Goal: Information Seeking & Learning: Learn about a topic

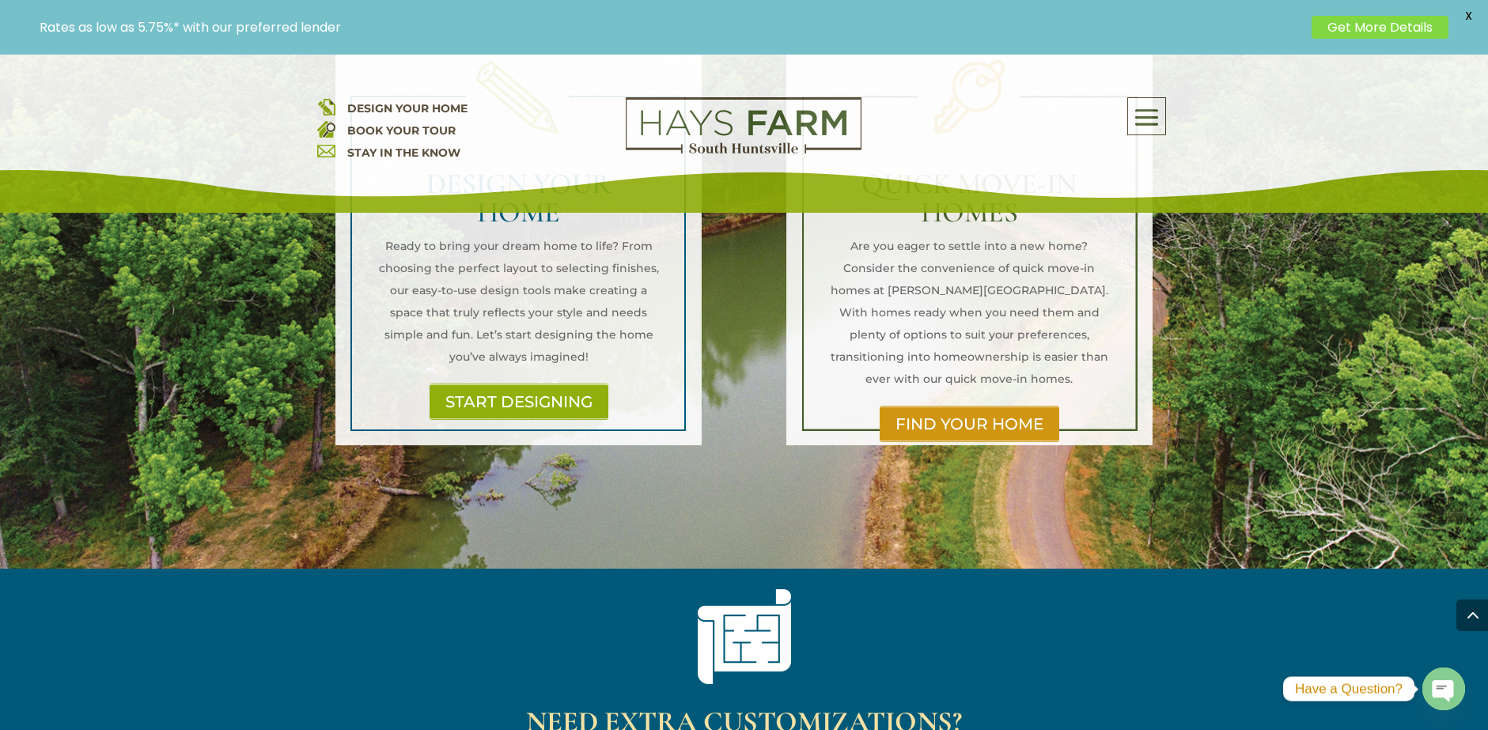
scroll to position [1748, 0]
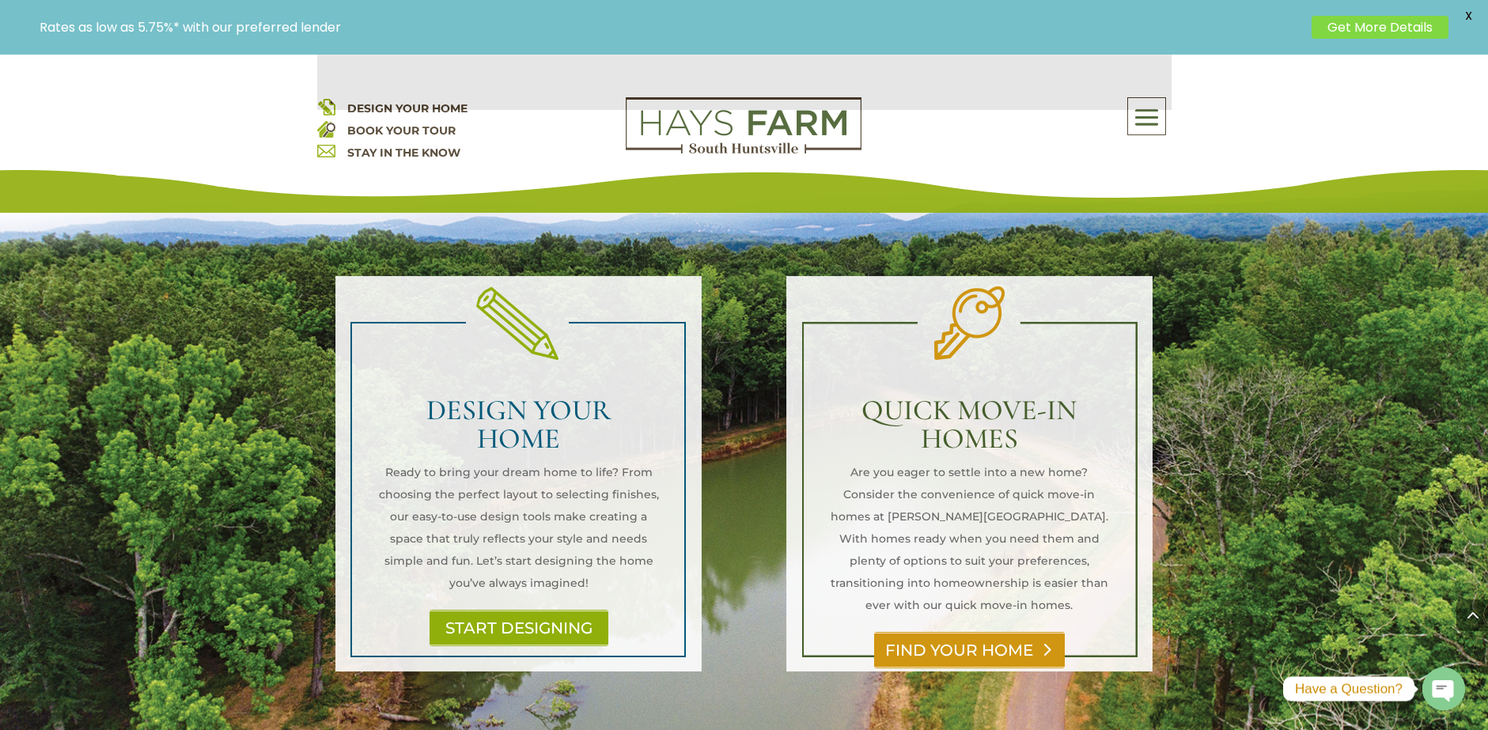
click at [977, 632] on link "FIND YOUR HOME" at bounding box center [969, 650] width 191 height 36
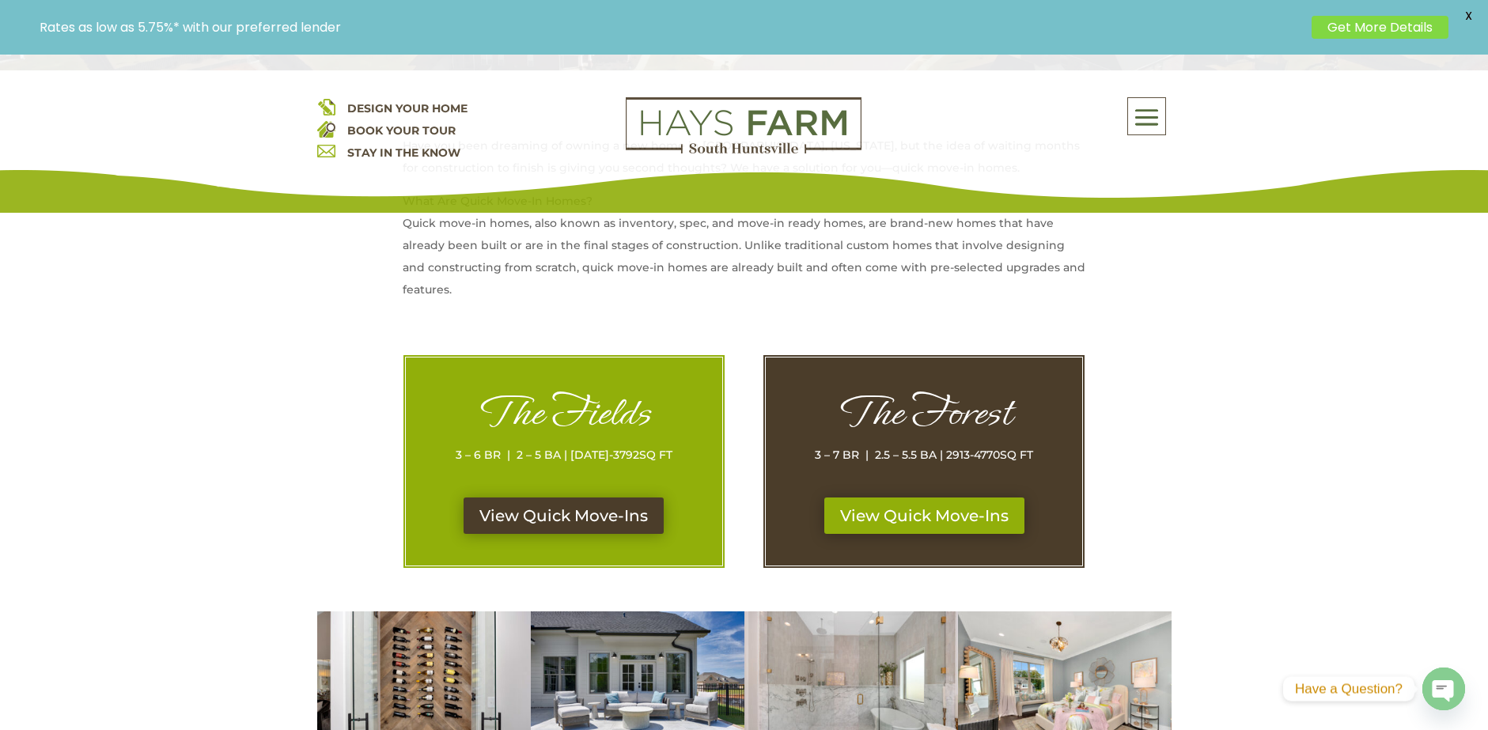
scroll to position [633, 0]
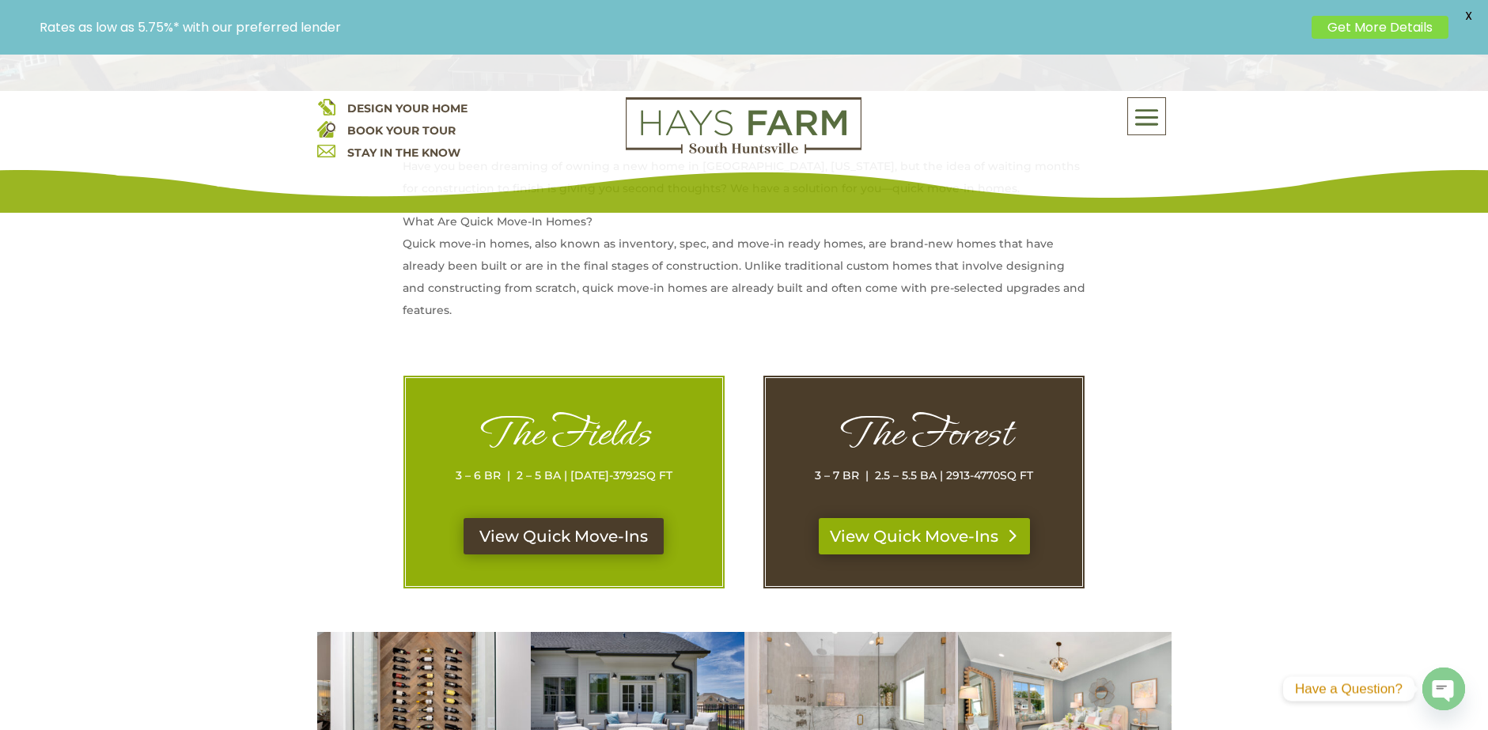
click at [930, 534] on link "View Quick Move-Ins" at bounding box center [924, 536] width 211 height 36
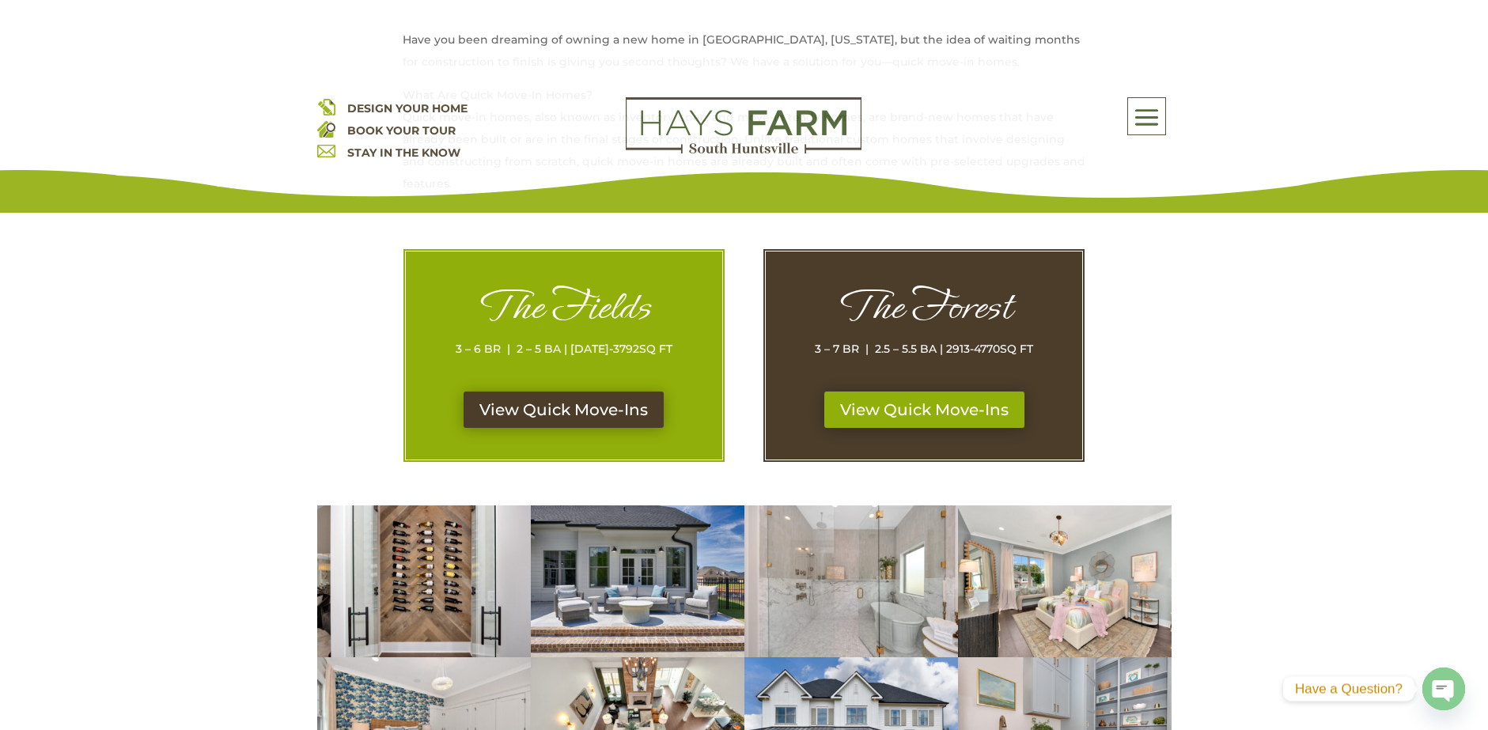
scroll to position [633, 0]
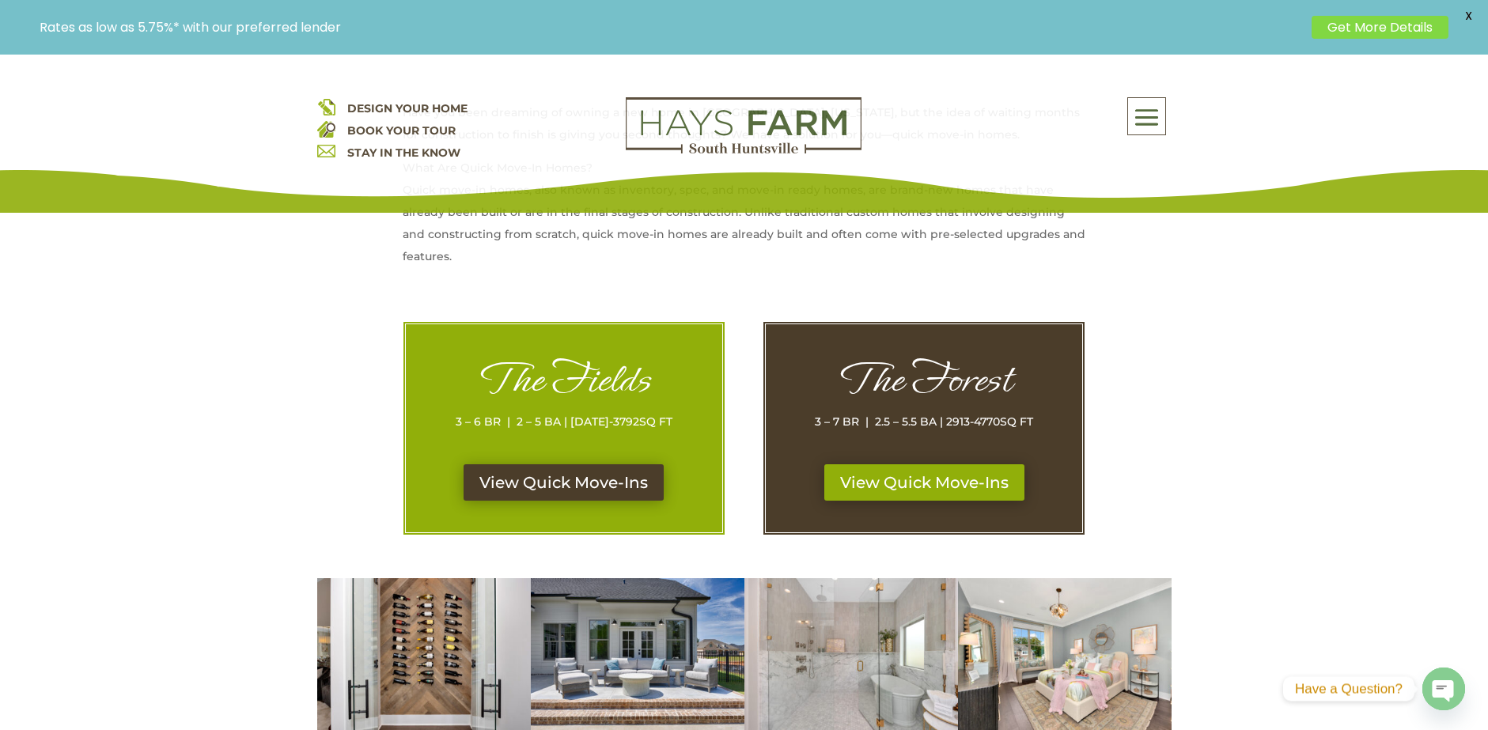
click at [612, 385] on h1 "The Fields" at bounding box center [563, 383] width 253 height 55
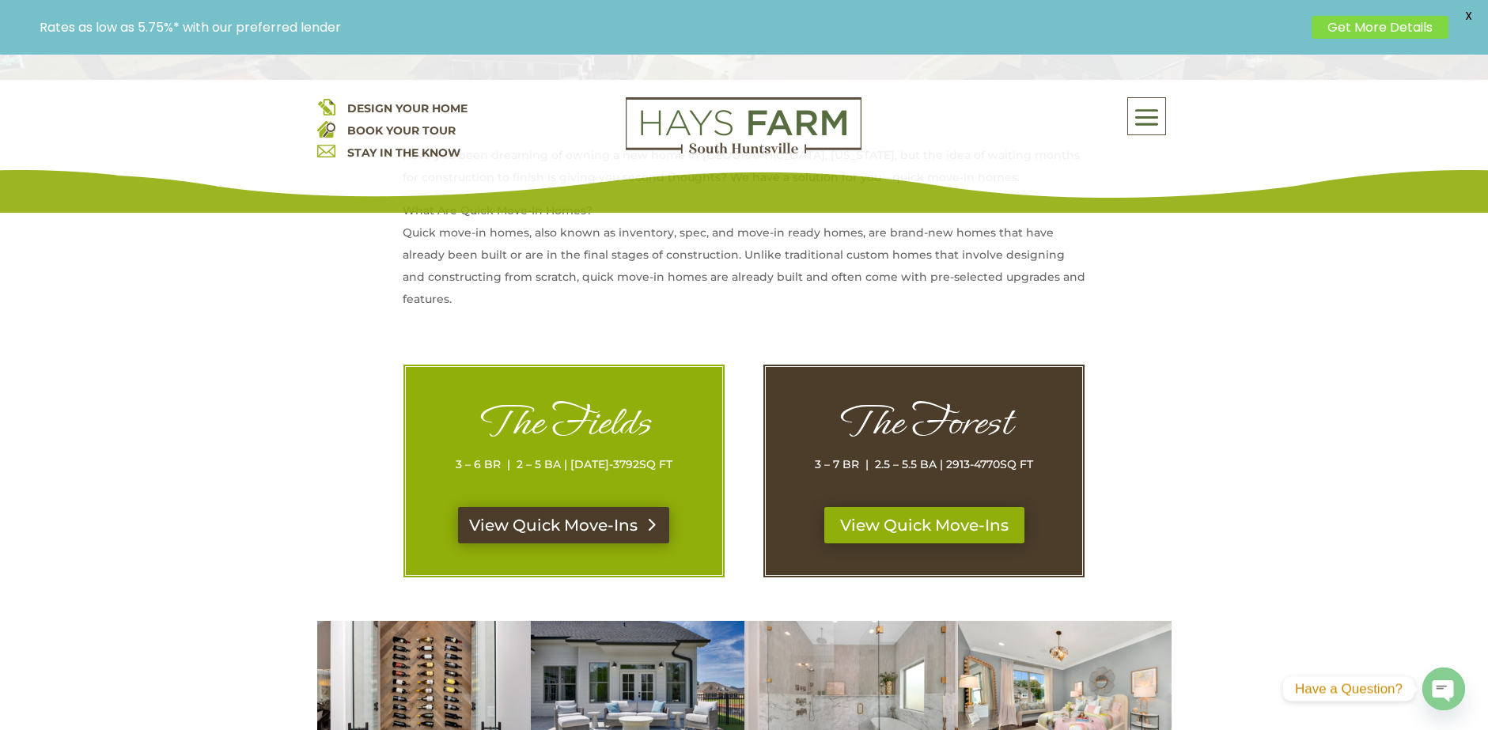
click at [564, 515] on div "The Fields 3 – 6 BR | 2 – 5 BA | 1869-3792 SQ FT View Quick Move-Ins" at bounding box center [564, 471] width 323 height 214
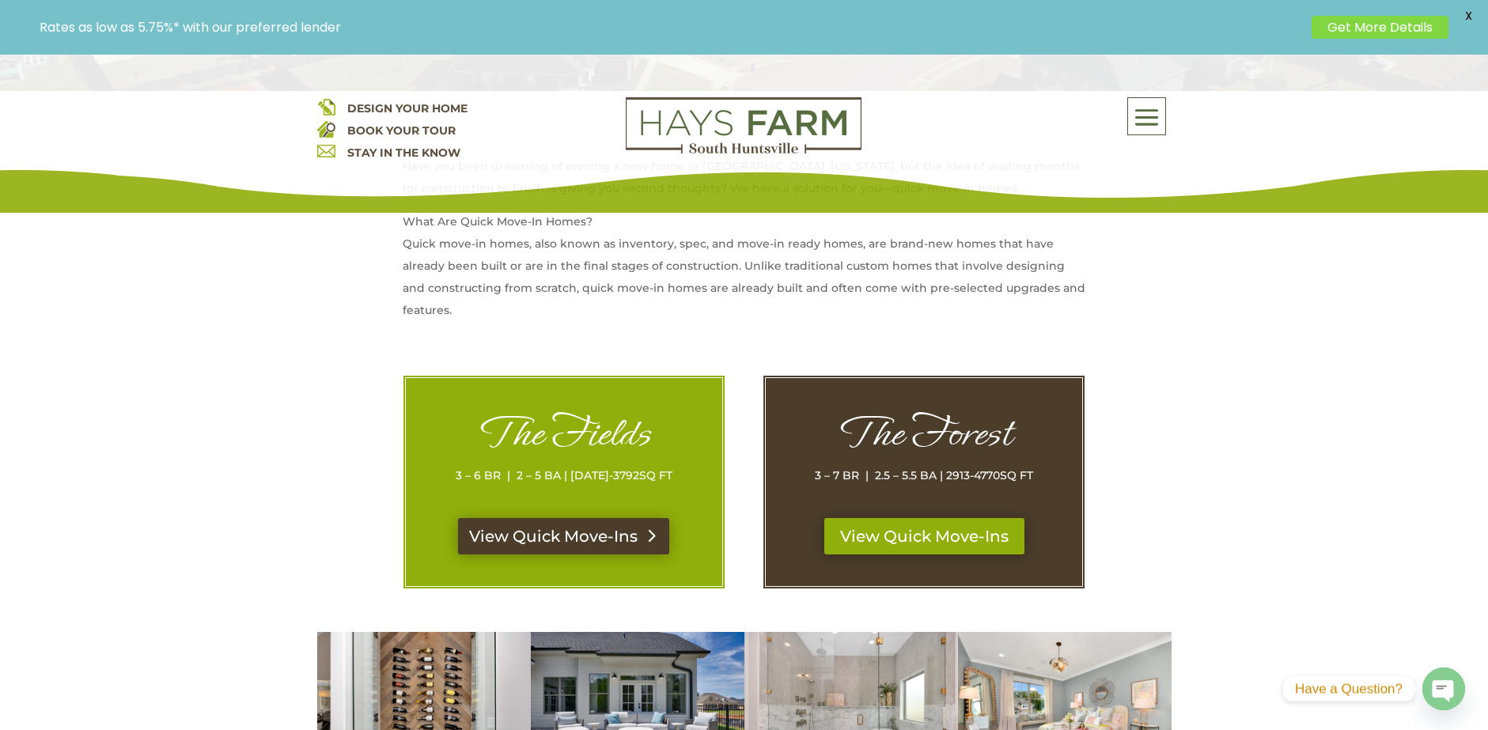
click at [585, 537] on link "View Quick Move-Ins" at bounding box center [563, 536] width 211 height 36
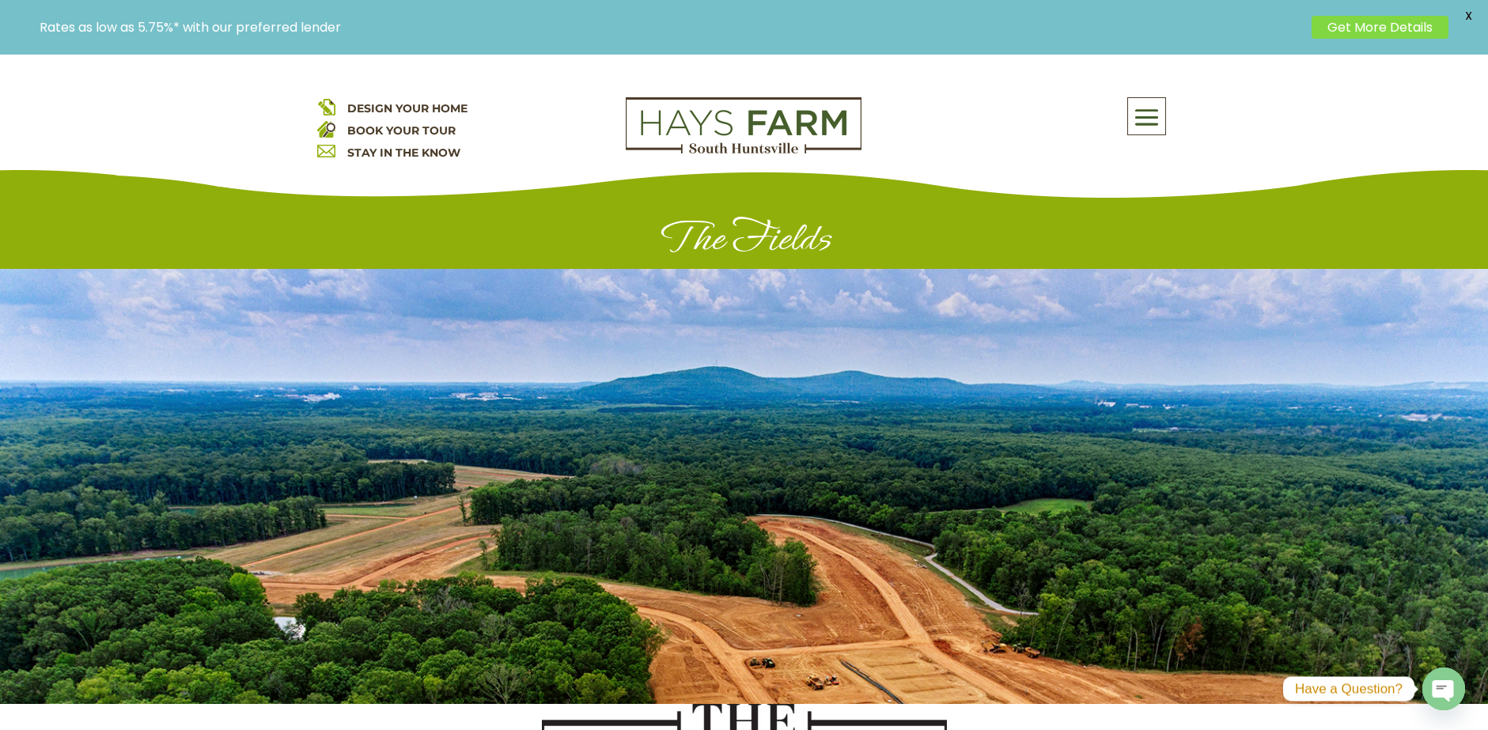
click at [1149, 123] on span at bounding box center [1146, 118] width 37 height 36
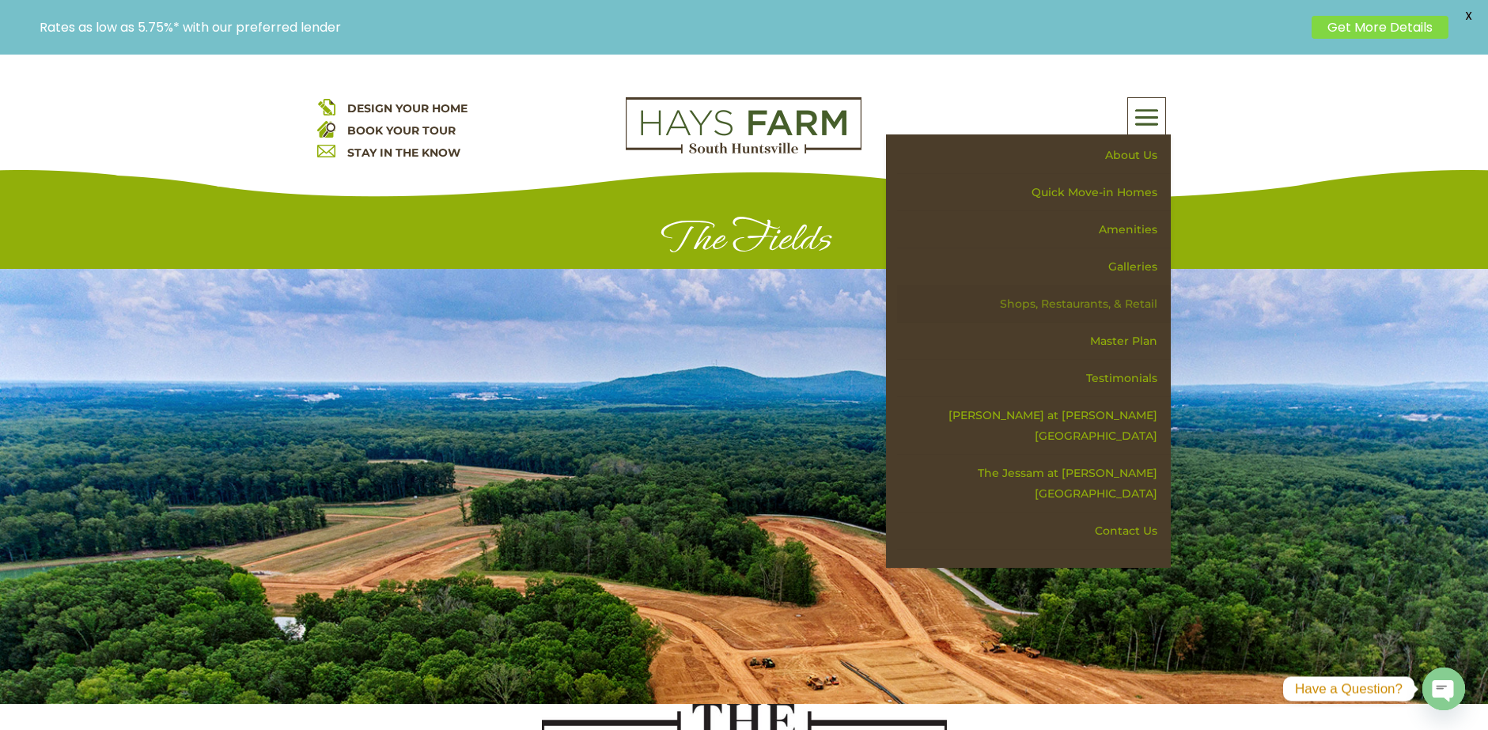
click at [1089, 309] on link "Shops, Restaurants, & Retail" at bounding box center [1034, 304] width 274 height 37
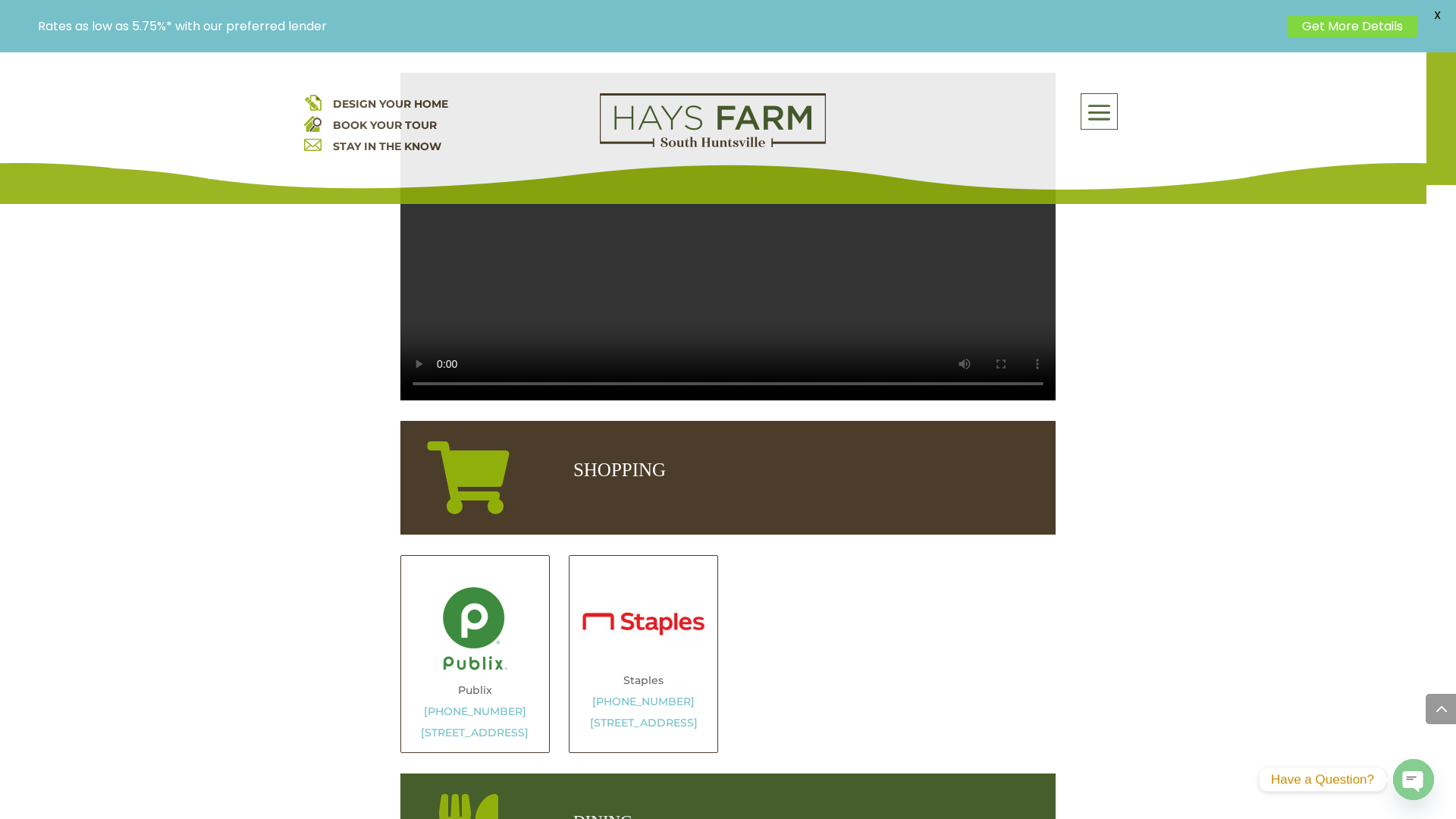
click at [1049, 401] on video at bounding box center [728, 237] width 655 height 328
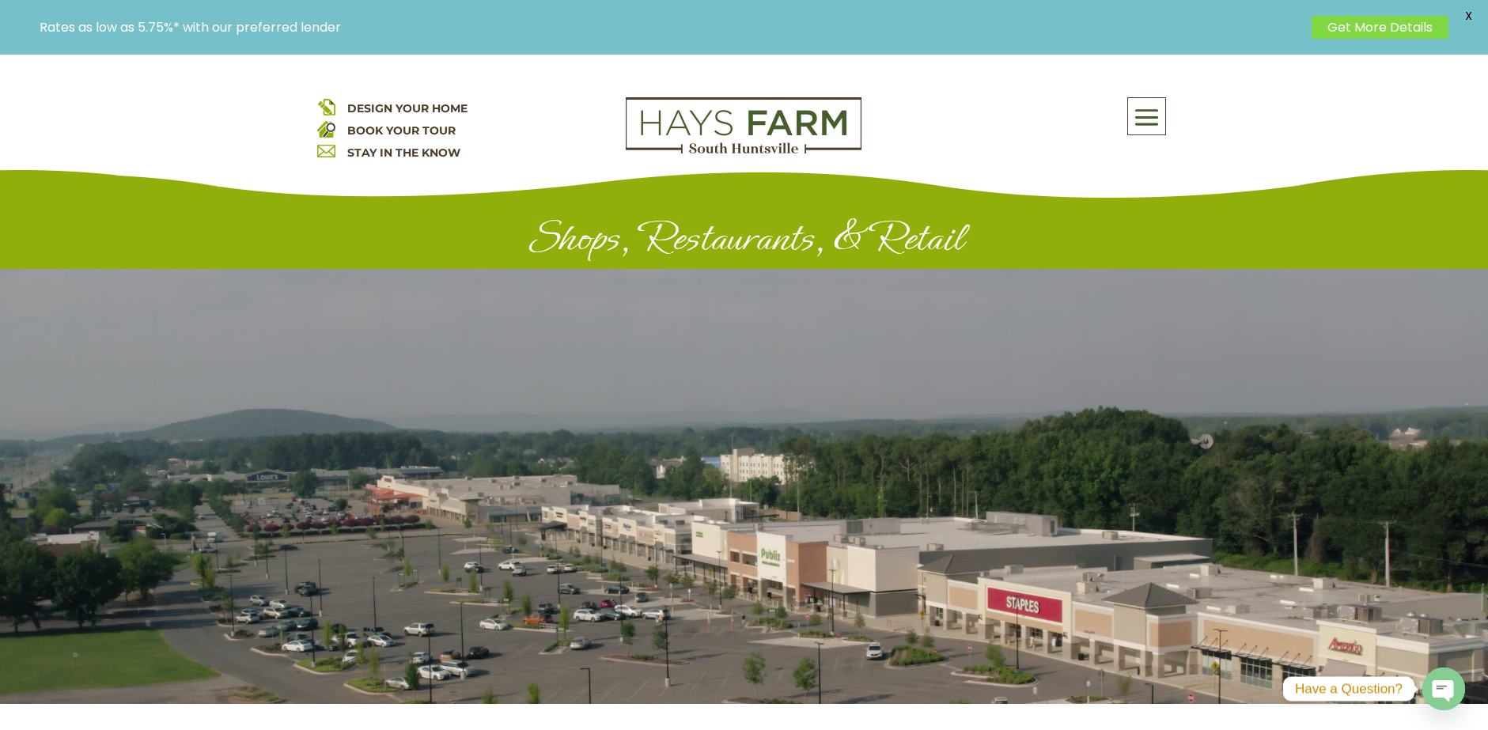
click at [1147, 120] on span at bounding box center [1146, 118] width 37 height 36
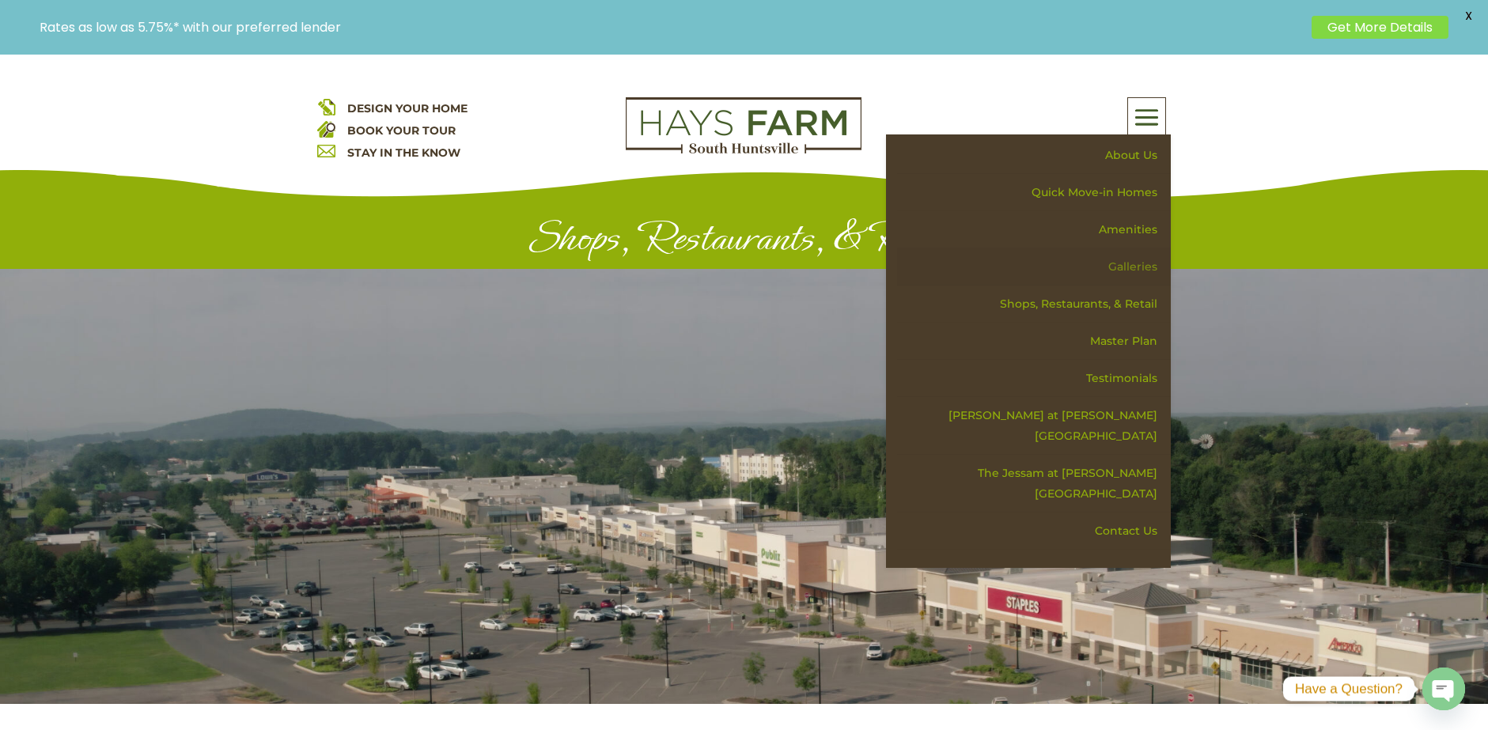
click at [1141, 263] on link "Galleries" at bounding box center [1034, 266] width 274 height 37
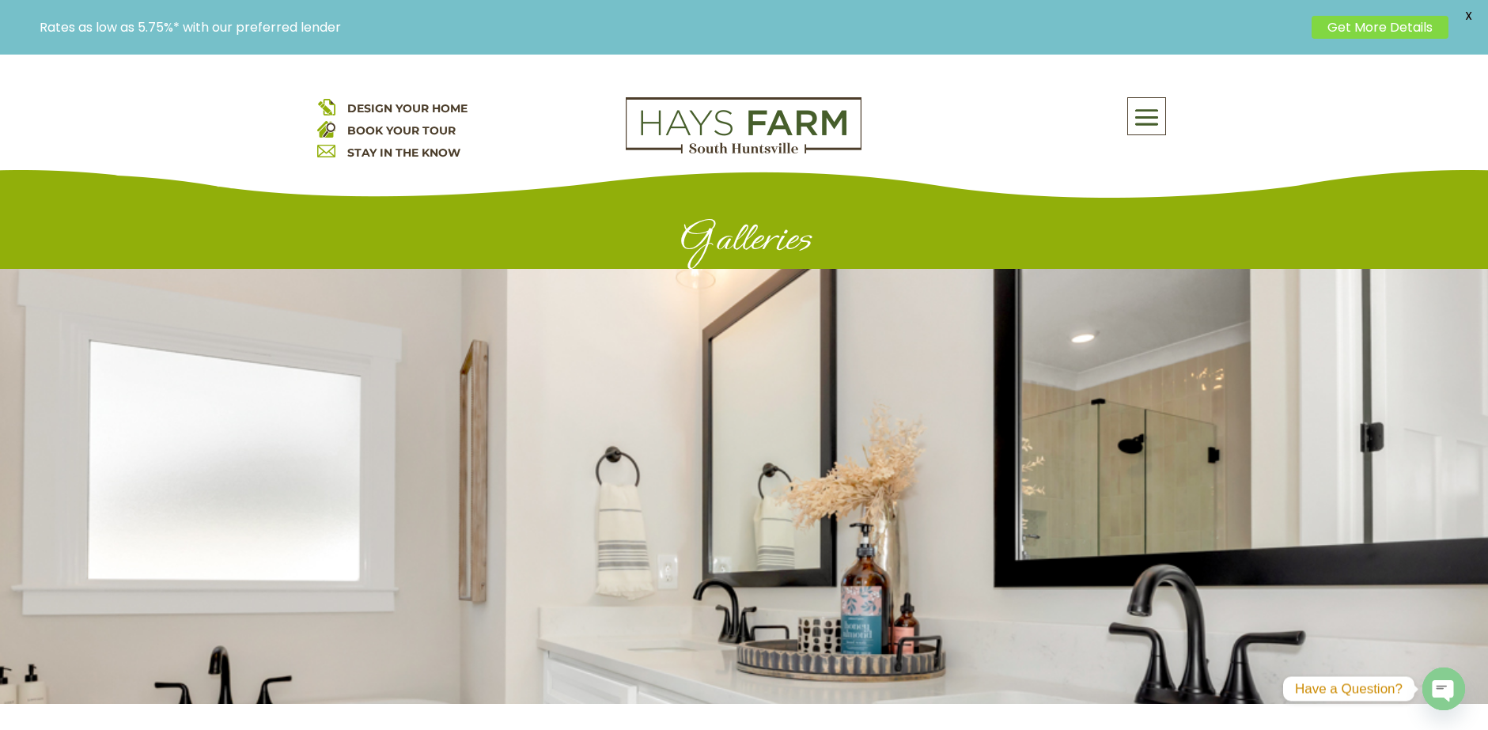
click at [1152, 118] on span at bounding box center [1146, 118] width 37 height 36
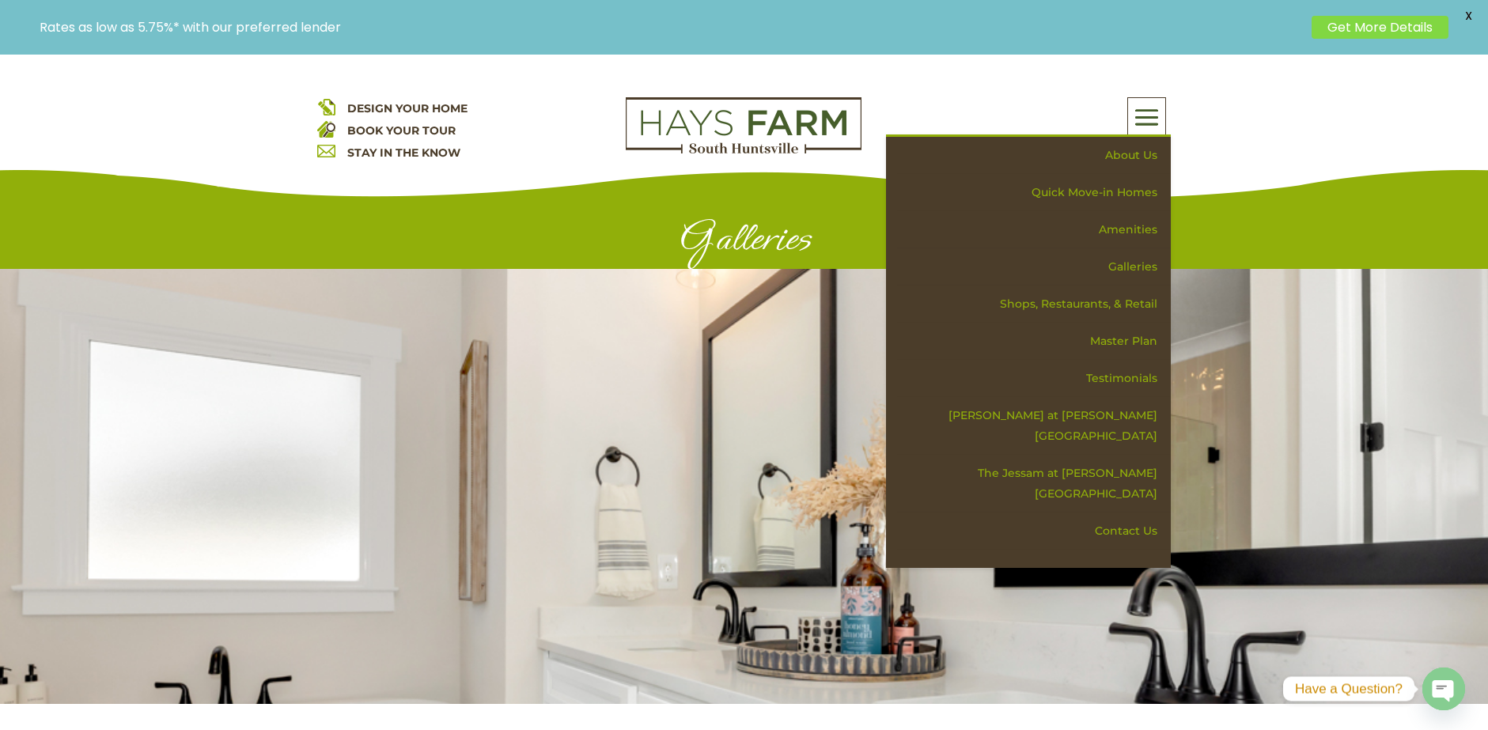
click at [1222, 455] on div at bounding box center [744, 486] width 1488 height 435
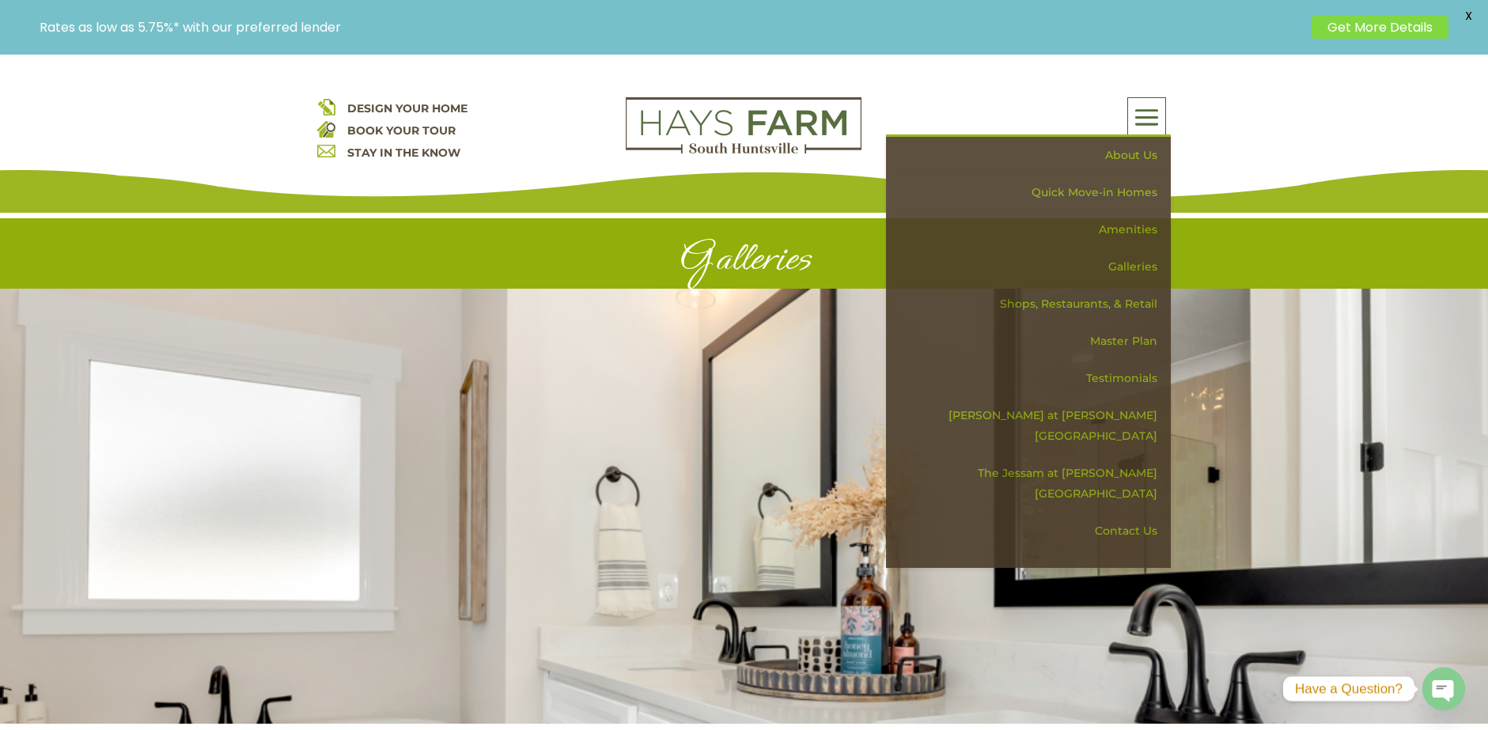
scroll to position [480, 0]
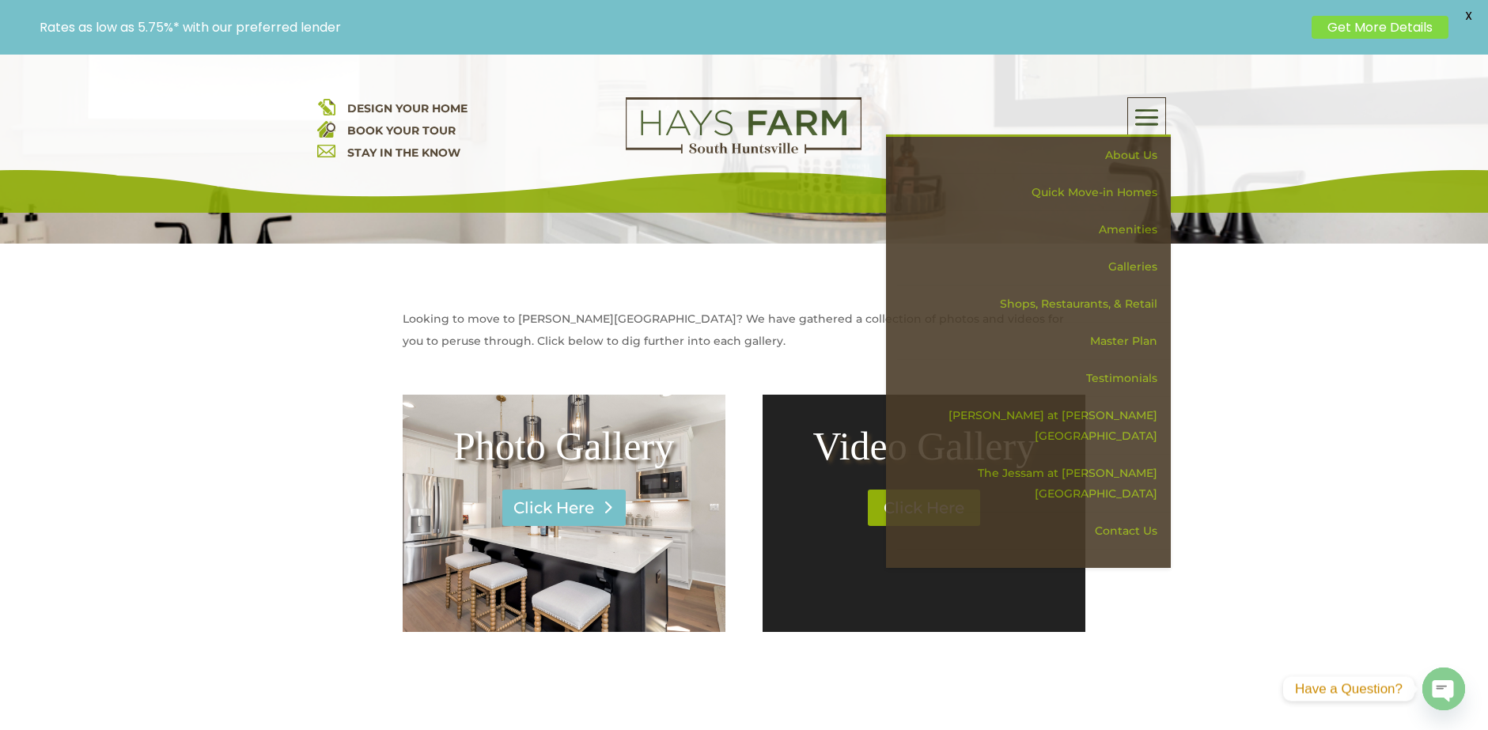
click at [585, 513] on link "Click Here" at bounding box center [563, 508] width 123 height 36
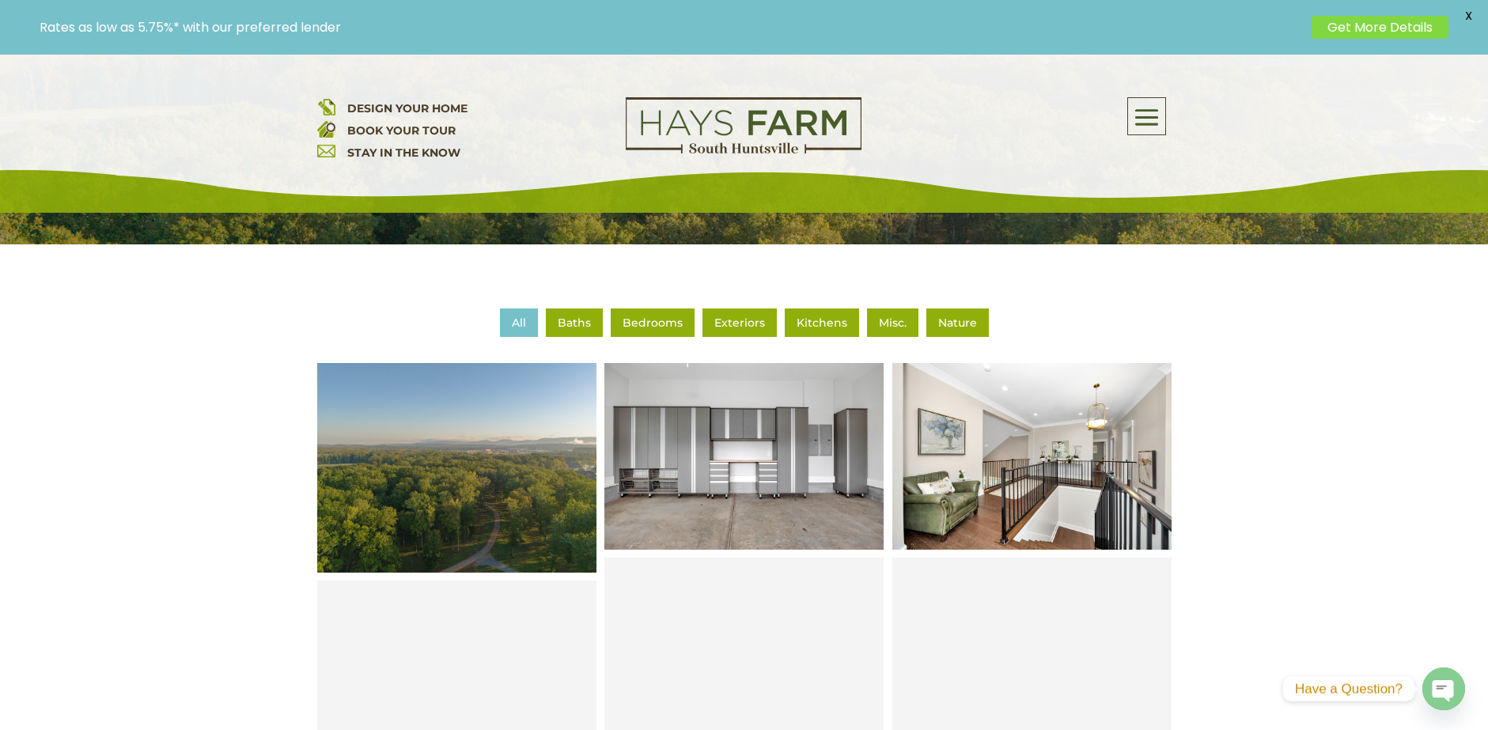
scroll to position [395, 0]
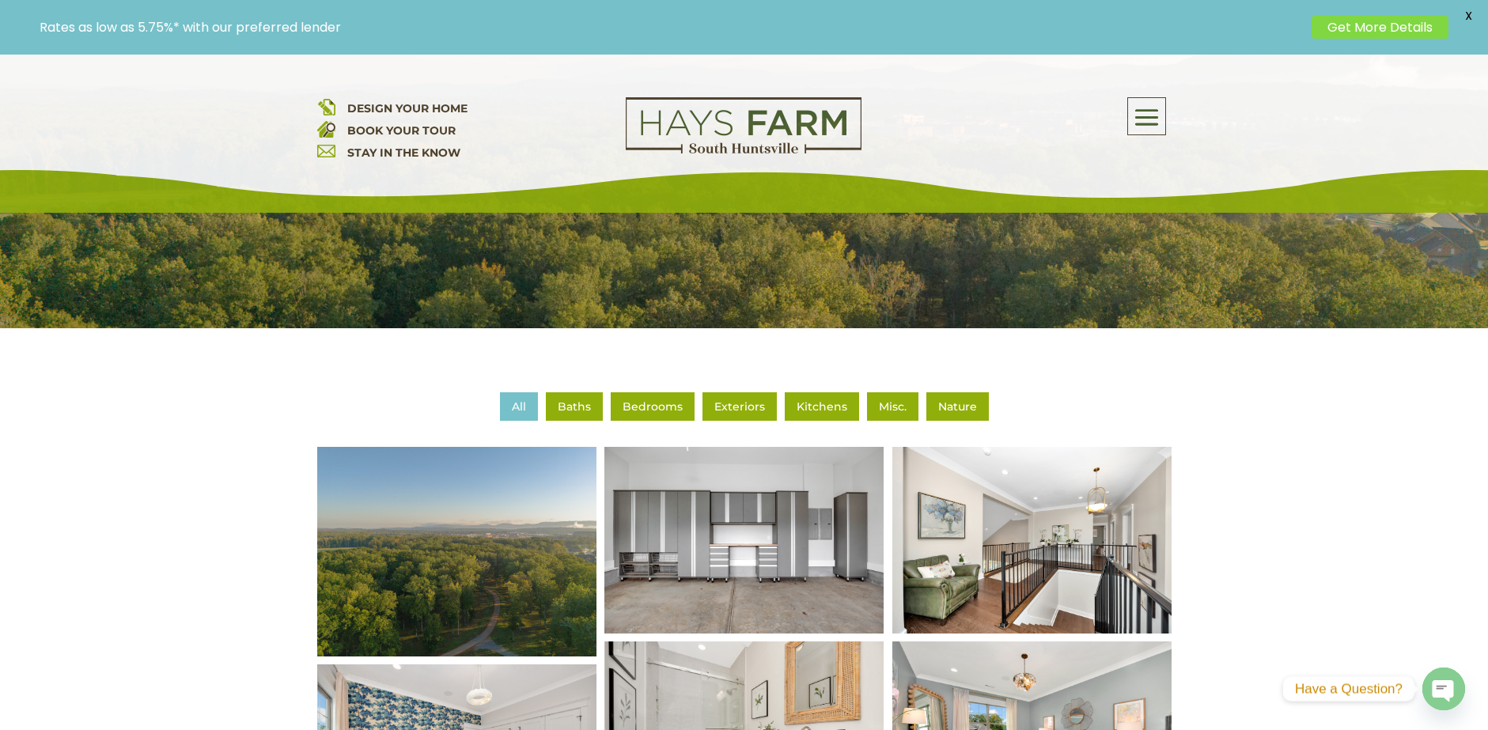
click at [823, 413] on li "Kitchens" at bounding box center [822, 406] width 74 height 28
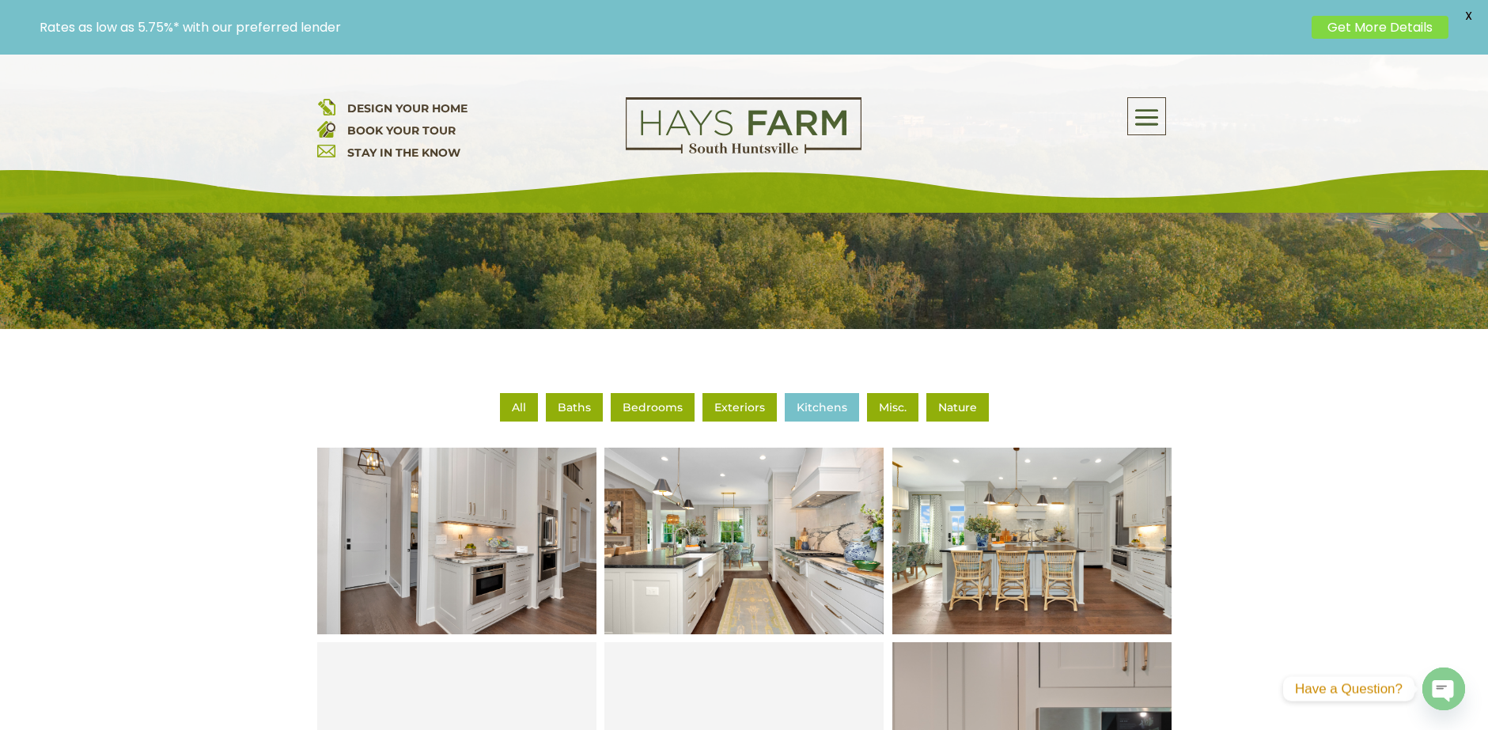
scroll to position [0, 0]
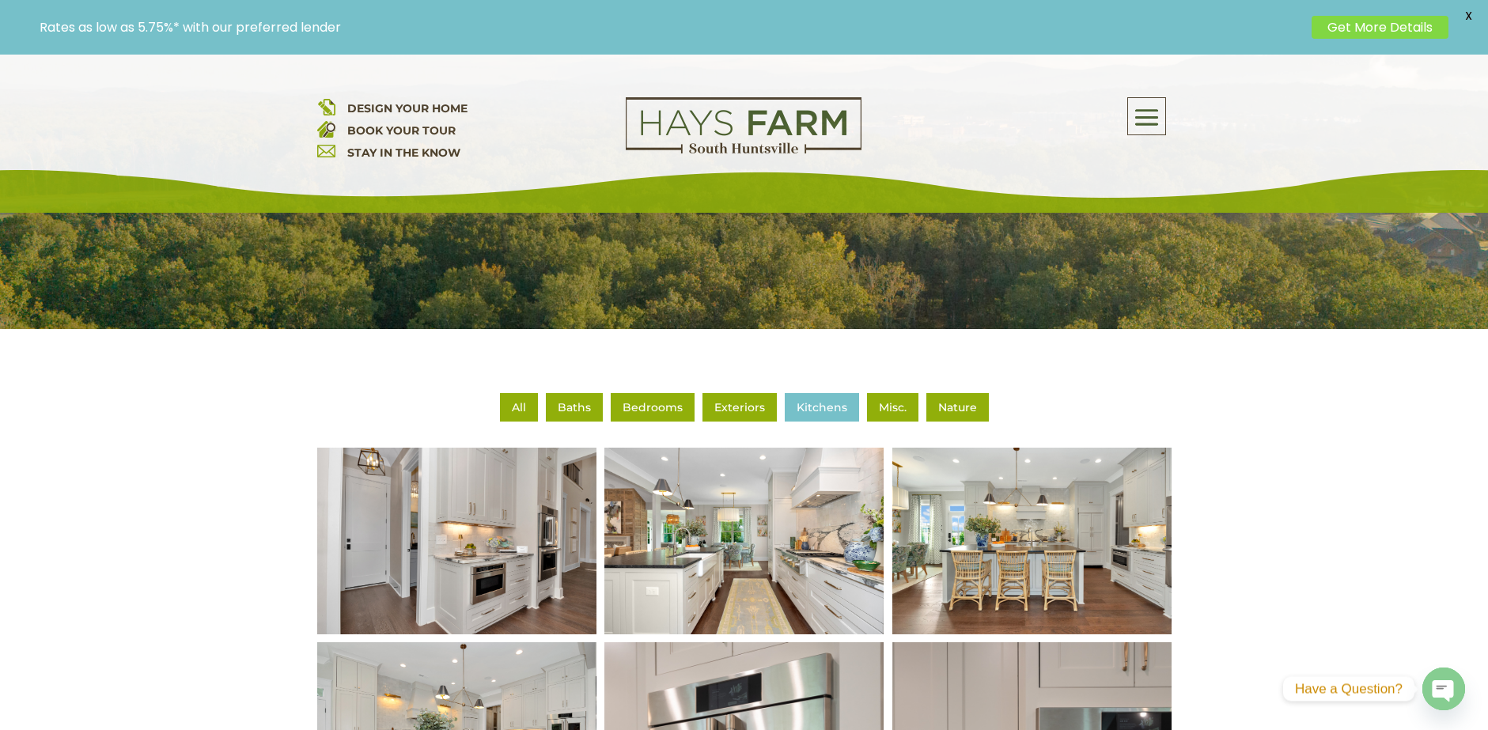
click at [658, 406] on li "Bedrooms" at bounding box center [653, 407] width 84 height 28
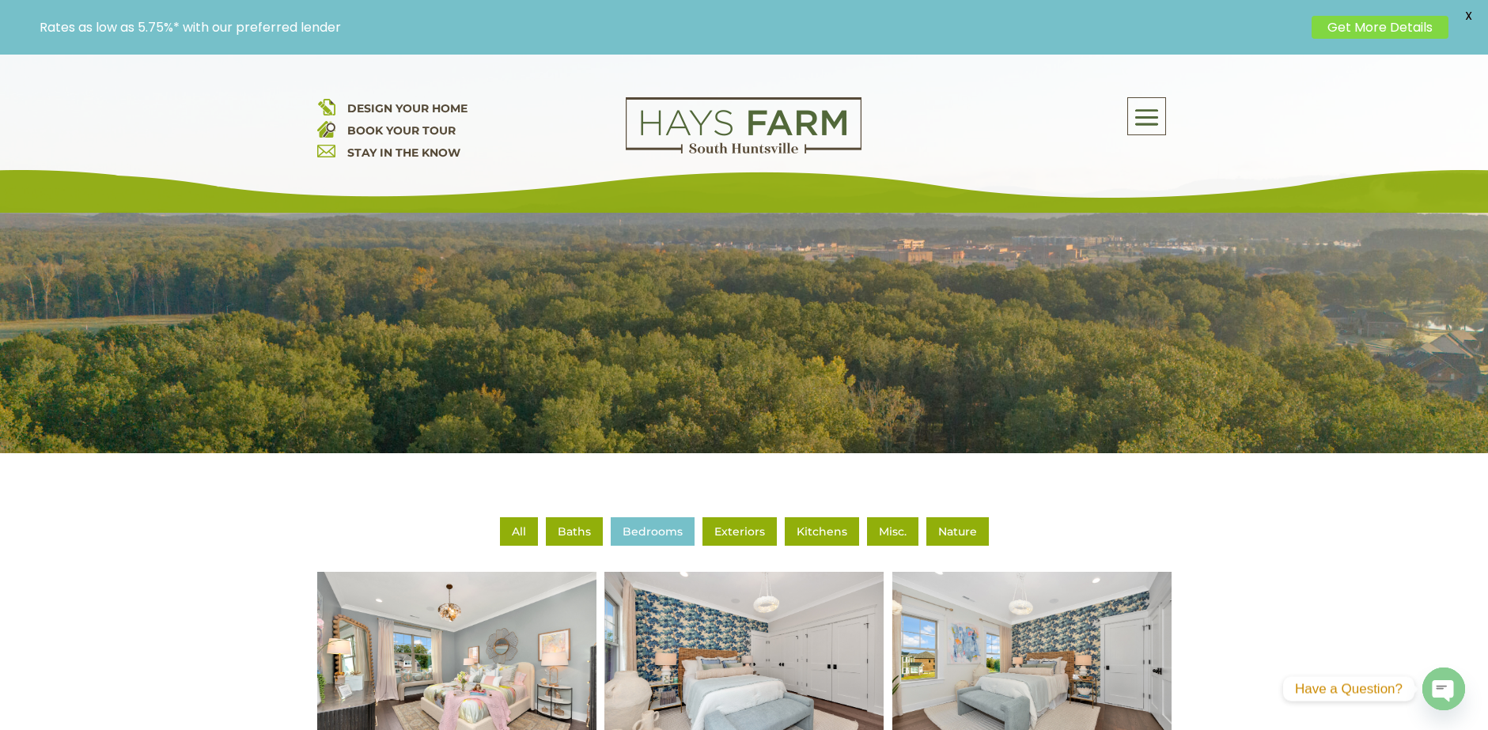
scroll to position [395, 0]
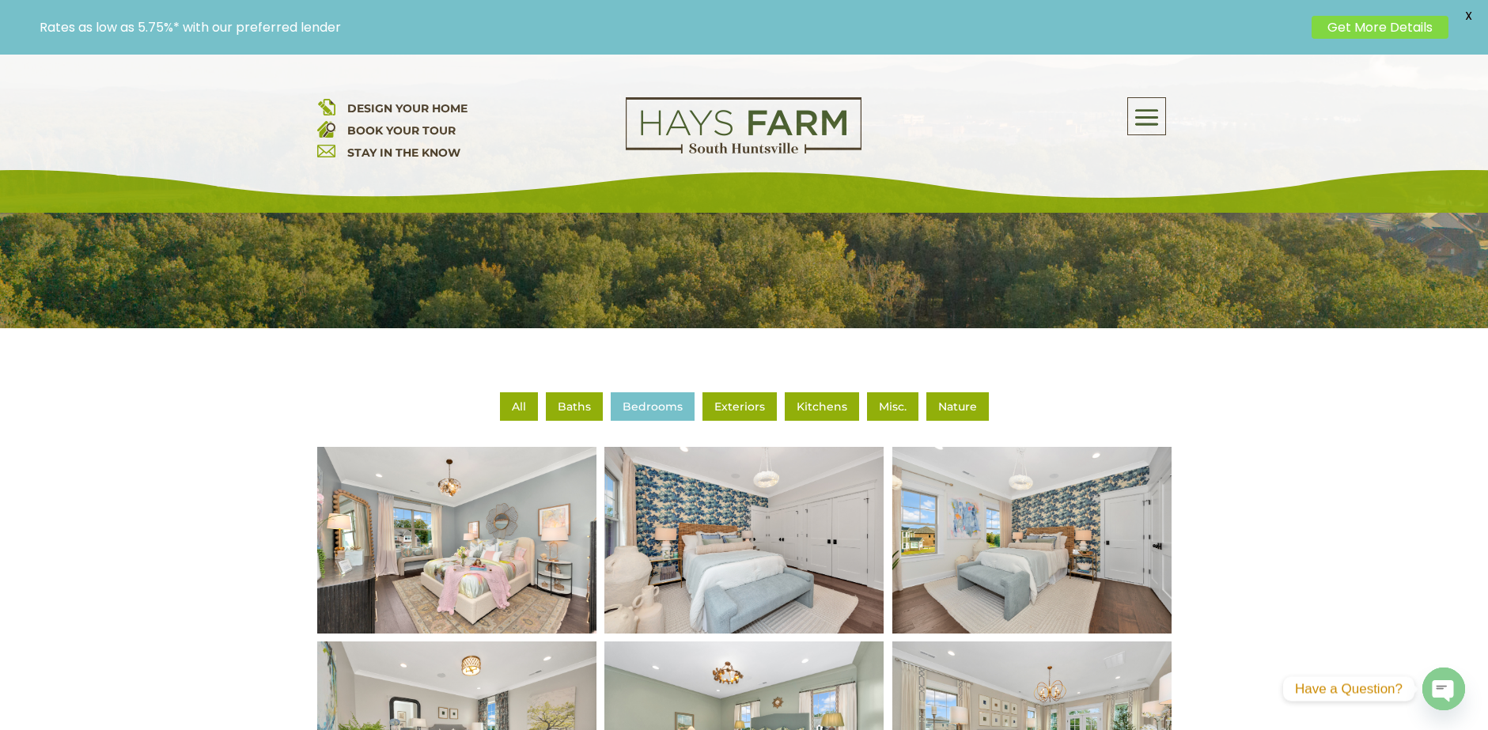
click at [574, 407] on li "Baths" at bounding box center [574, 406] width 57 height 28
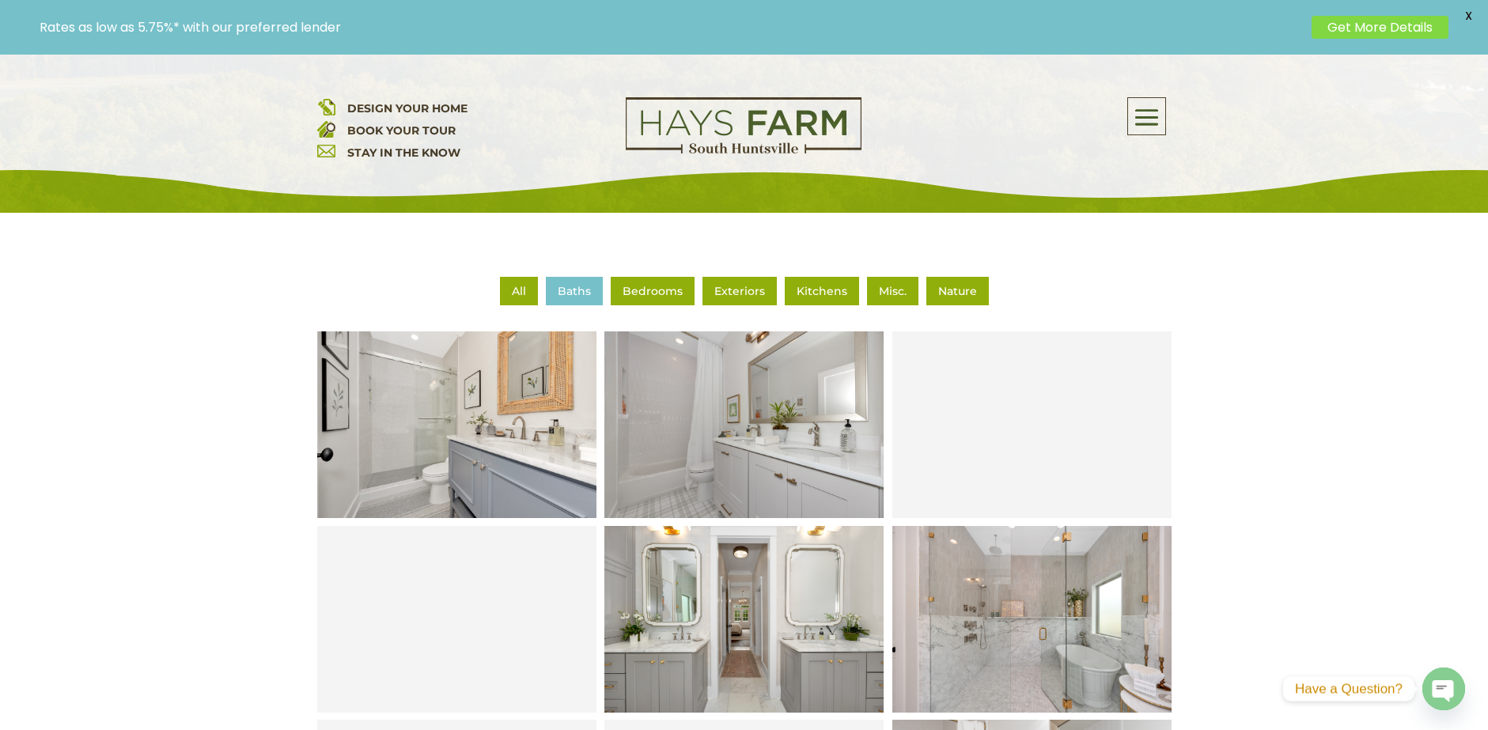
scroll to position [316, 0]
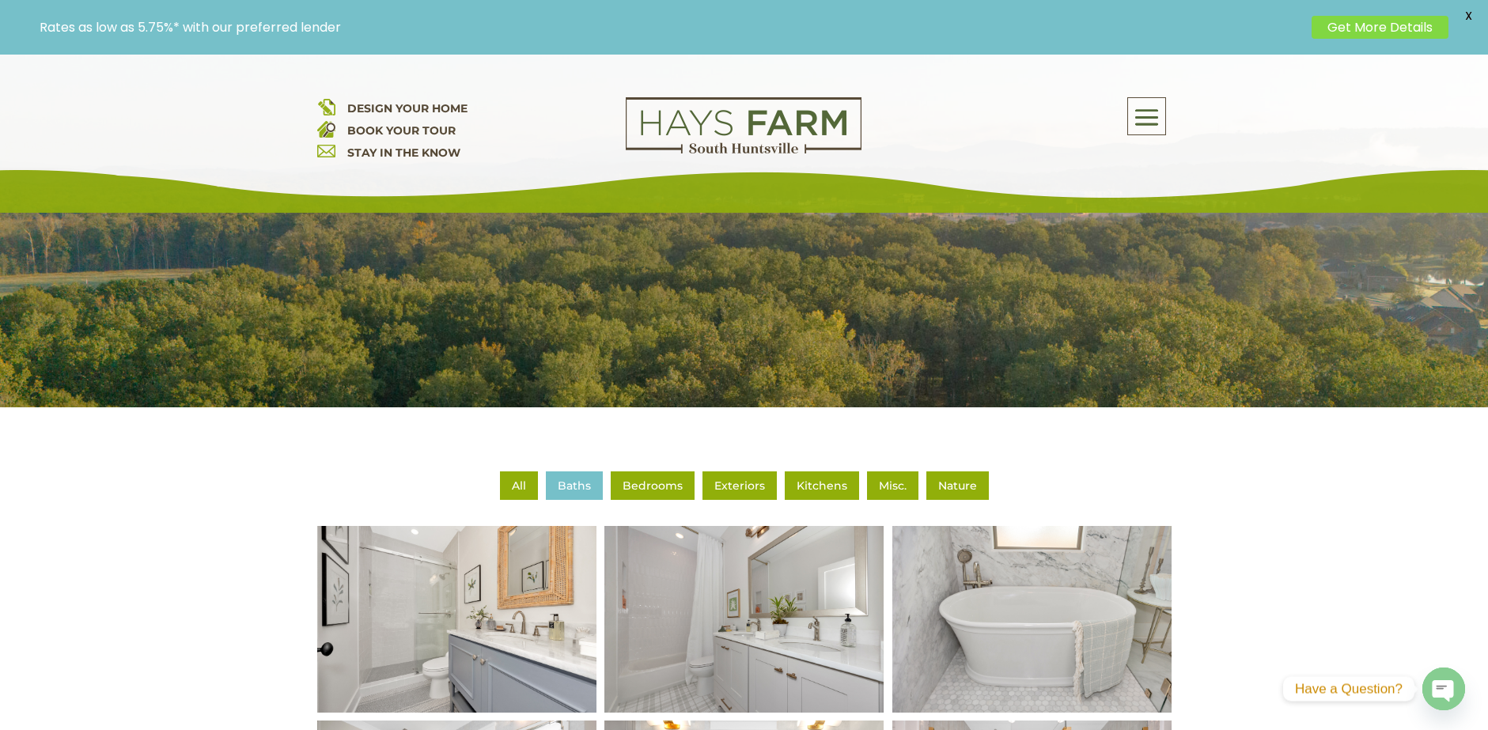
click at [1135, 117] on span at bounding box center [1146, 118] width 37 height 36
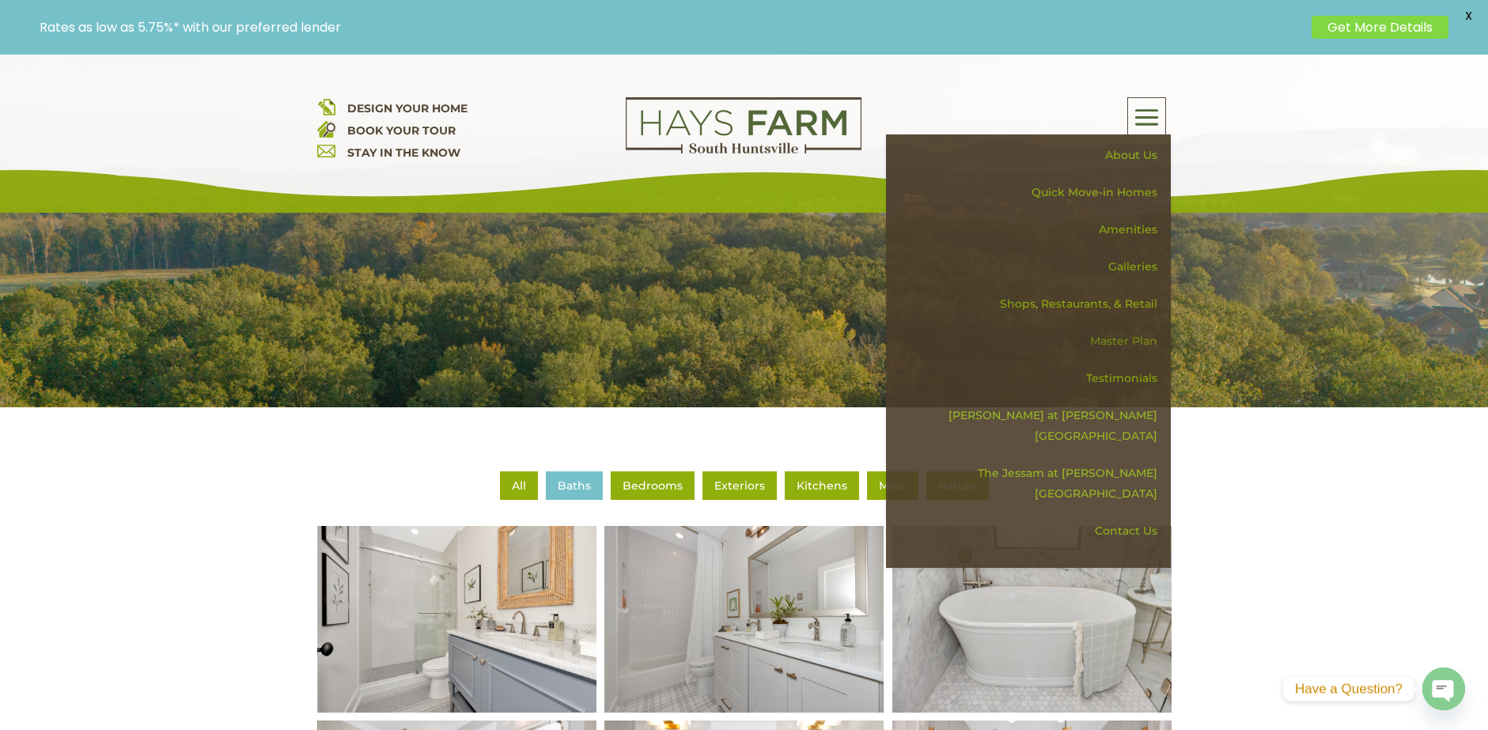
click at [1117, 338] on link "Master Plan" at bounding box center [1034, 341] width 274 height 37
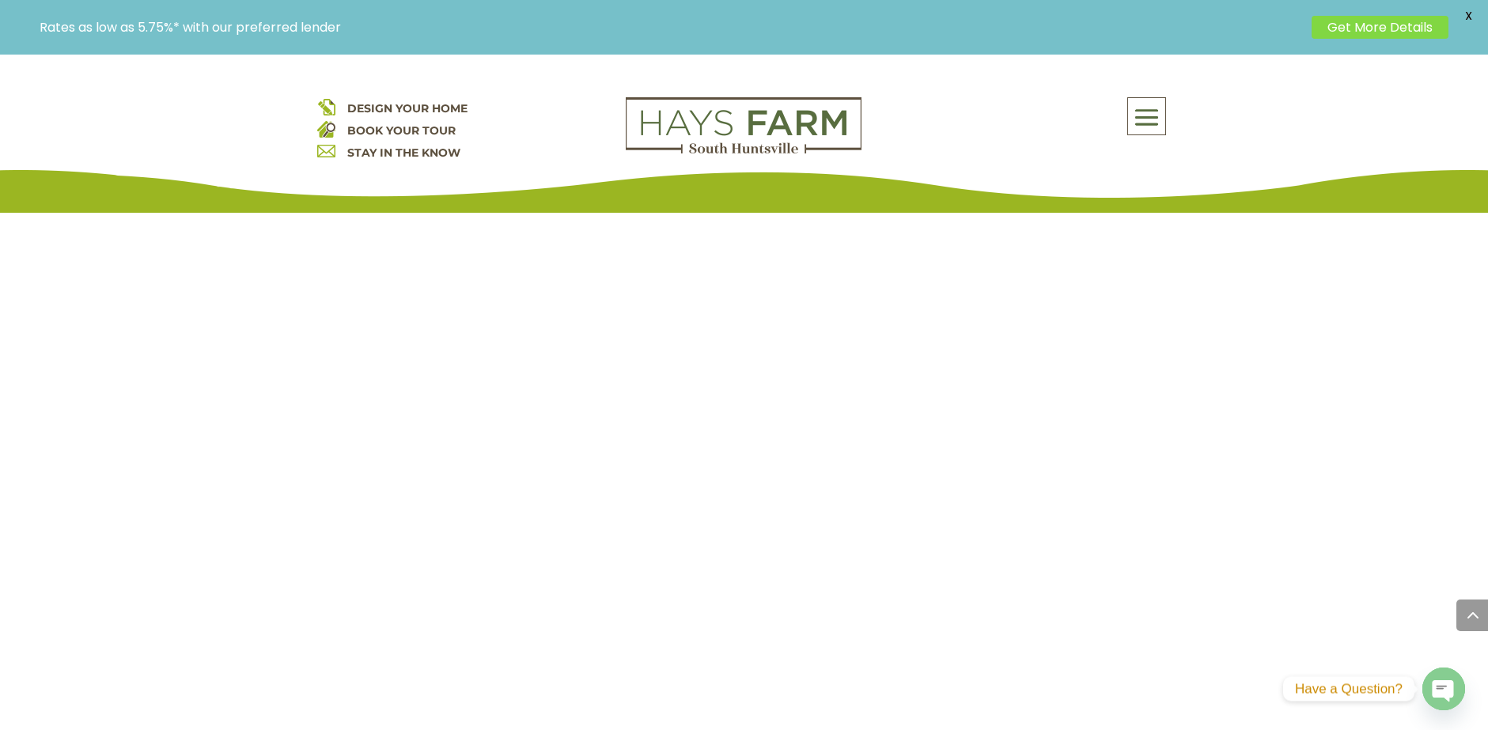
scroll to position [1424, 0]
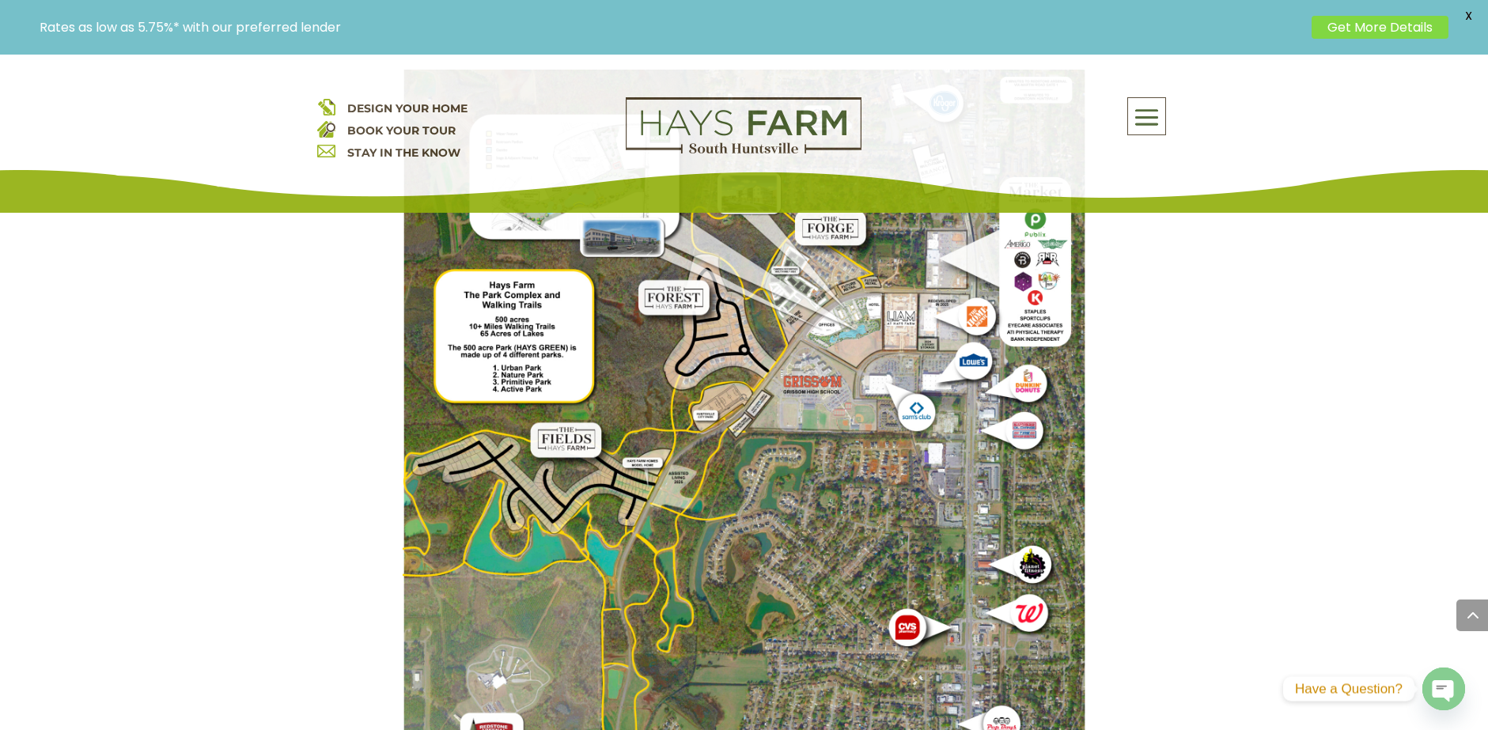
click at [1153, 127] on span at bounding box center [1146, 118] width 37 height 36
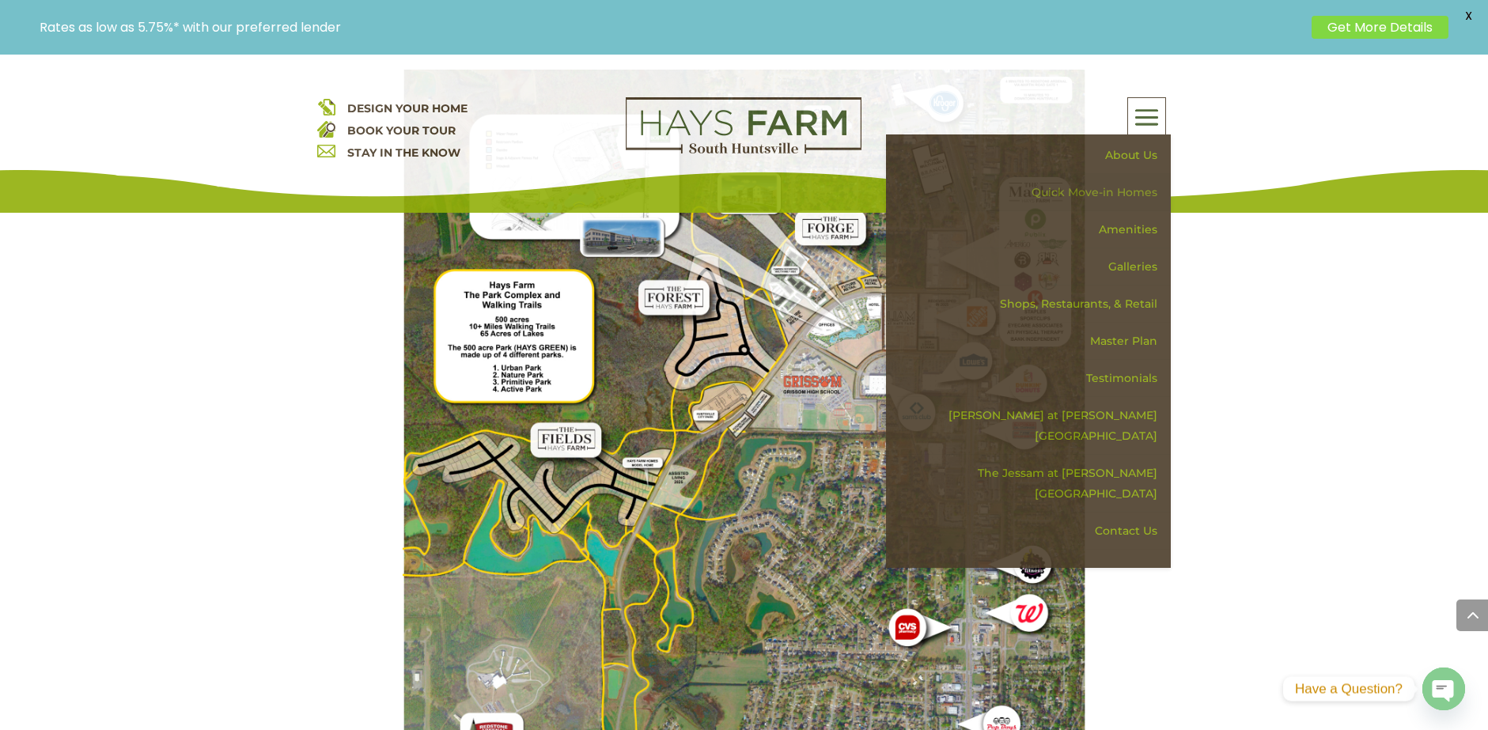
click at [1110, 191] on link "Quick Move-in Homes" at bounding box center [1034, 192] width 274 height 37
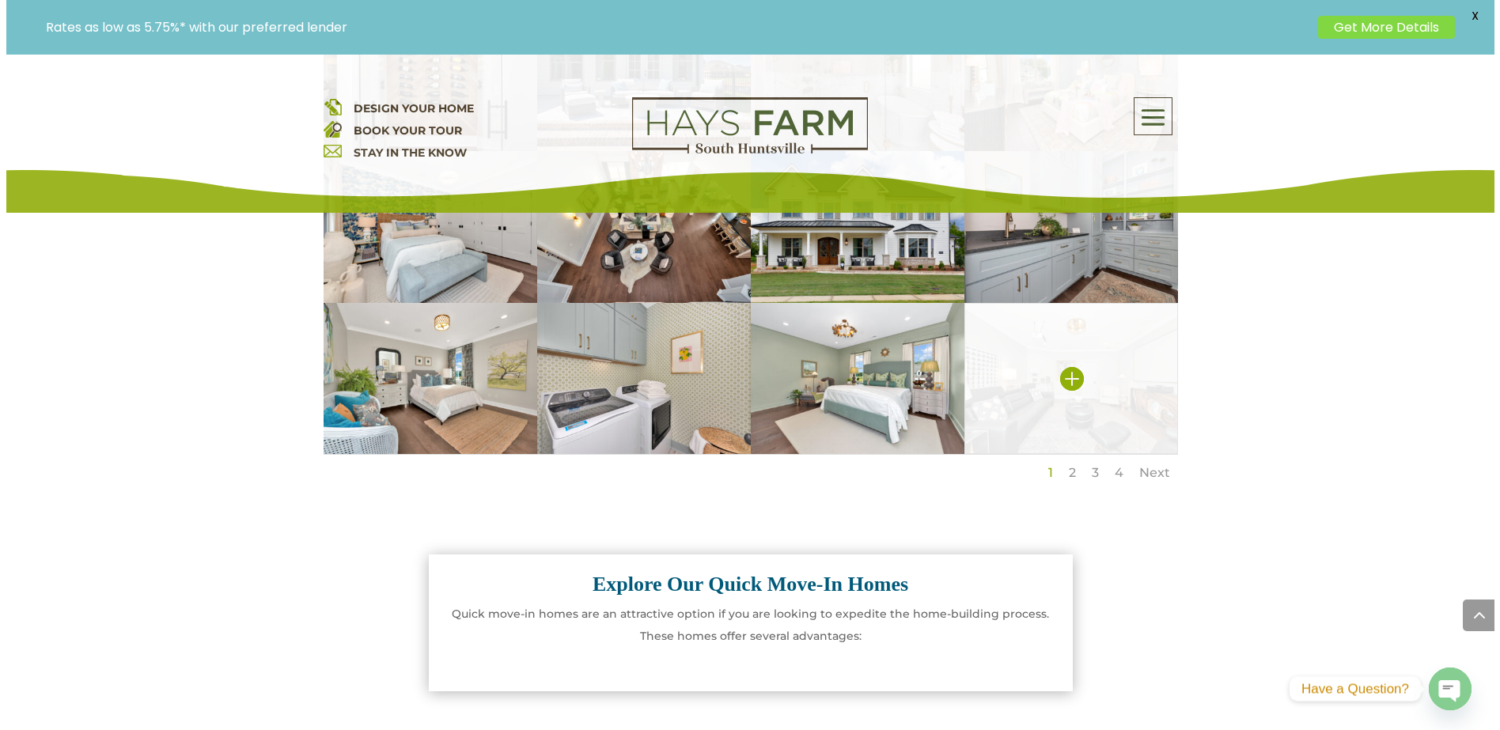
scroll to position [1107, 0]
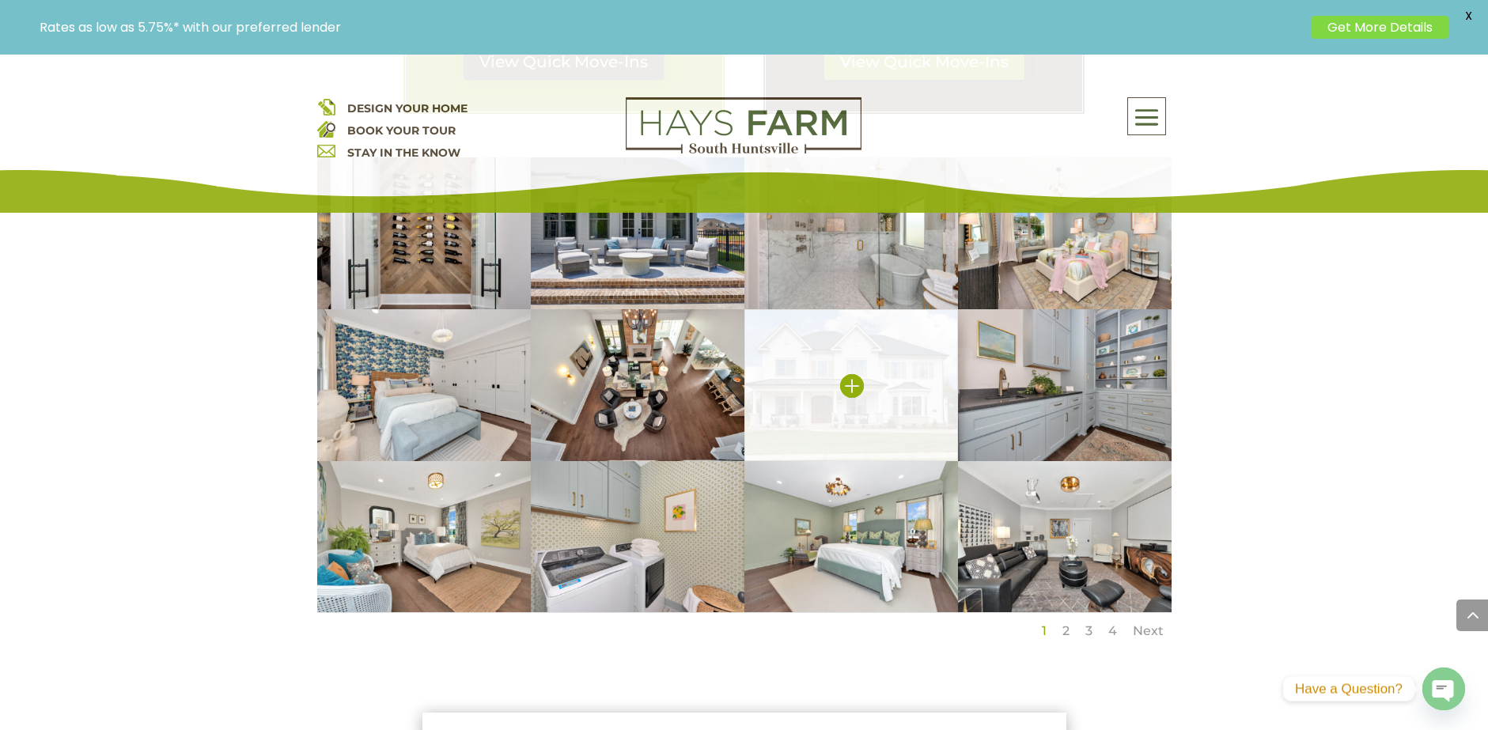
click at [804, 403] on img at bounding box center [851, 385] width 214 height 152
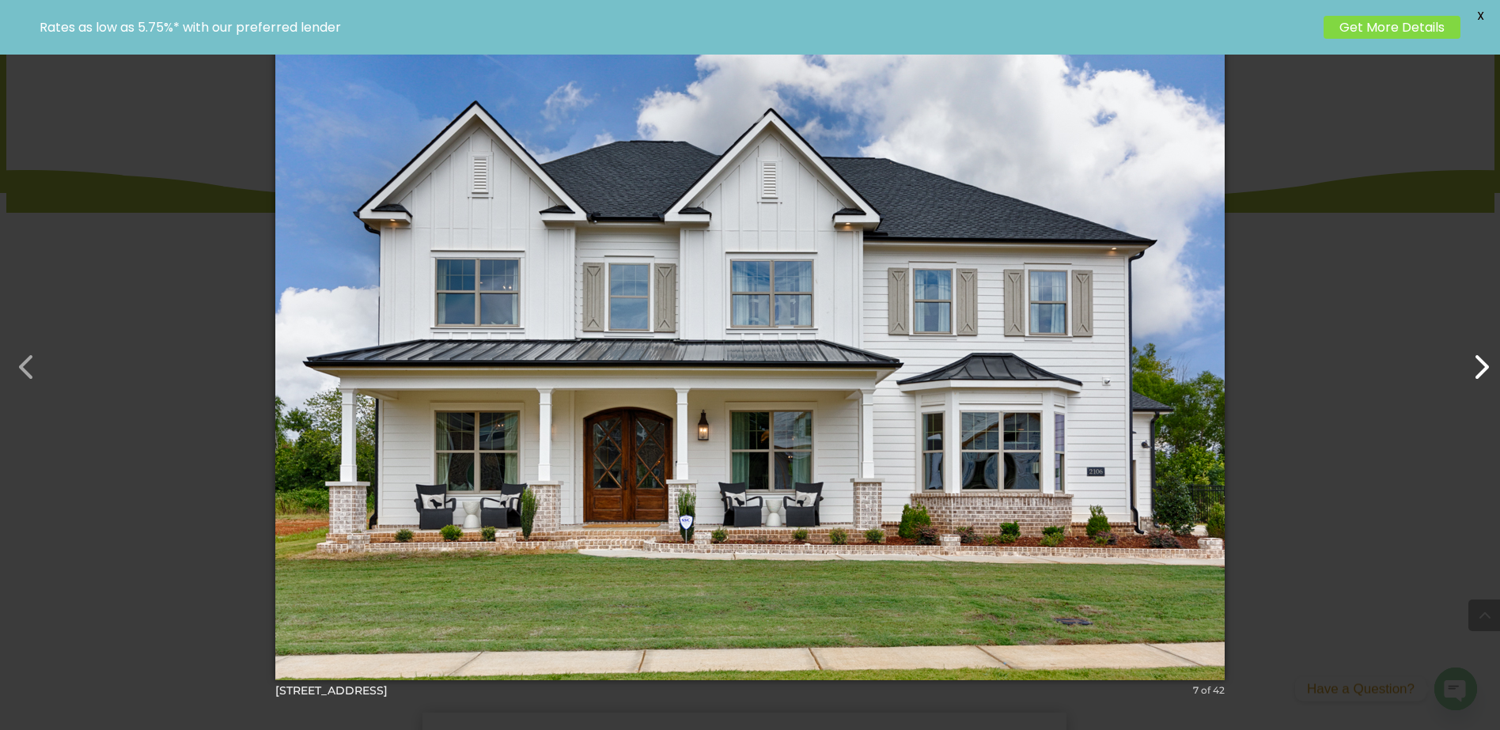
click at [1477, 375] on button "button" at bounding box center [1473, 359] width 38 height 38
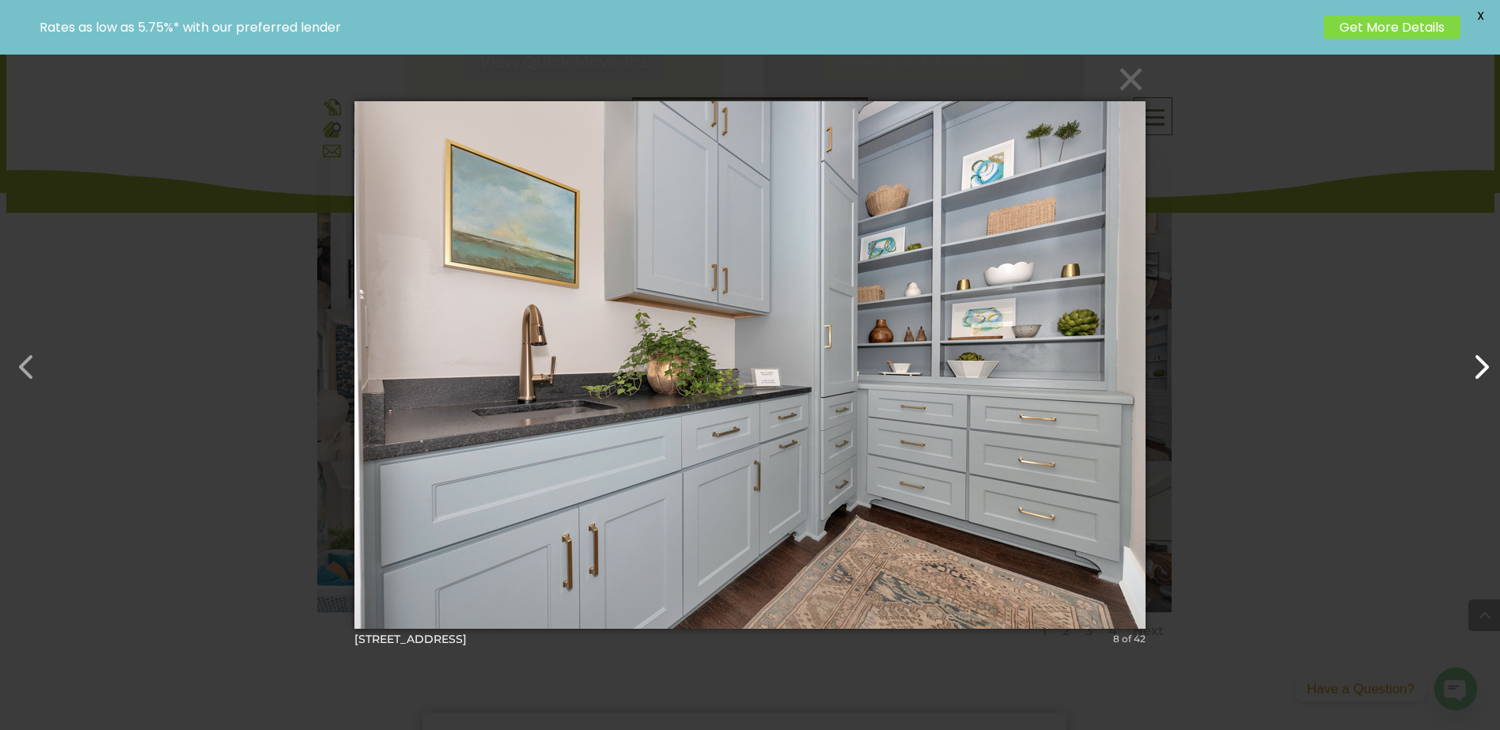
click at [1477, 375] on button "button" at bounding box center [1473, 359] width 38 height 38
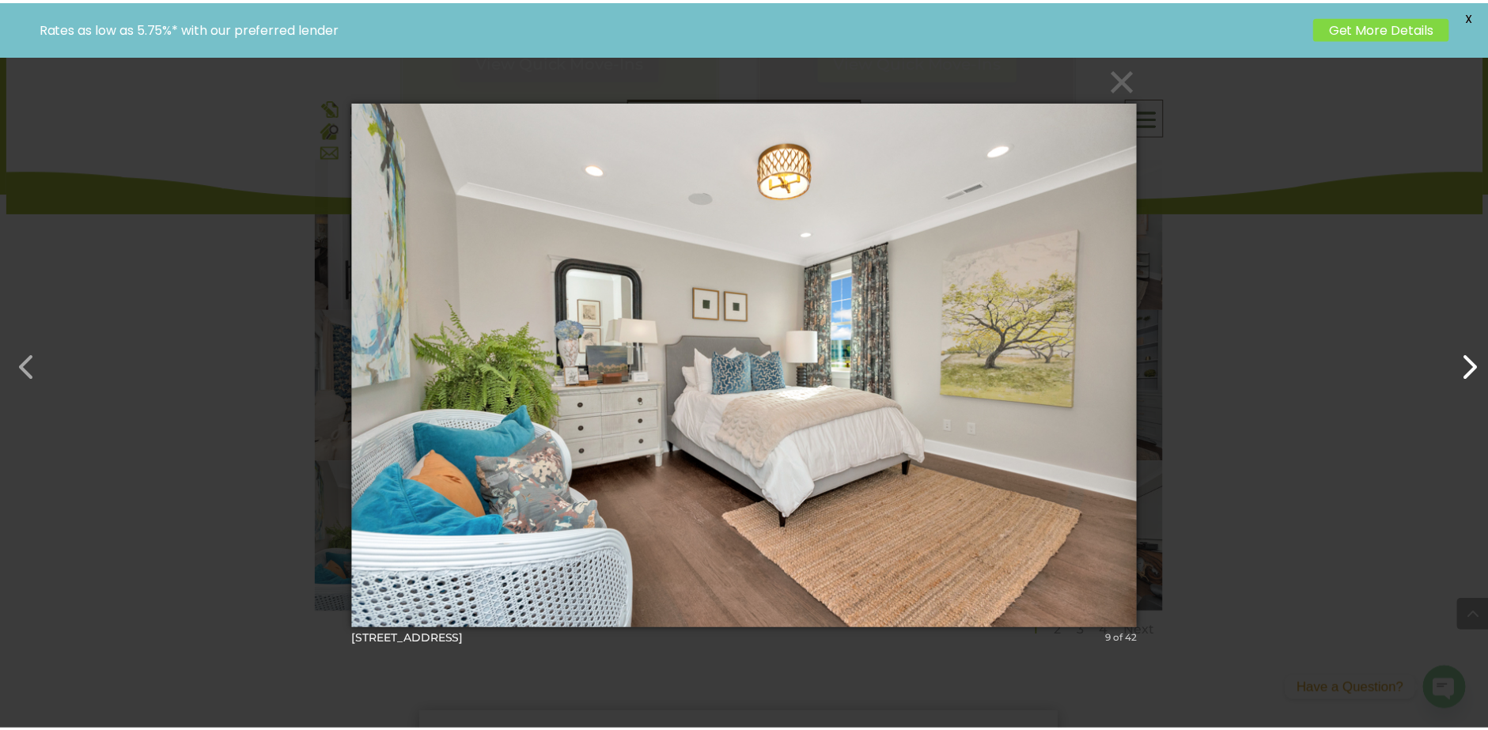
scroll to position [0, 0]
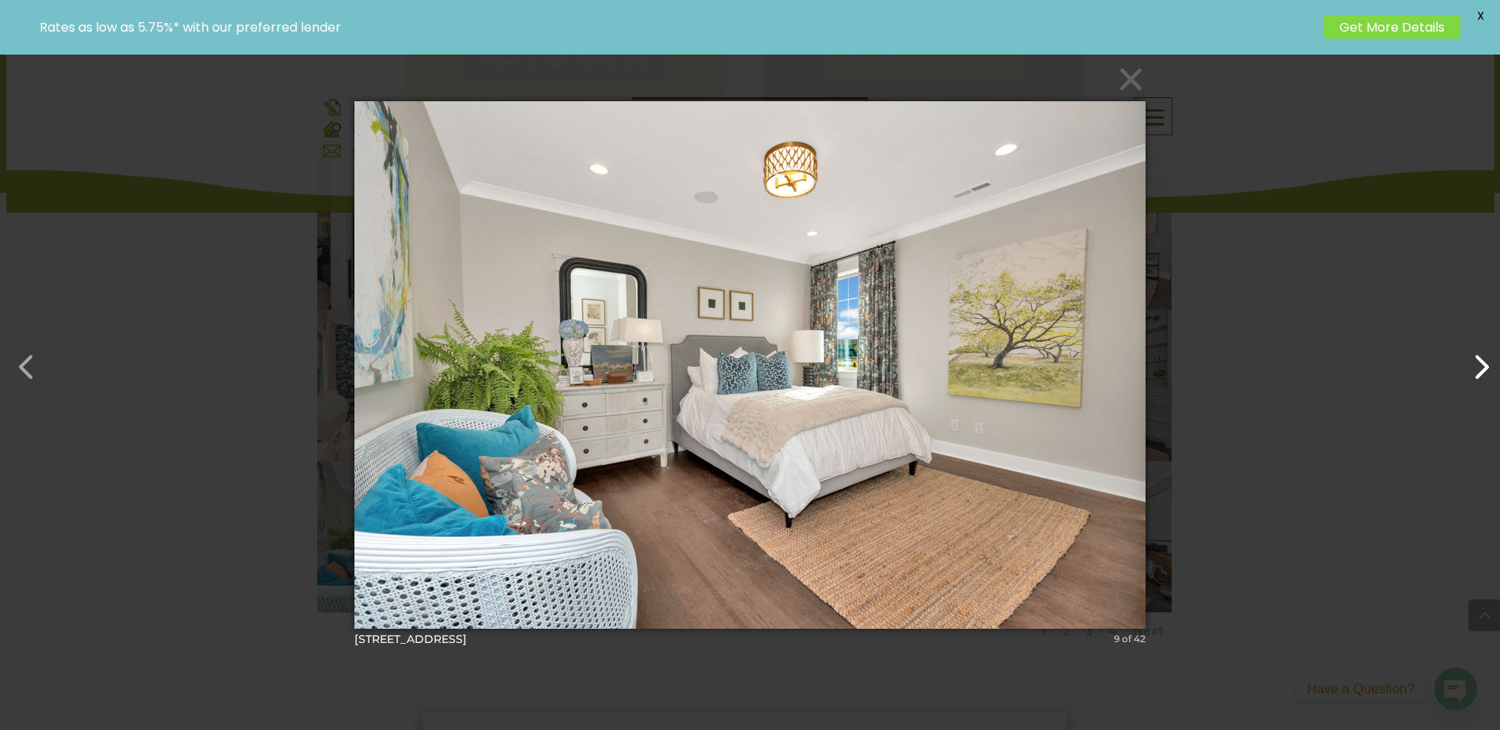
click at [1477, 375] on button "button" at bounding box center [1473, 359] width 38 height 38
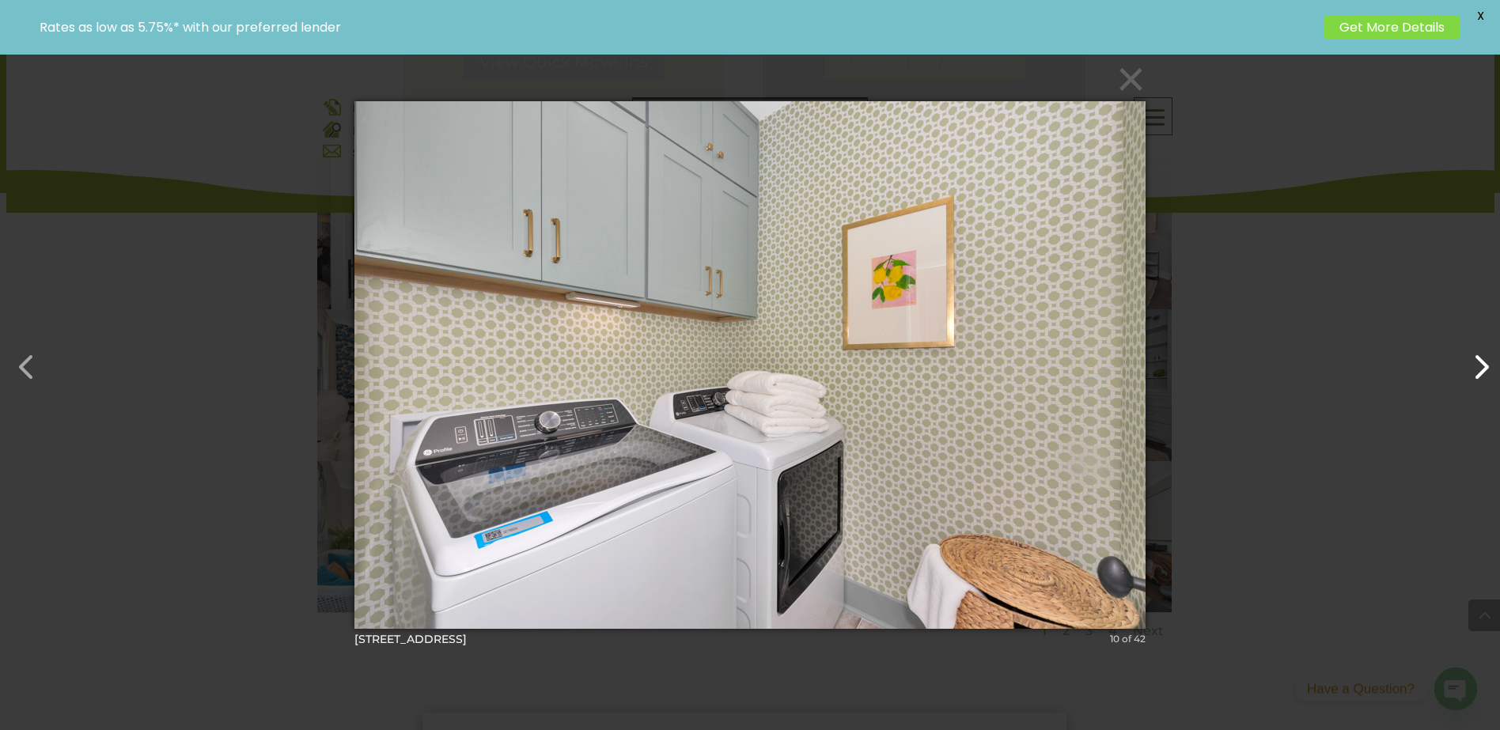
click at [1477, 375] on button "button" at bounding box center [1473, 359] width 38 height 38
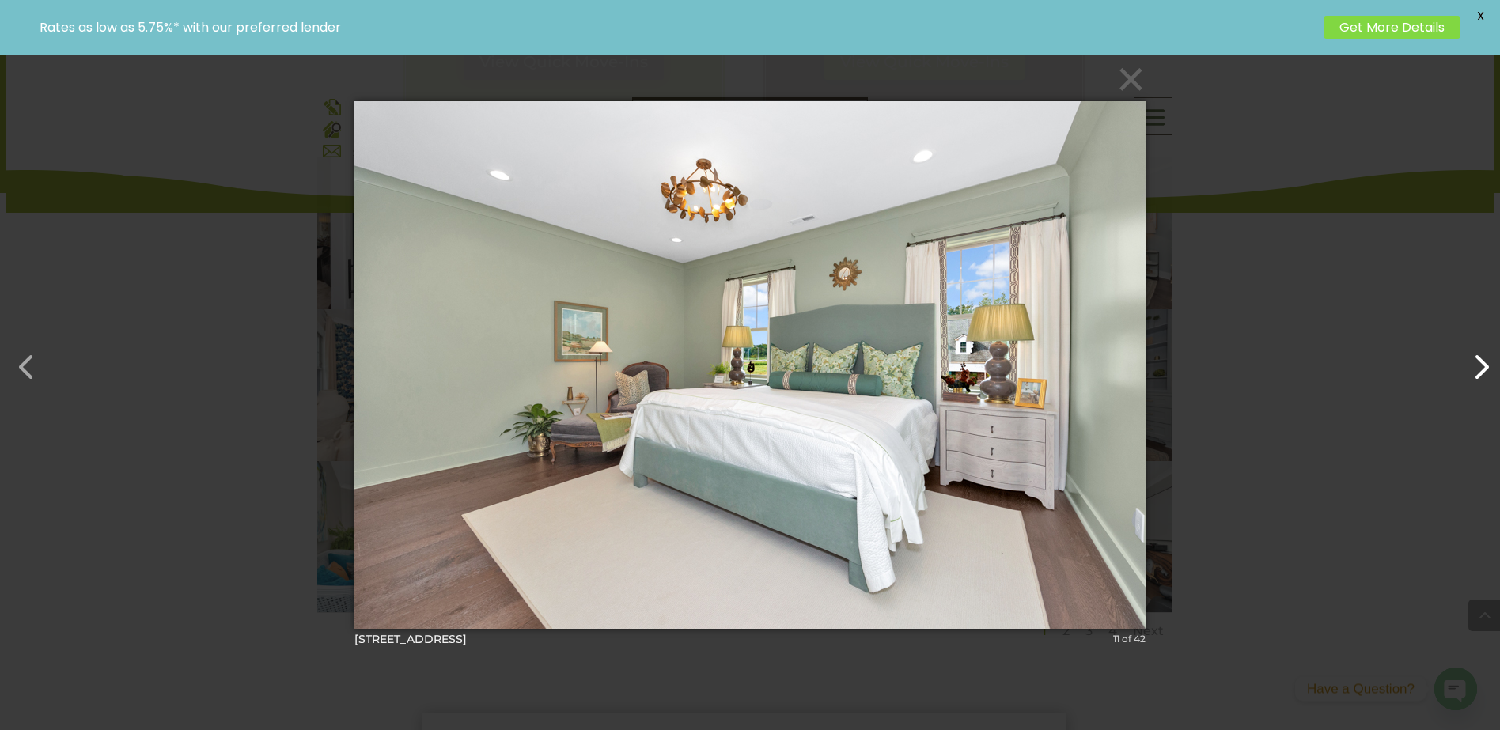
click at [1477, 375] on button "button" at bounding box center [1473, 359] width 38 height 38
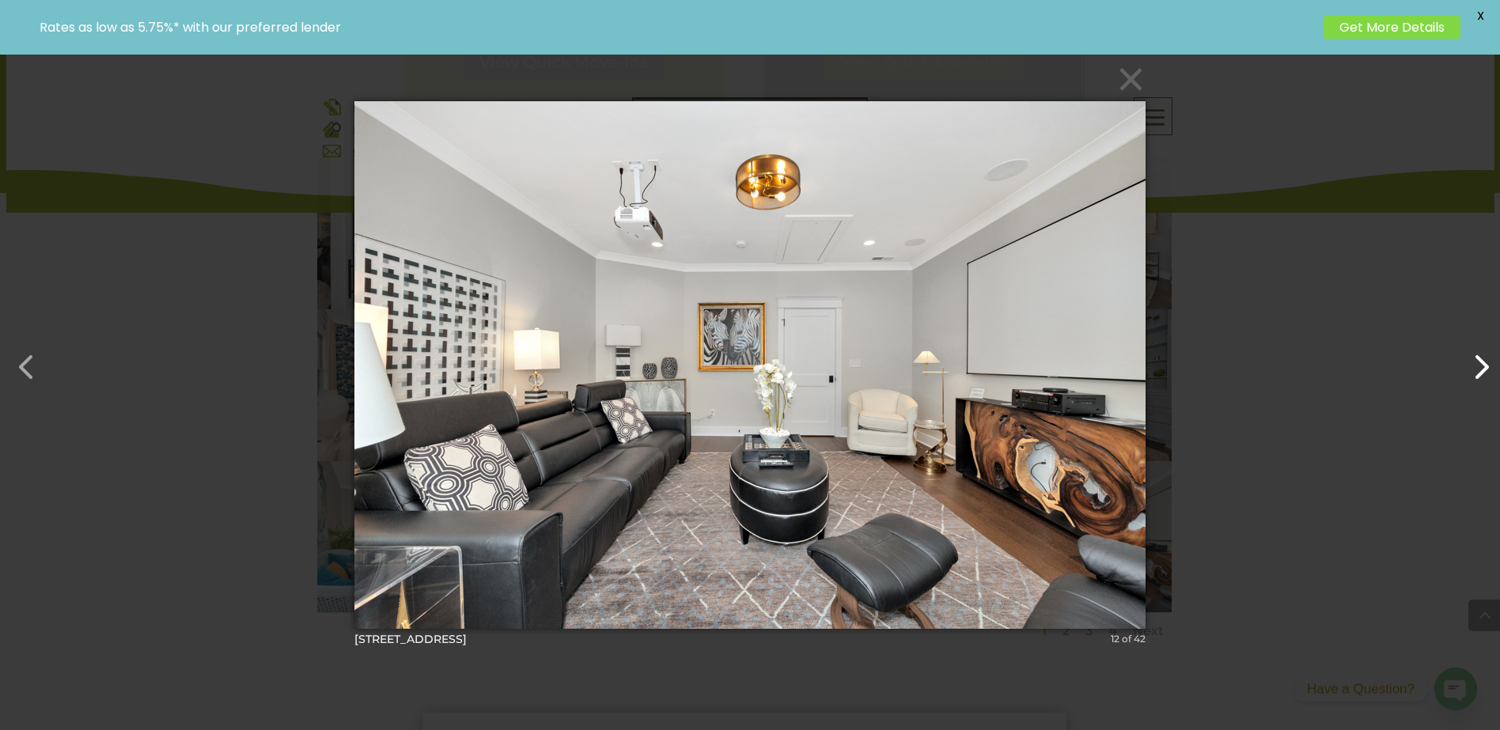
click at [1477, 375] on button "button" at bounding box center [1473, 359] width 38 height 38
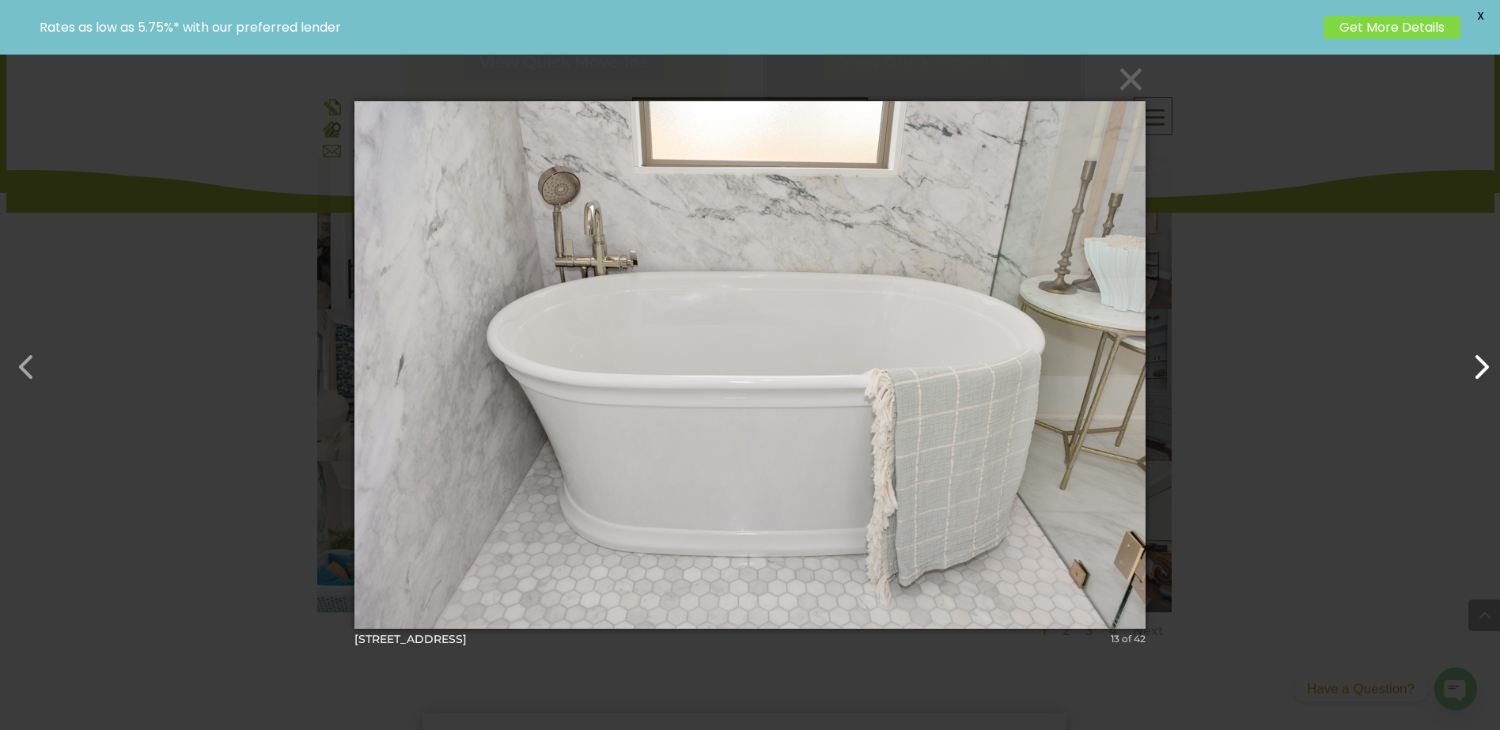
click at [1477, 375] on button "button" at bounding box center [1473, 359] width 38 height 38
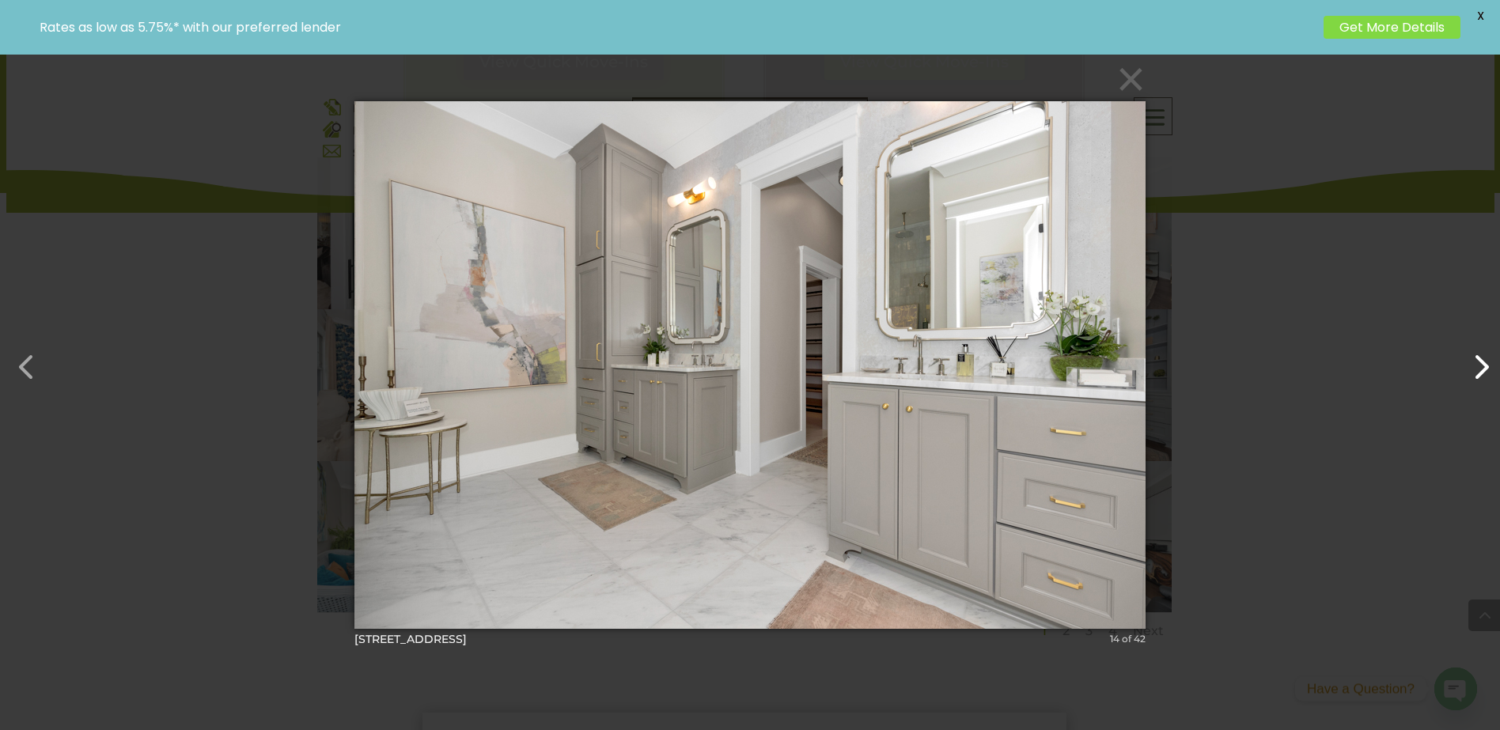
click at [1477, 375] on button "button" at bounding box center [1473, 359] width 38 height 38
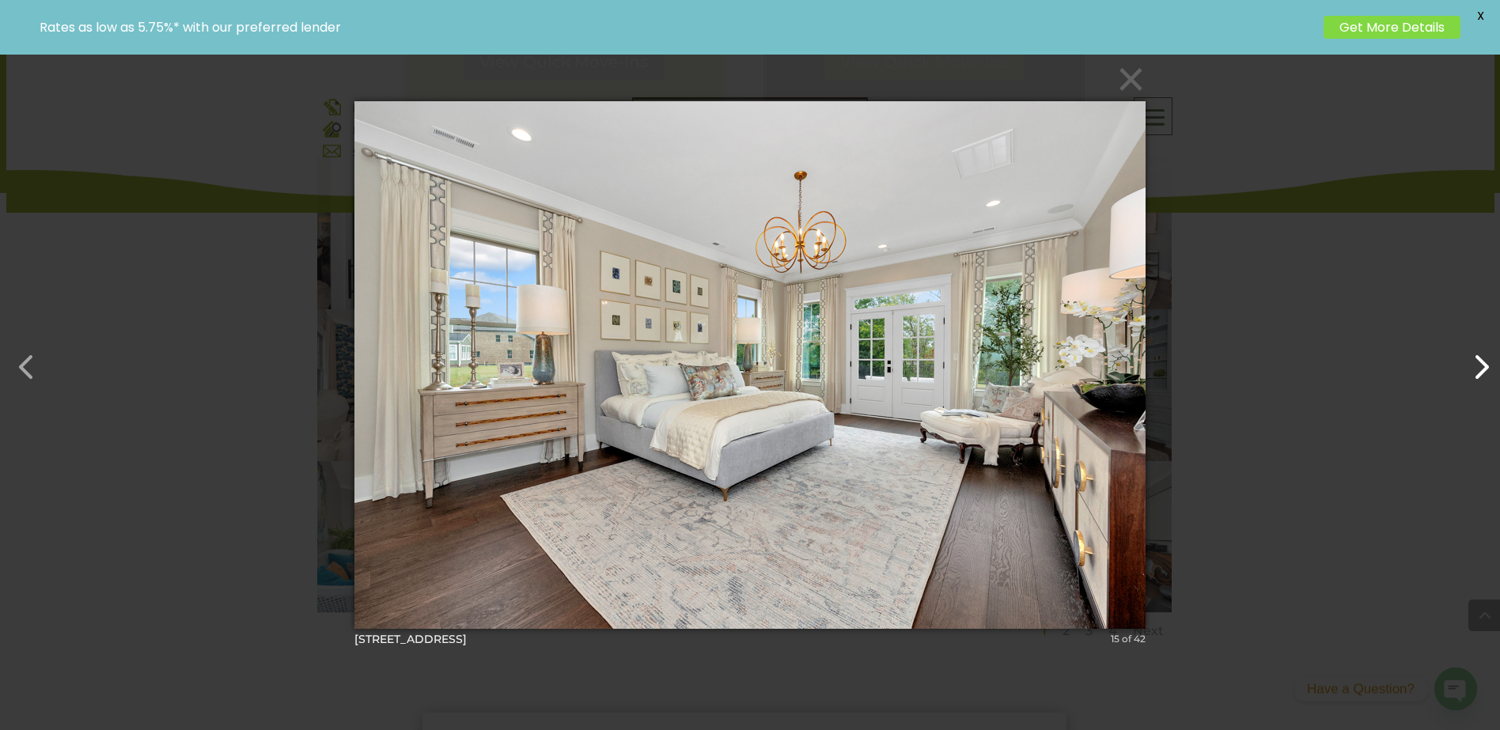
click at [1477, 375] on button "button" at bounding box center [1473, 359] width 38 height 38
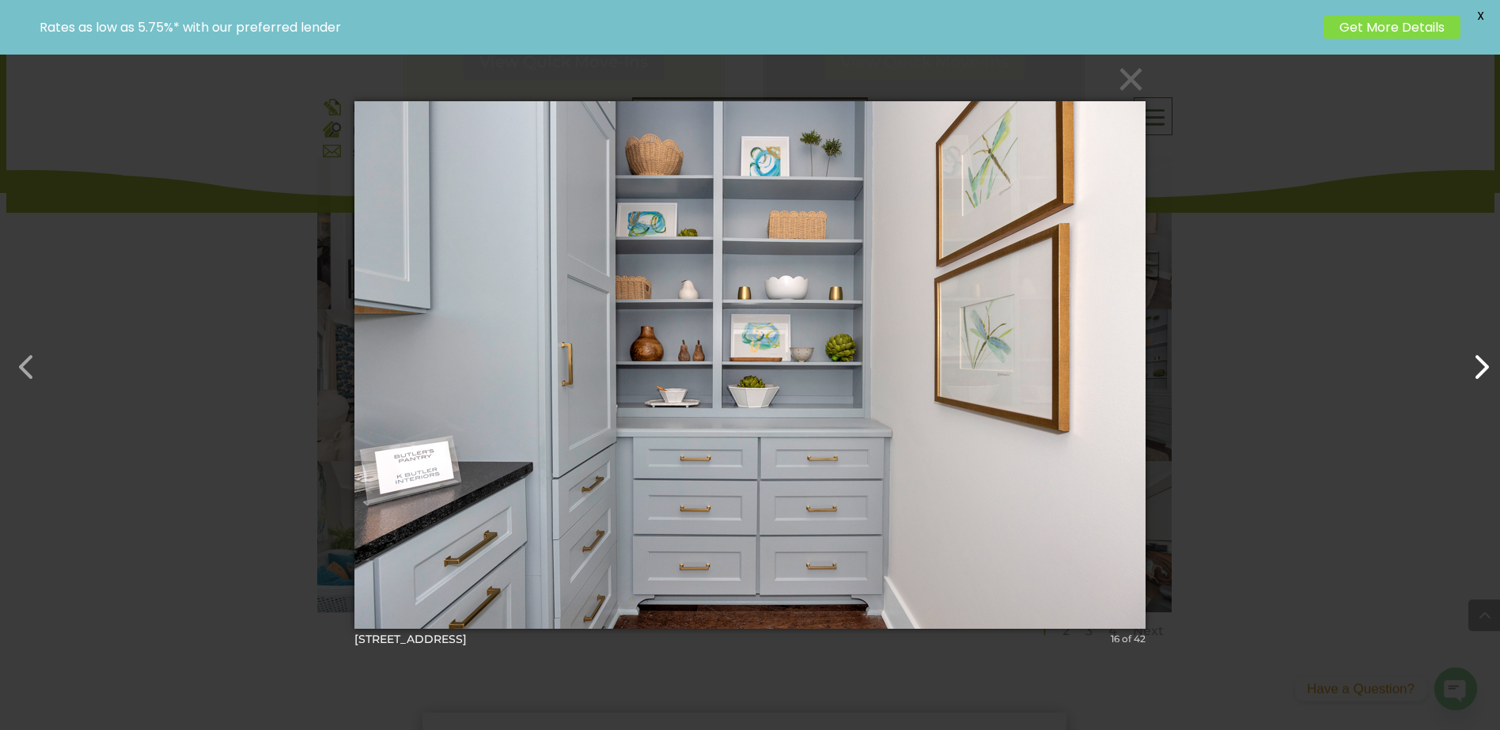
click at [1477, 375] on button "button" at bounding box center [1473, 359] width 38 height 38
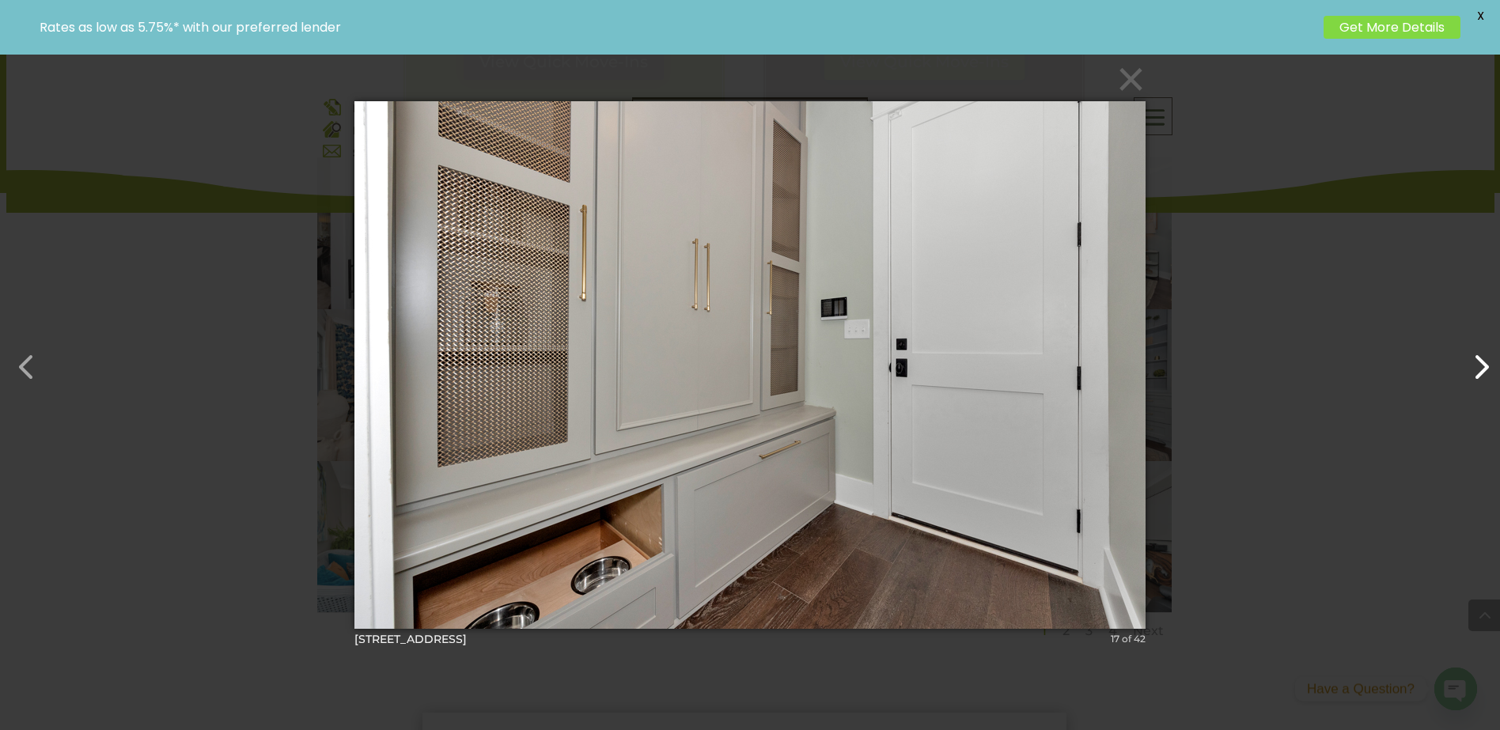
click at [1477, 375] on button "button" at bounding box center [1473, 359] width 38 height 38
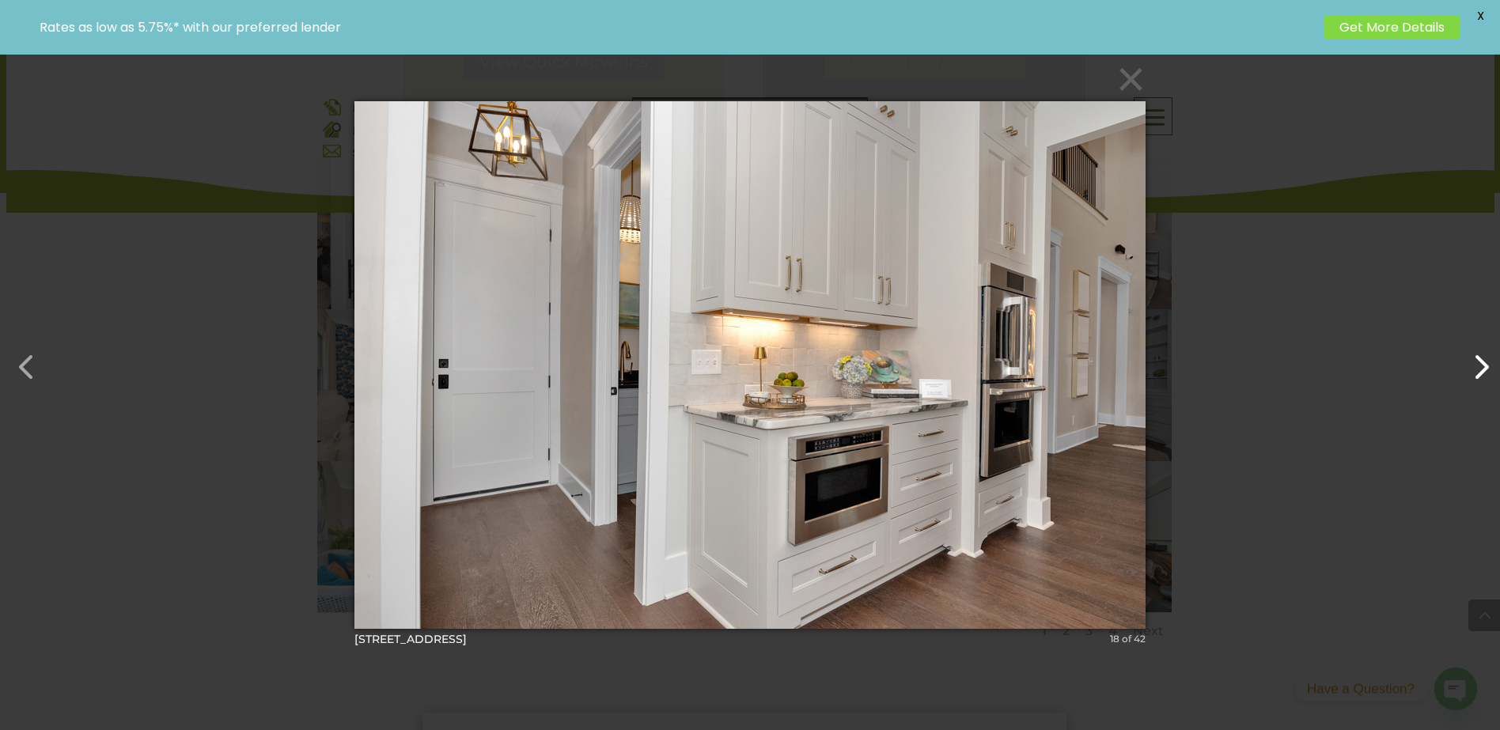
click at [1477, 375] on button "button" at bounding box center [1473, 359] width 38 height 38
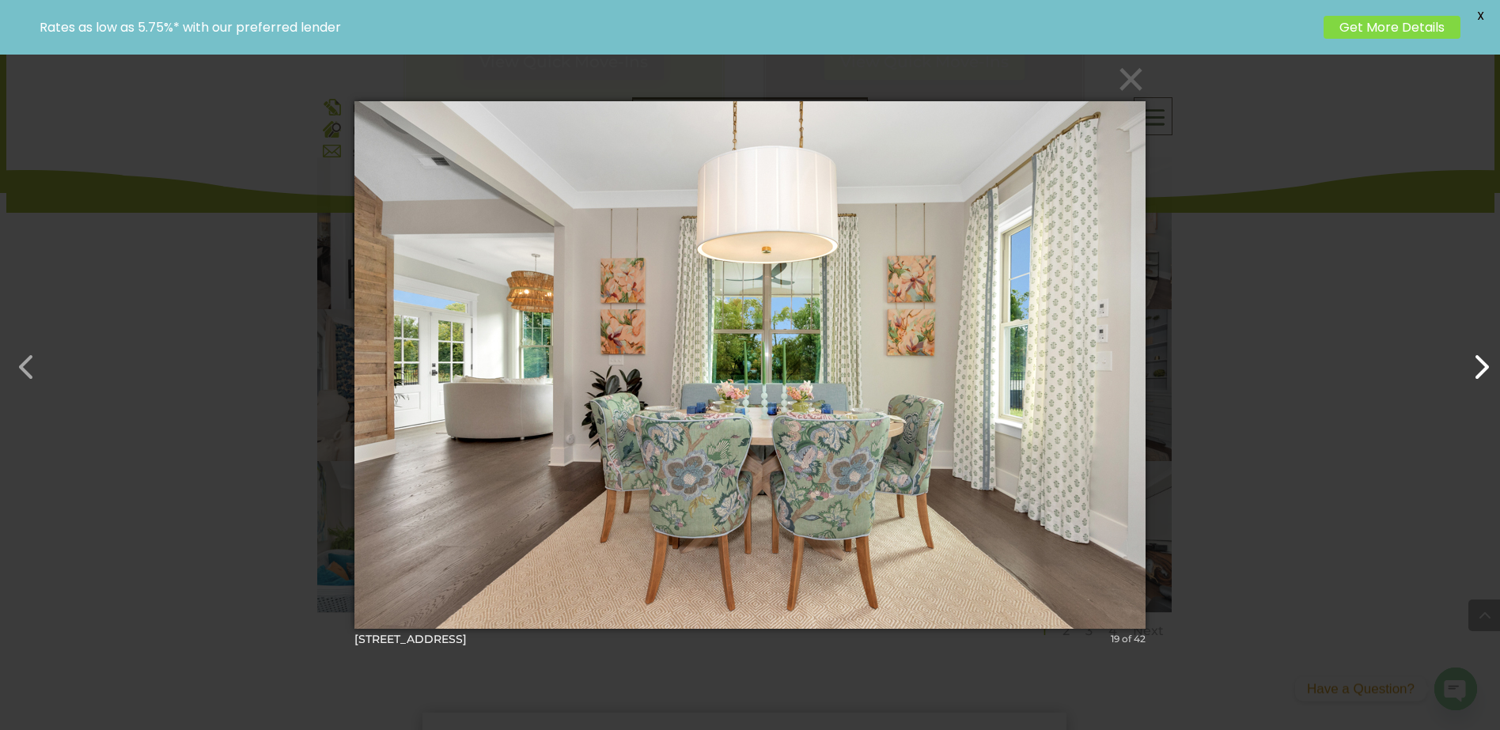
click at [1477, 375] on button "button" at bounding box center [1473, 359] width 38 height 38
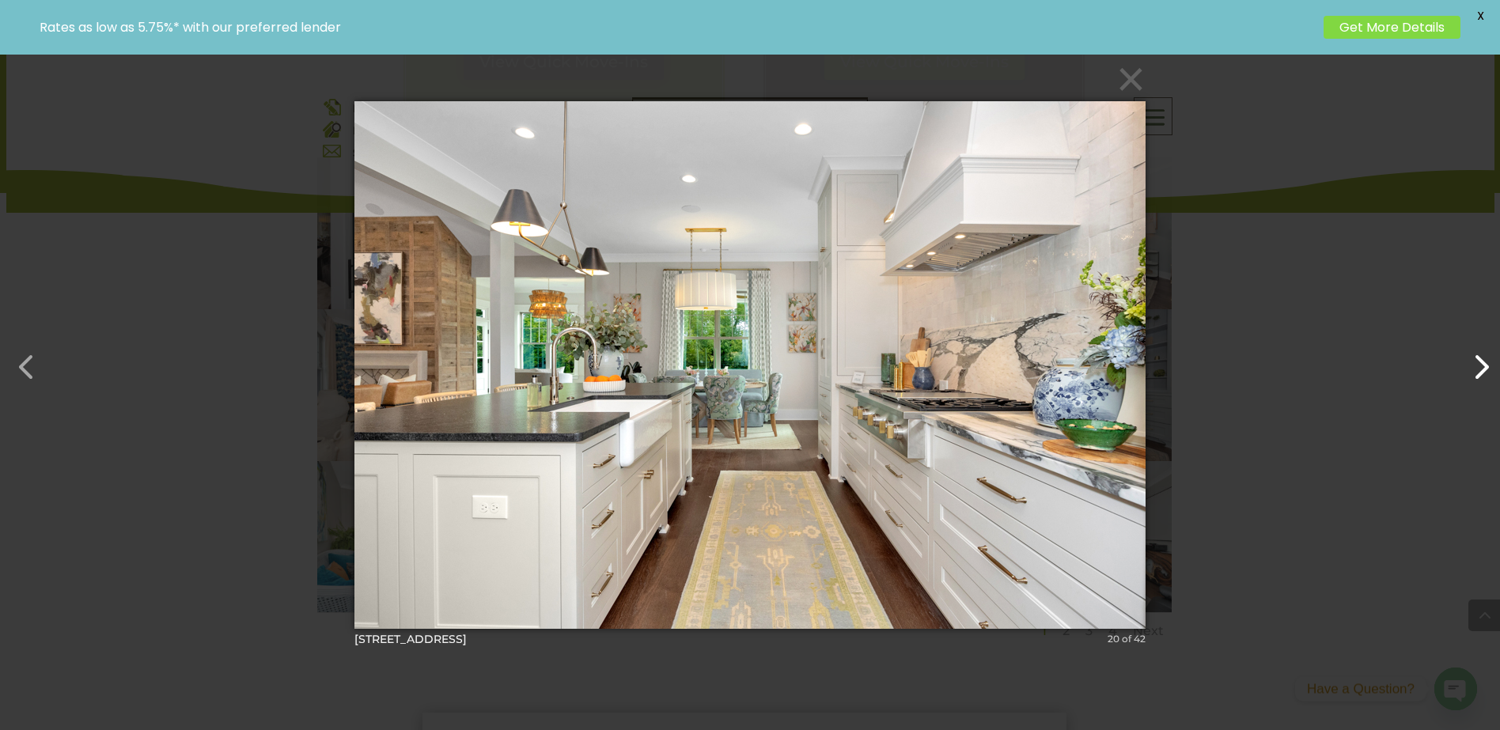
click at [1477, 375] on button "button" at bounding box center [1473, 359] width 38 height 38
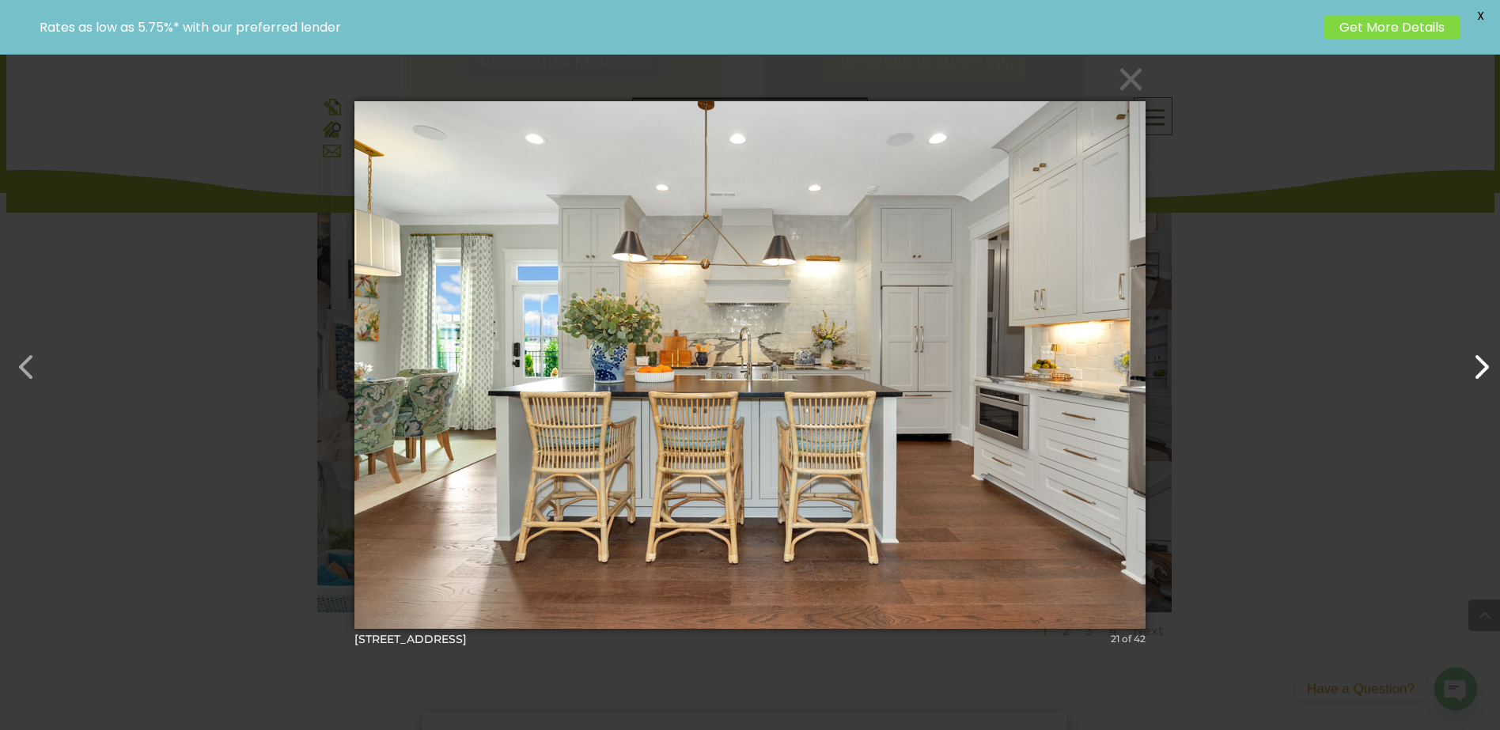
click at [1477, 375] on button "button" at bounding box center [1473, 359] width 38 height 38
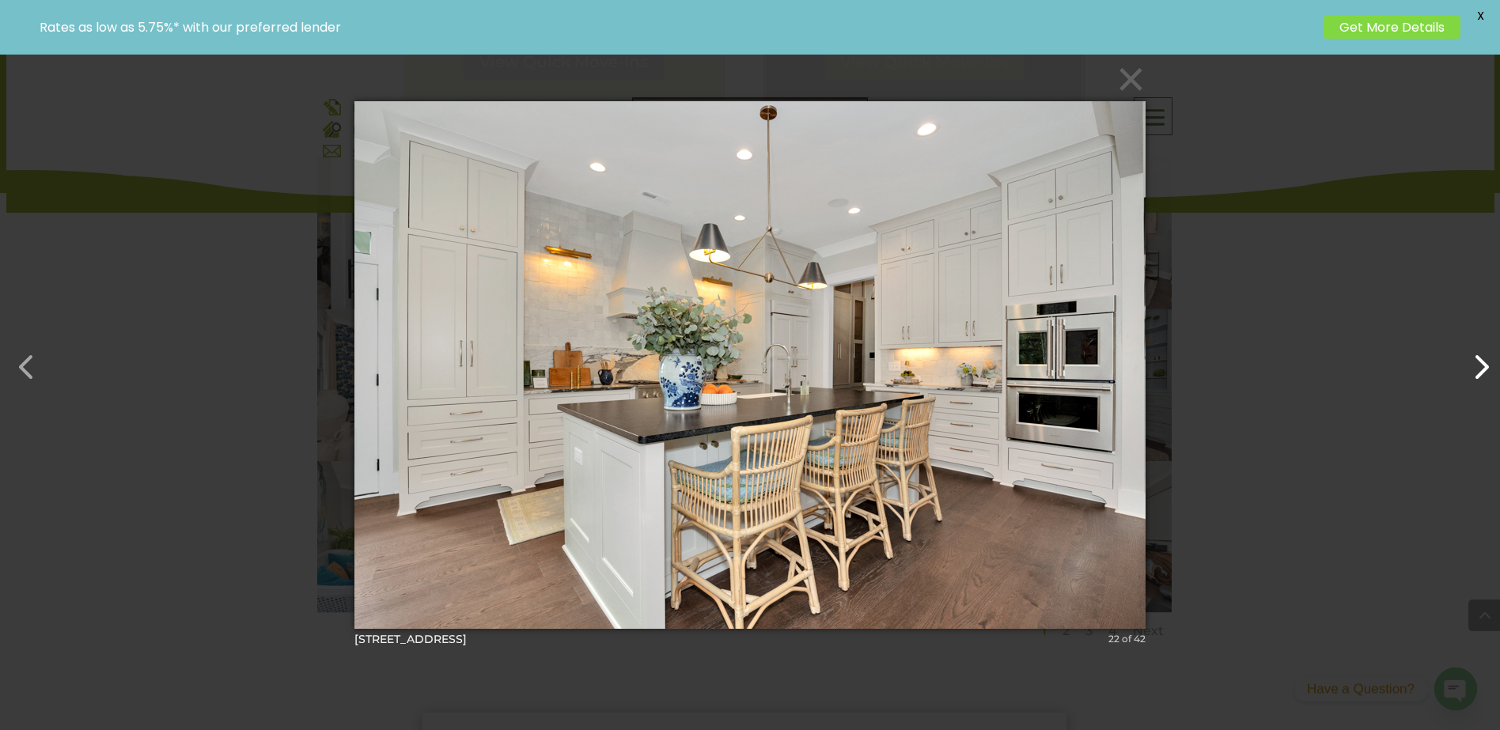
click at [1477, 375] on button "button" at bounding box center [1473, 359] width 38 height 38
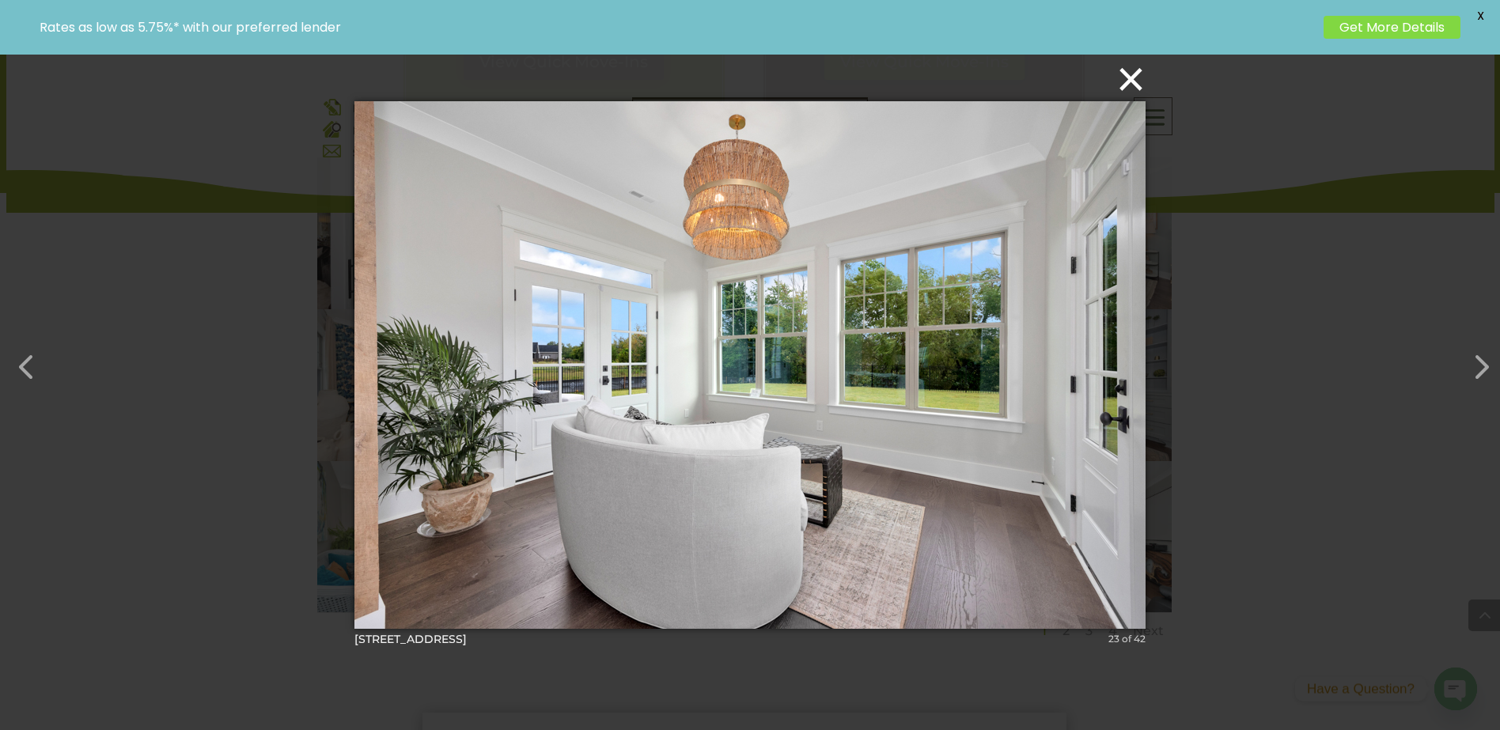
click at [1132, 85] on button "×" at bounding box center [754, 79] width 791 height 35
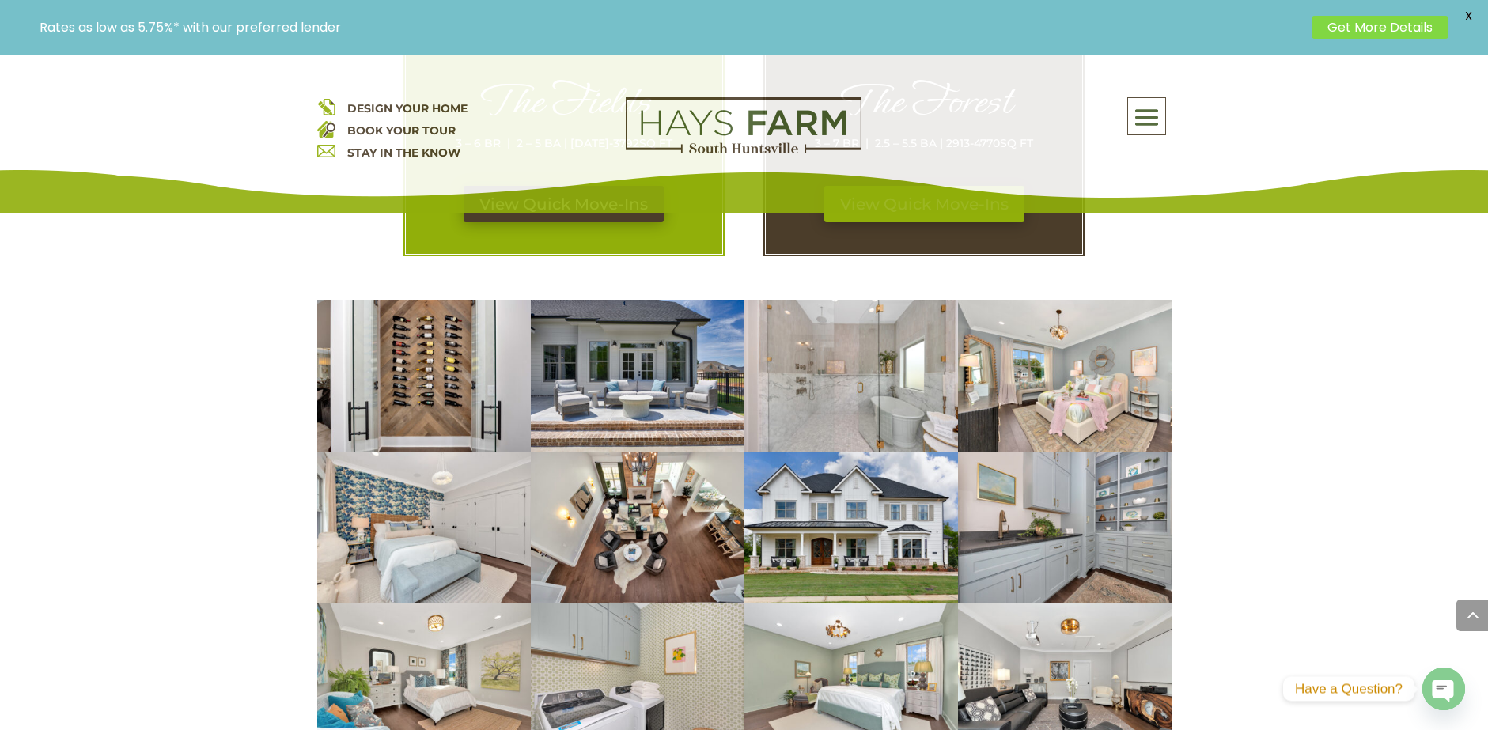
scroll to position [712, 0]
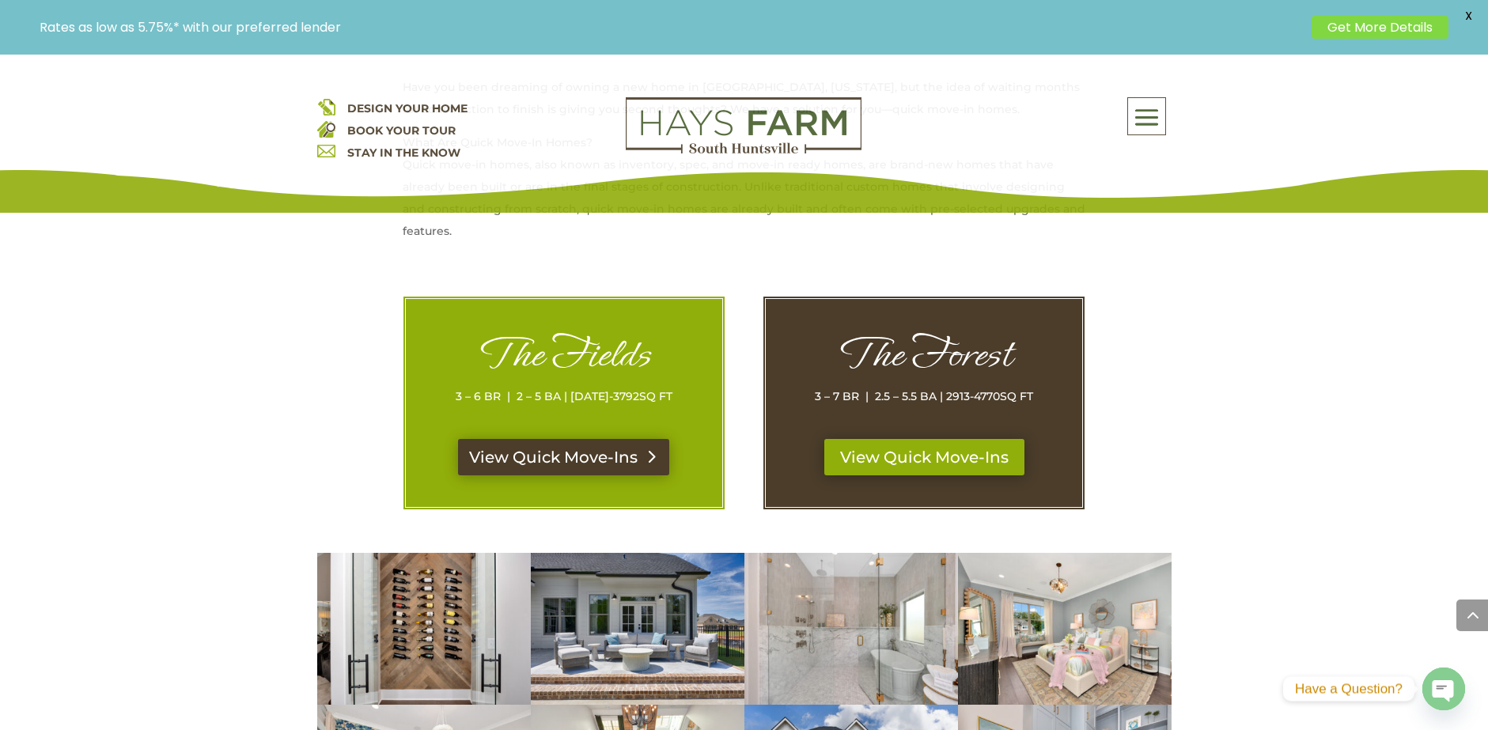
click at [555, 464] on link "View Quick Move-Ins" at bounding box center [563, 457] width 211 height 36
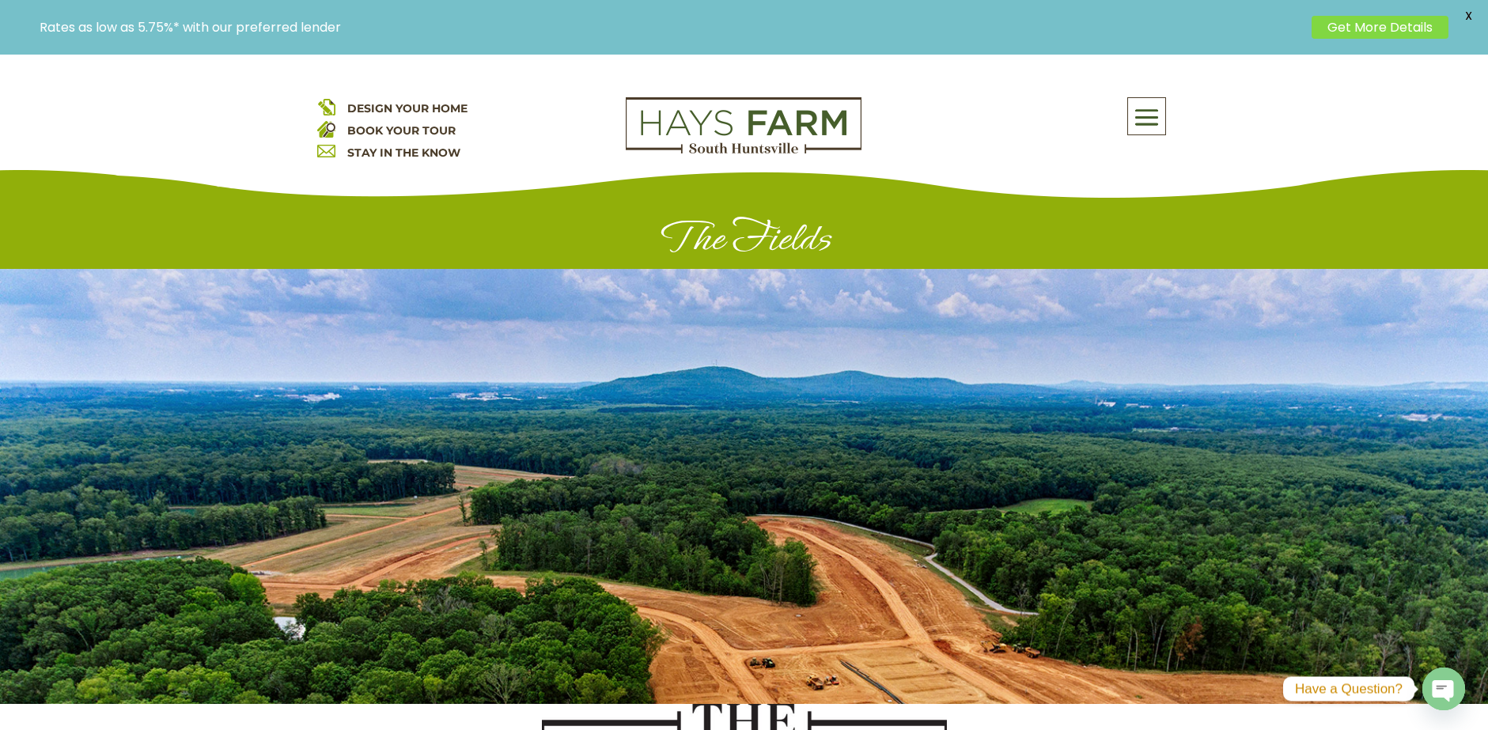
click at [1149, 113] on span at bounding box center [1146, 118] width 37 height 36
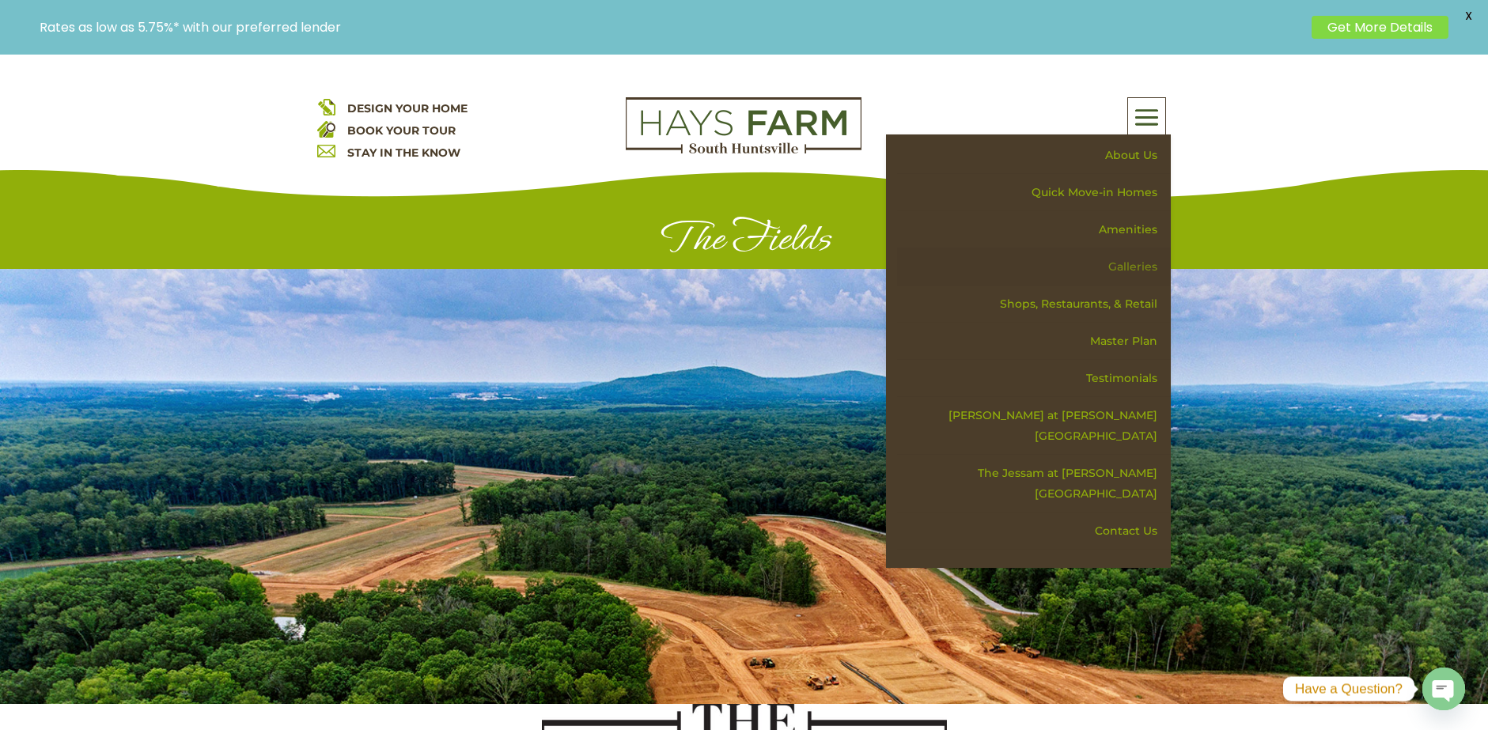
click at [1132, 266] on link "Galleries" at bounding box center [1034, 266] width 274 height 37
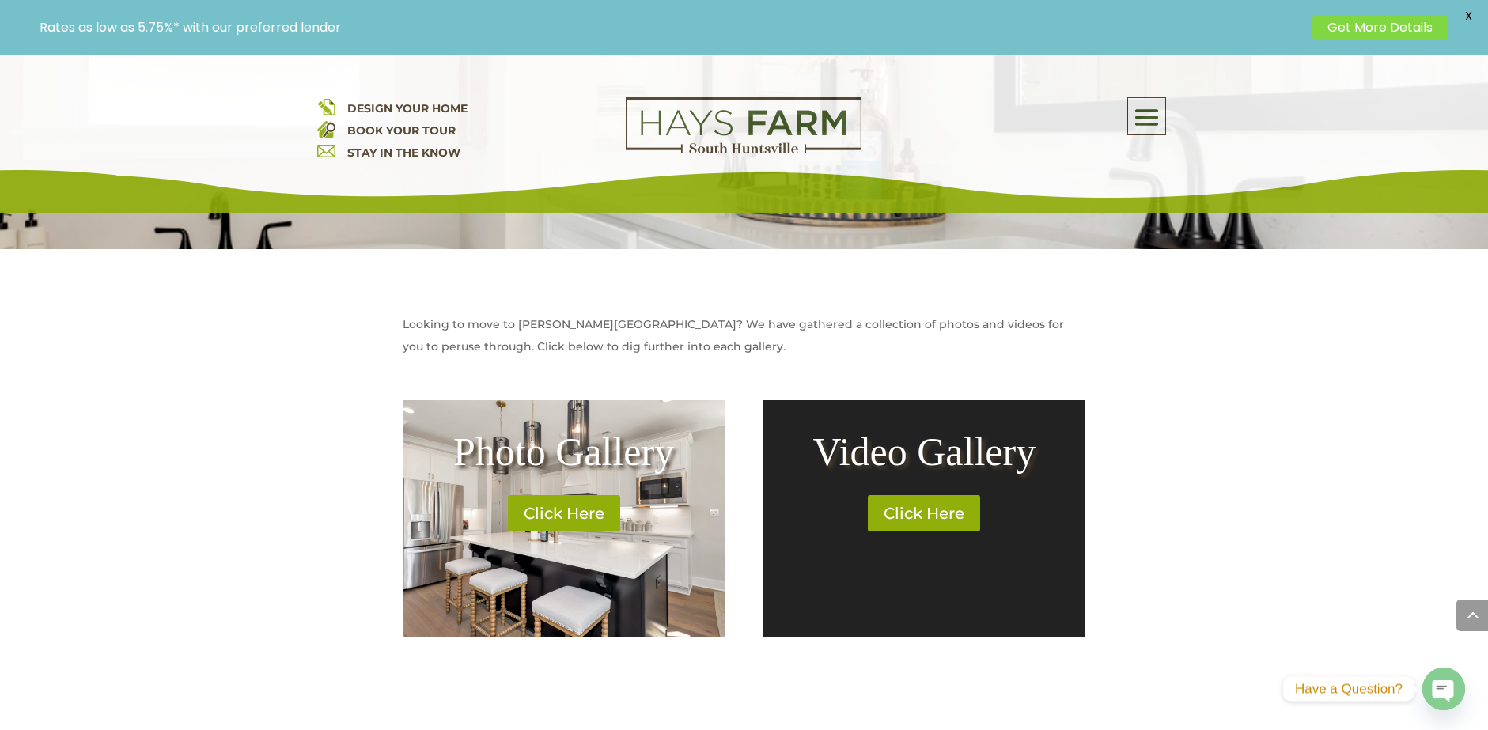
scroll to position [554, 0]
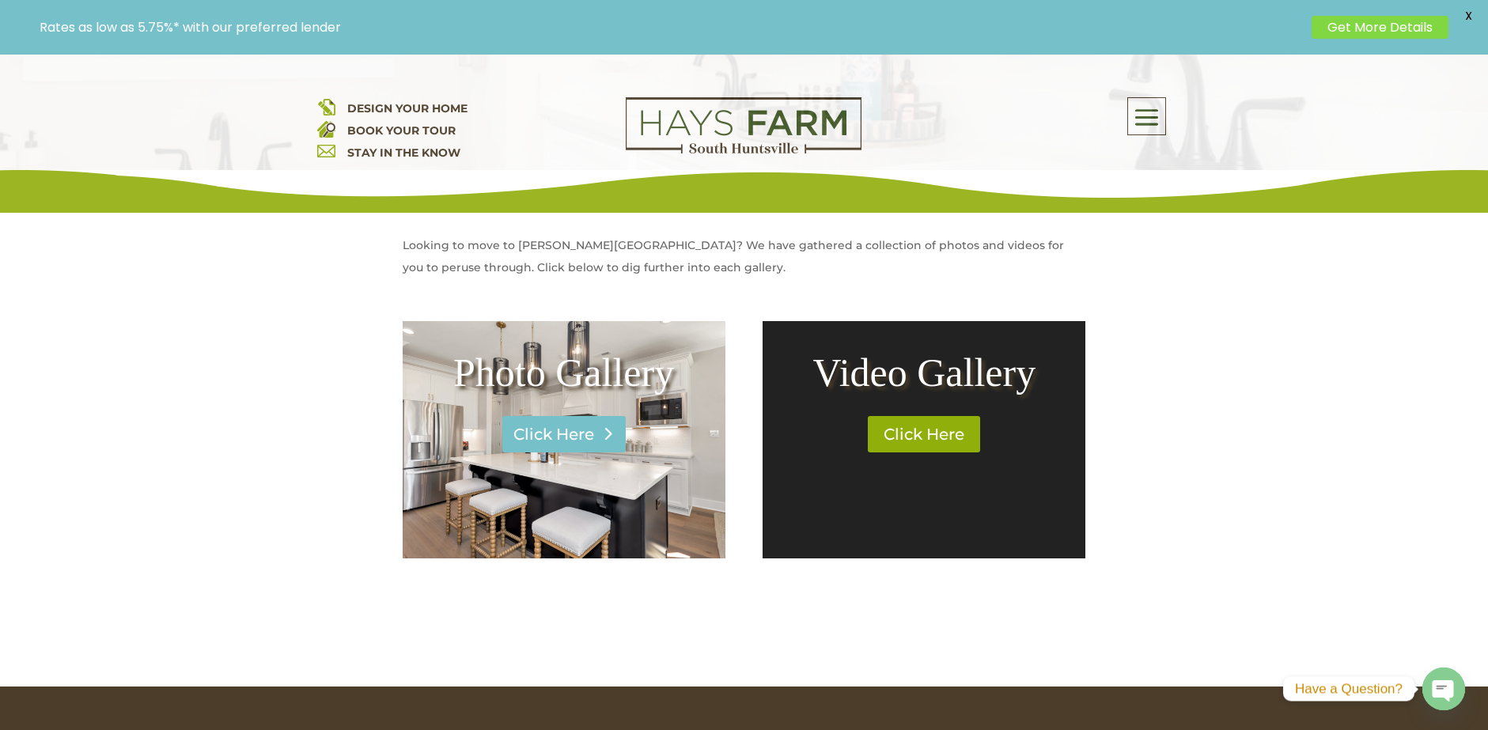
click at [569, 447] on link "Click Here" at bounding box center [563, 434] width 123 height 36
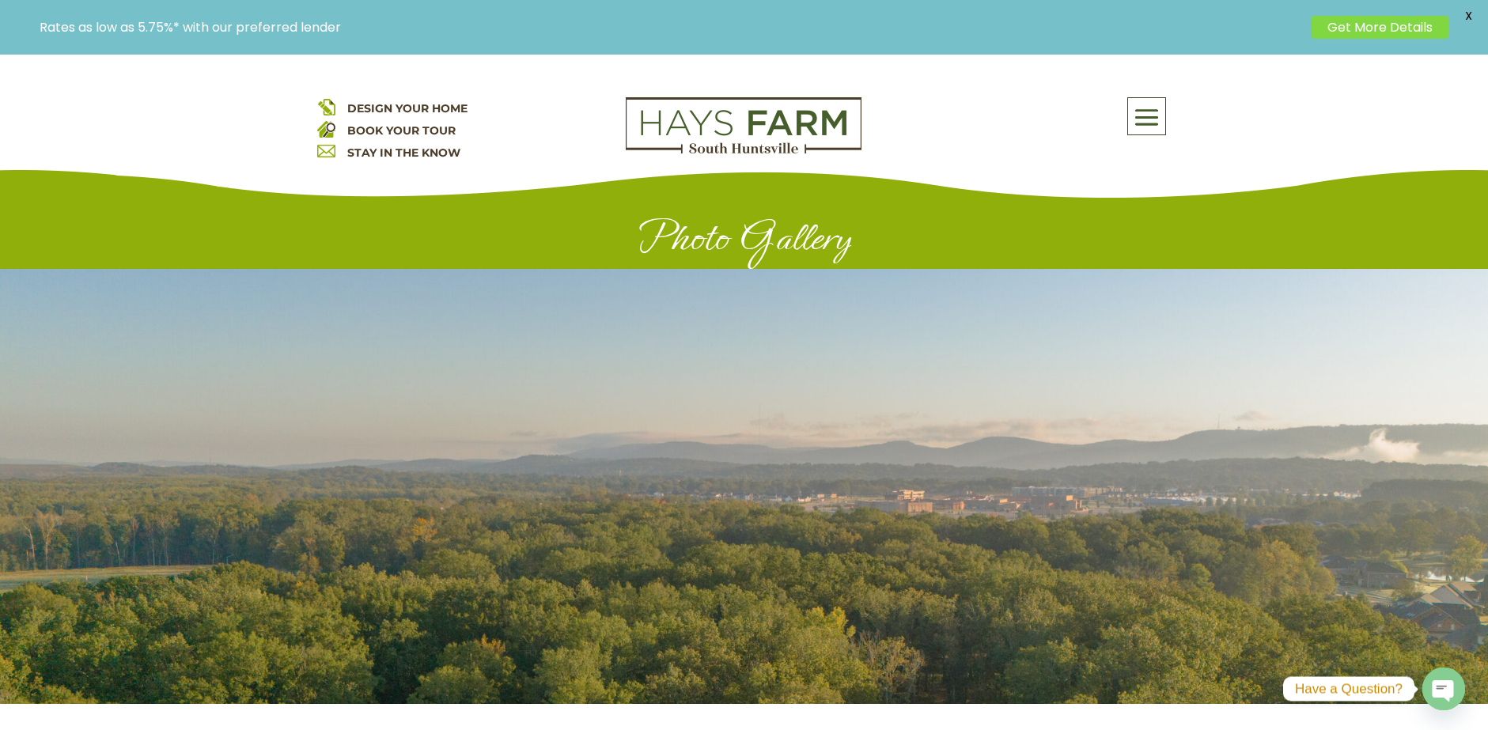
click at [1145, 120] on span at bounding box center [1146, 118] width 37 height 36
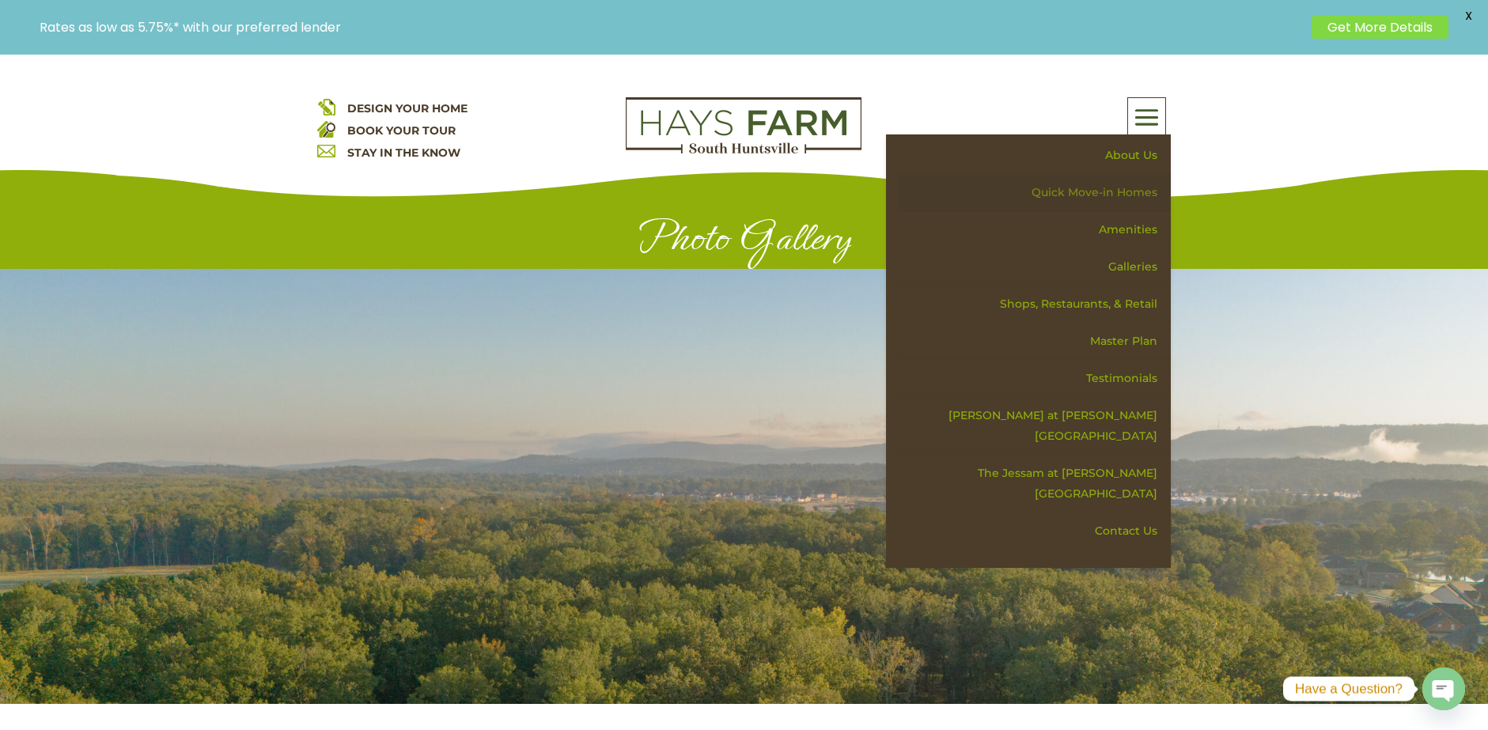
click at [1108, 195] on link "Quick Move-in Homes" at bounding box center [1034, 192] width 274 height 37
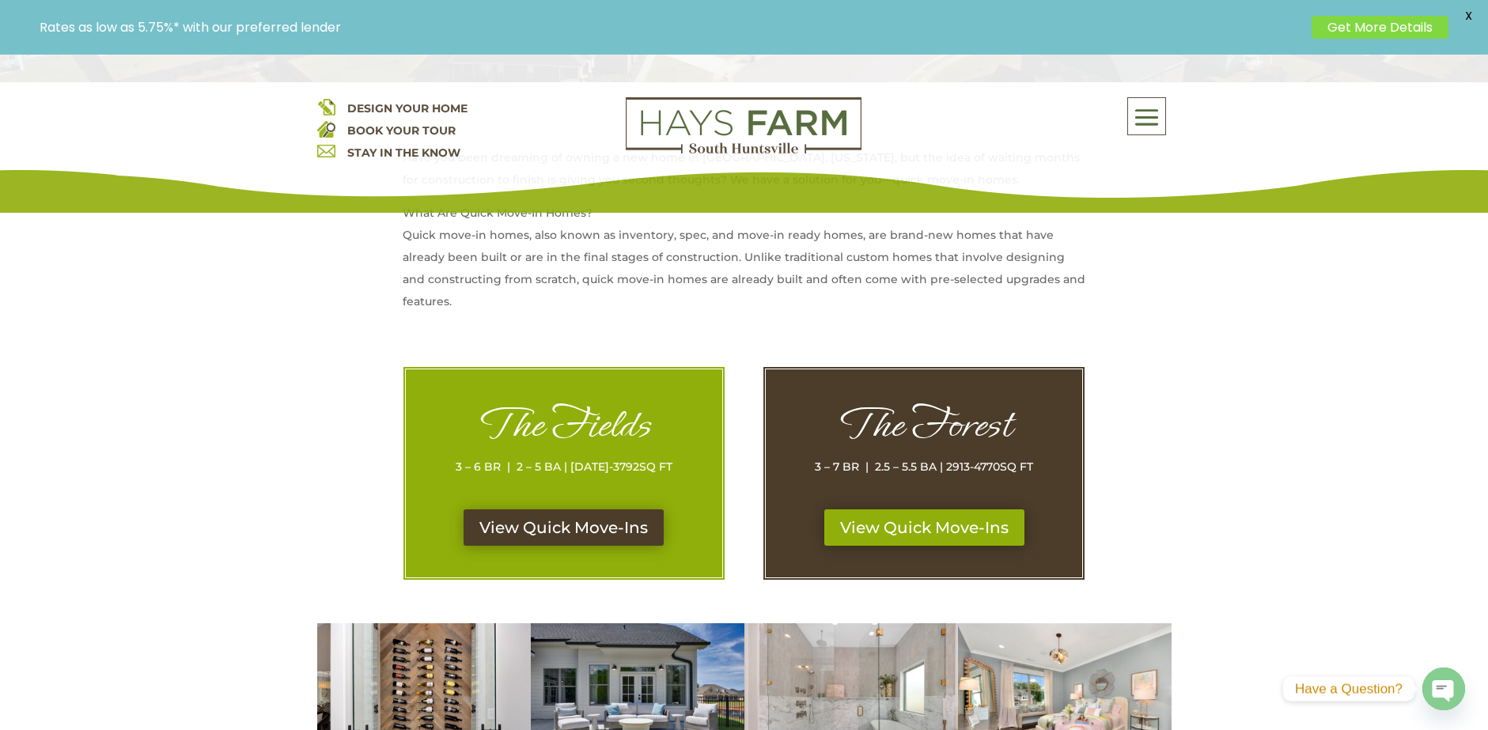
scroll to position [633, 0]
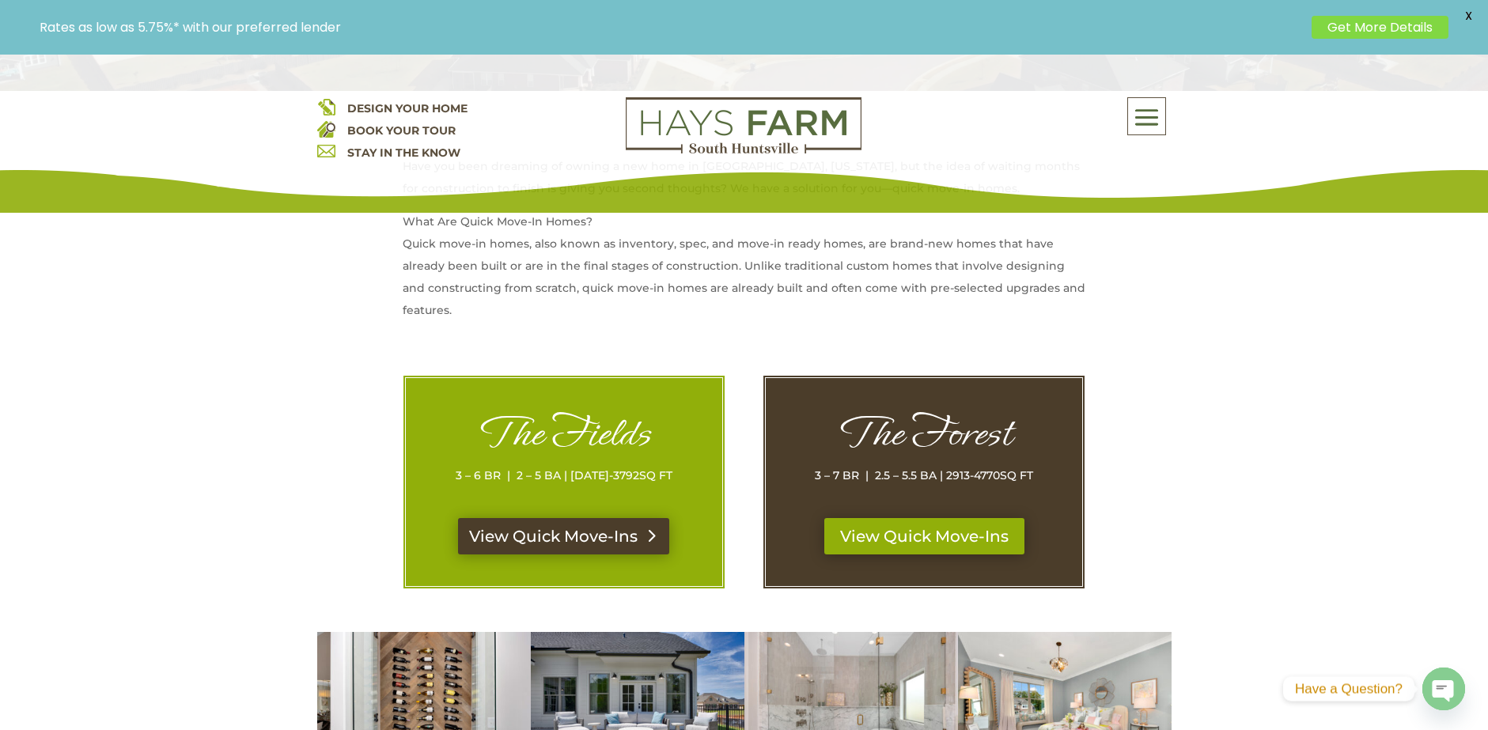
click at [588, 547] on link "View Quick Move-Ins" at bounding box center [563, 536] width 211 height 36
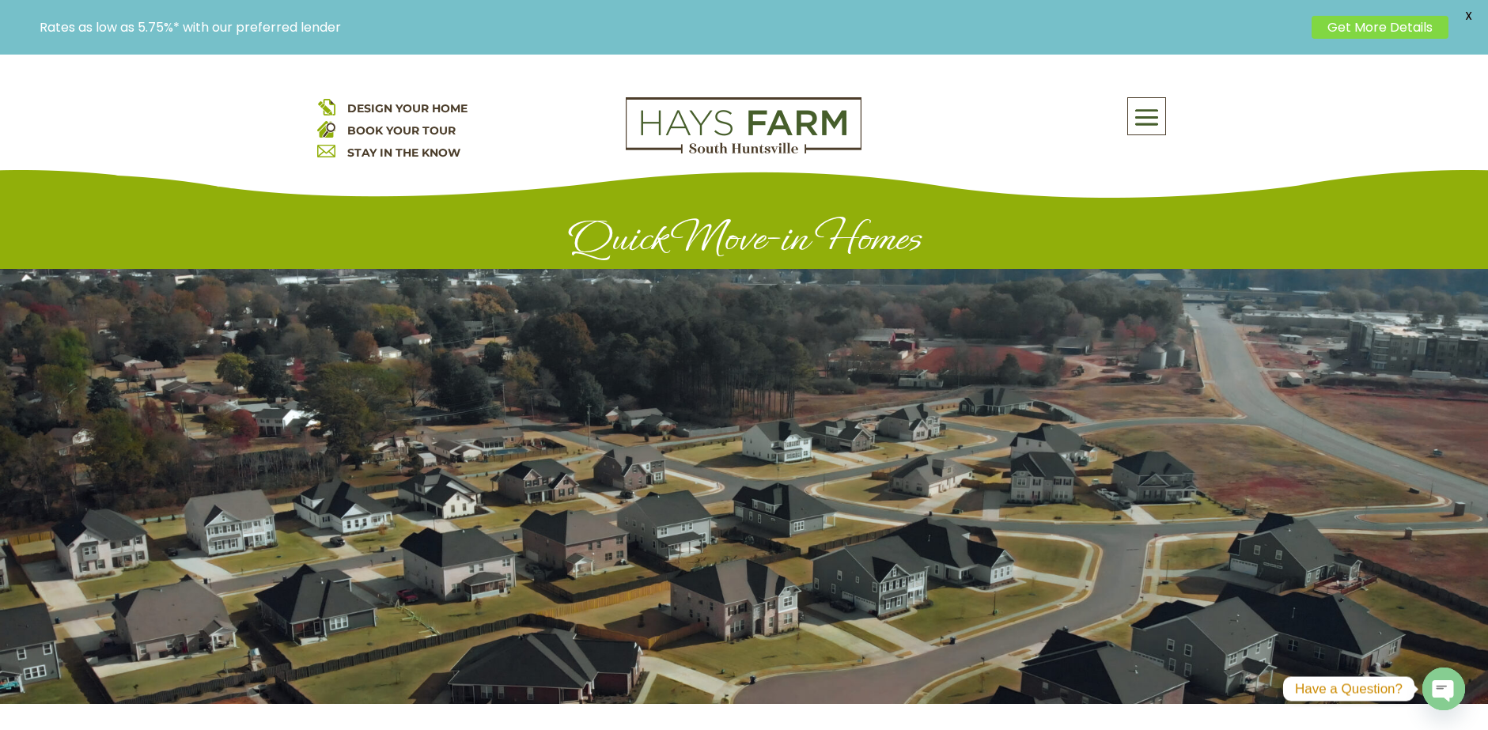
drag, startPoint x: 1144, startPoint y: 125, endPoint x: 1149, endPoint y: 112, distance: 13.5
click at [1149, 112] on span at bounding box center [1146, 118] width 37 height 36
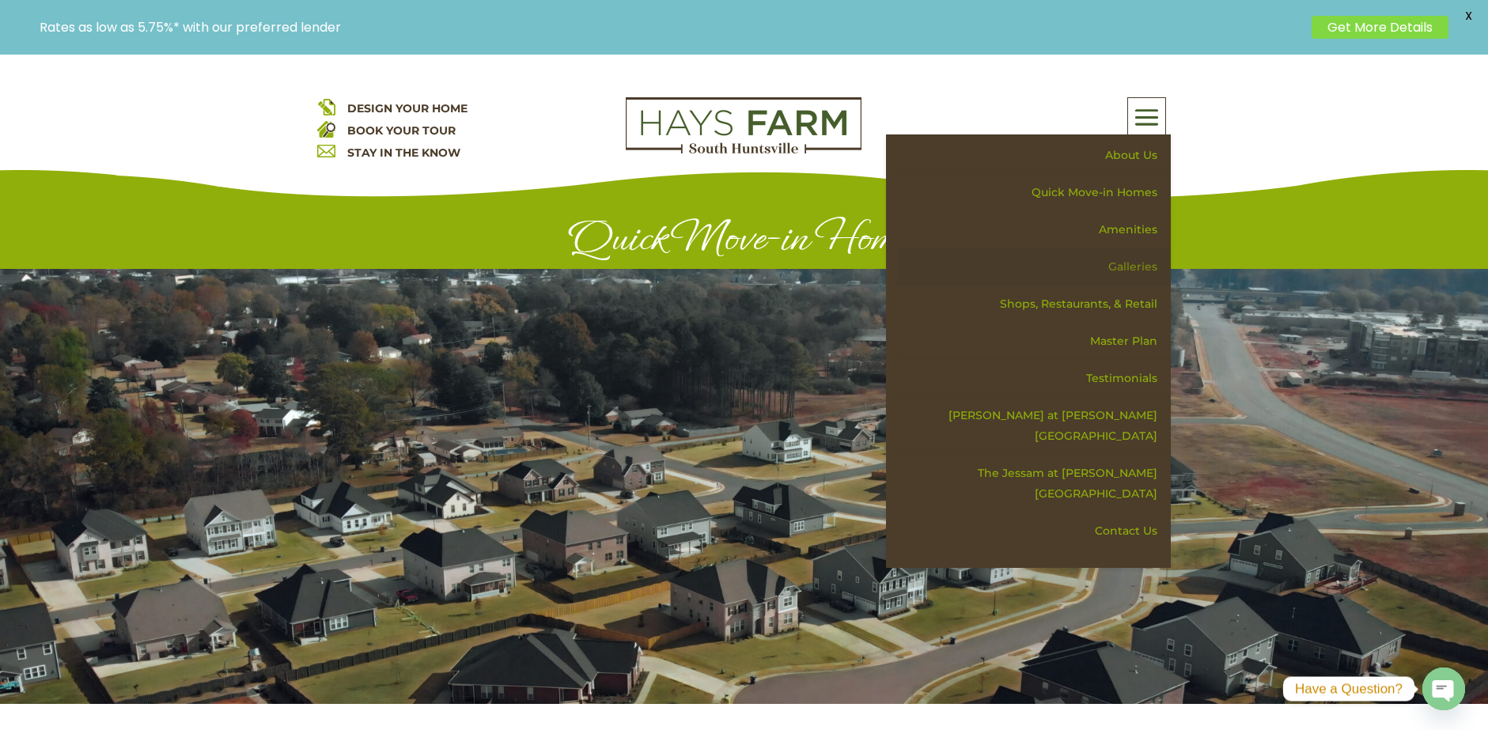
click at [1125, 269] on link "Galleries" at bounding box center [1034, 266] width 274 height 37
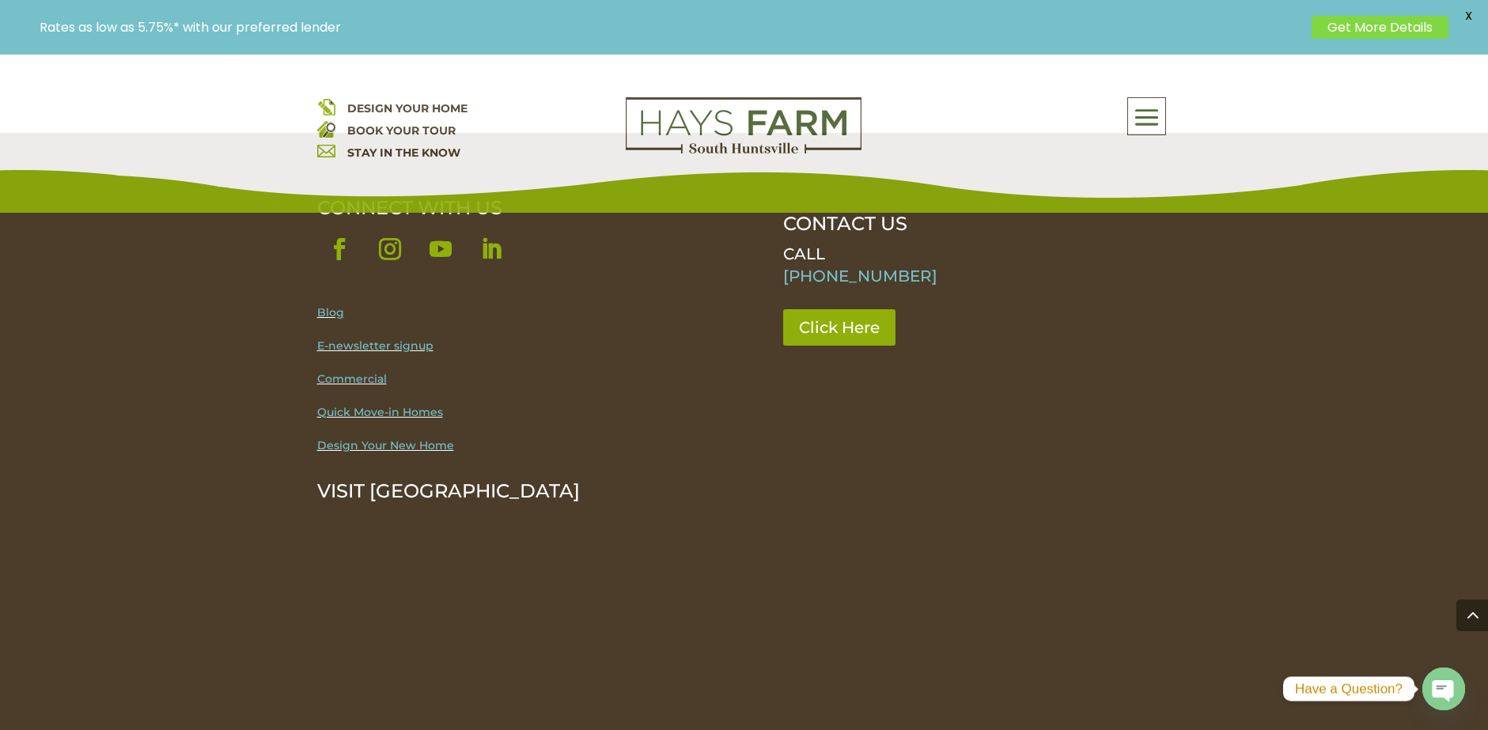
scroll to position [1528, 0]
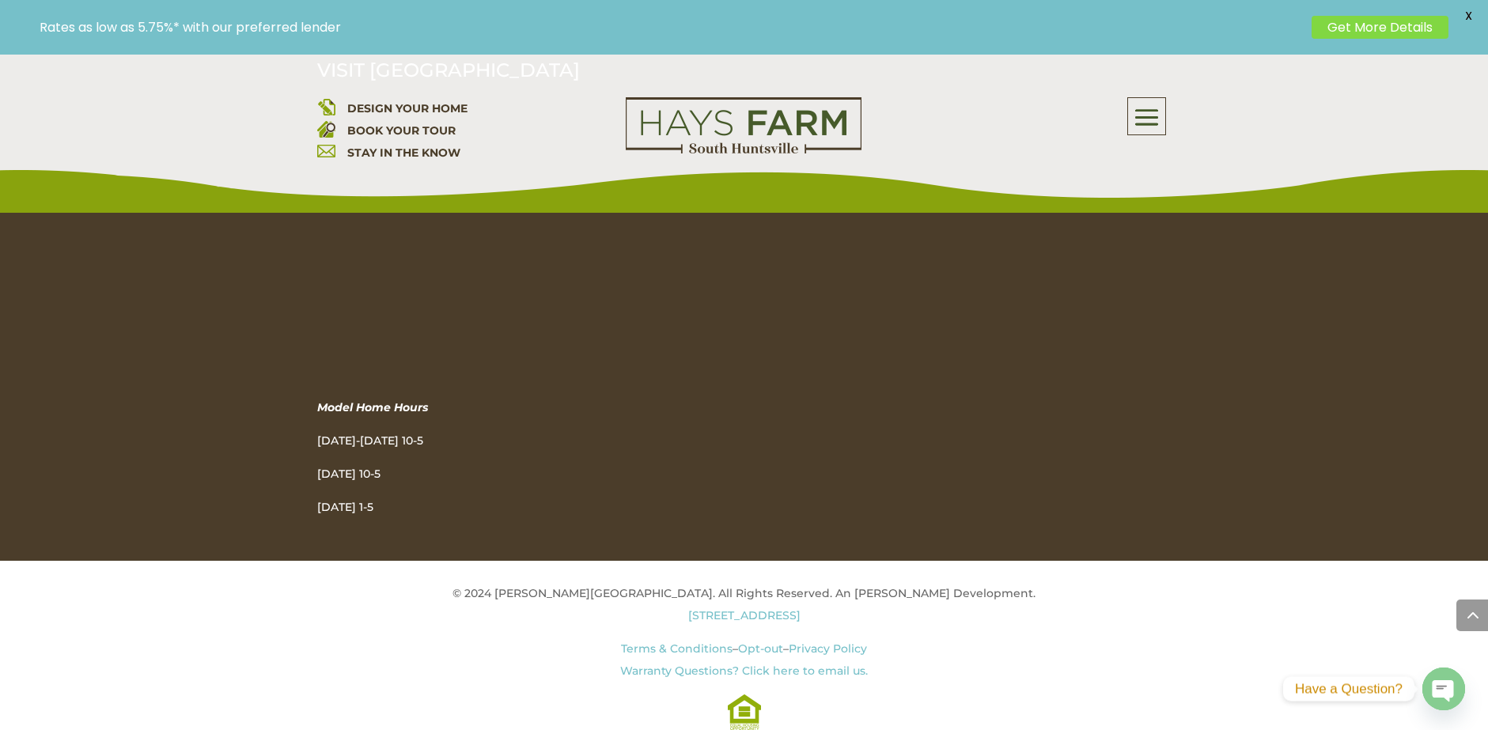
click at [1103, 119] on div "About Us Quick Move-in Homes Amenities Galleries Shops, Restaurants, & Retail M…" at bounding box center [1028, 116] width 285 height 38
click at [1157, 122] on span at bounding box center [1146, 118] width 37 height 36
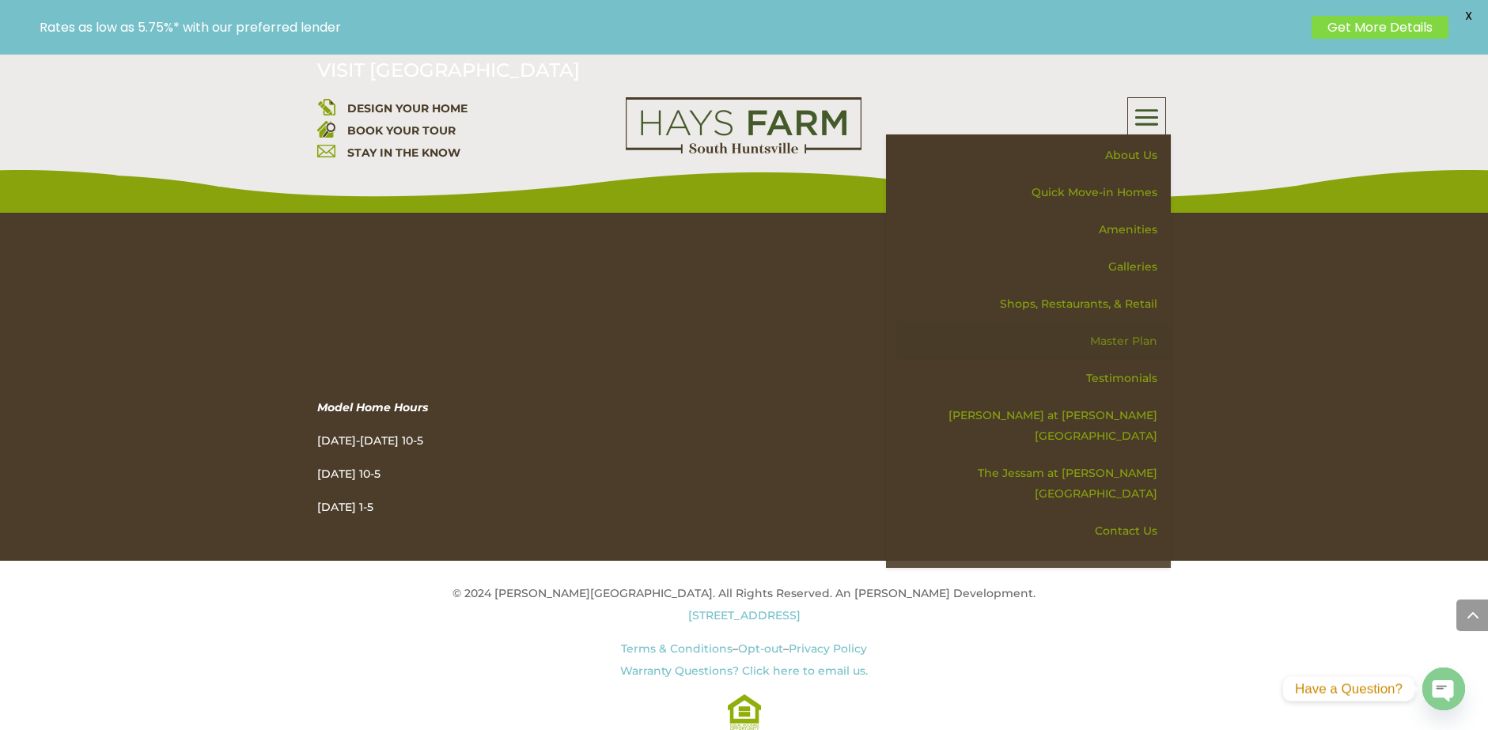
click at [1128, 337] on link "Master Plan" at bounding box center [1034, 341] width 274 height 37
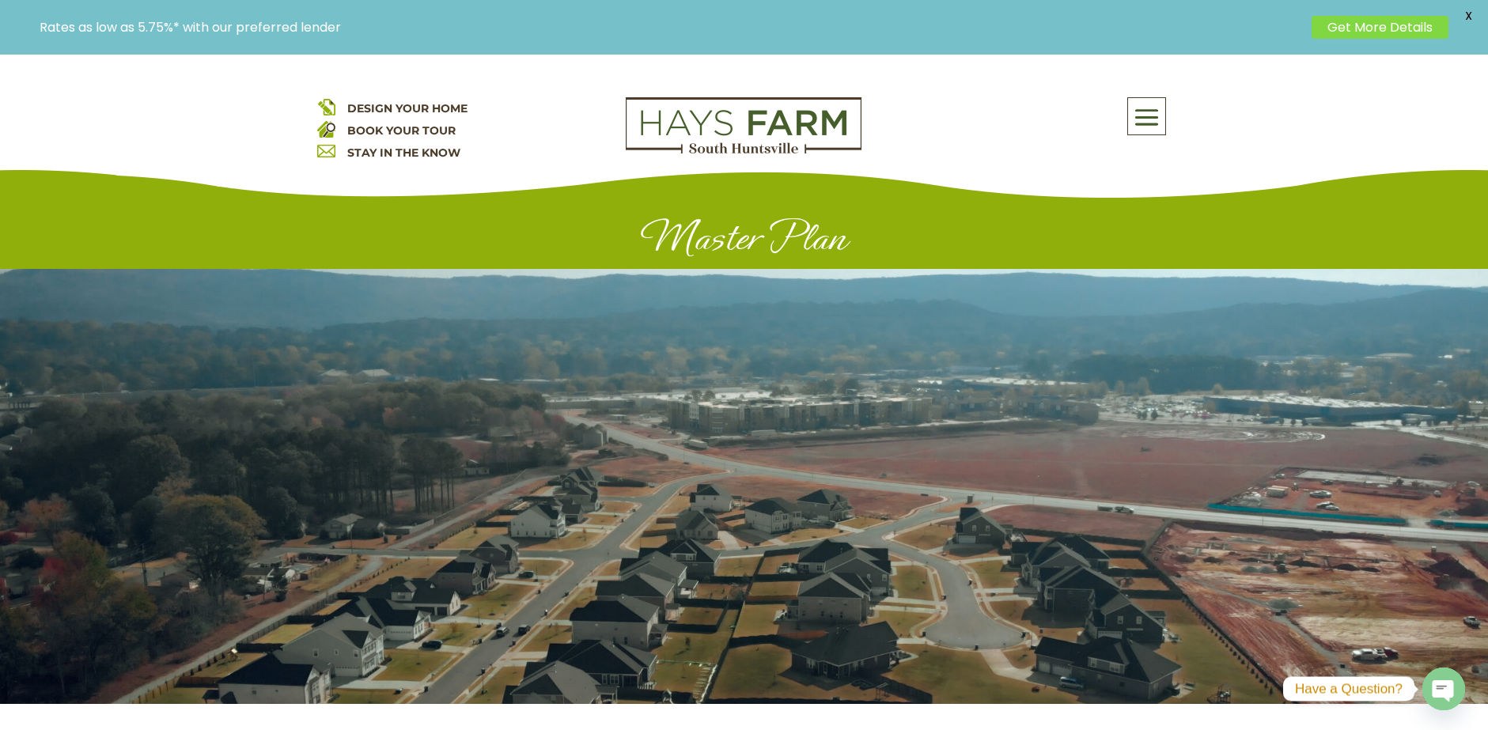
drag, startPoint x: 1130, startPoint y: 116, endPoint x: 1139, endPoint y: 115, distance: 8.8
click at [1139, 115] on span at bounding box center [1146, 118] width 37 height 36
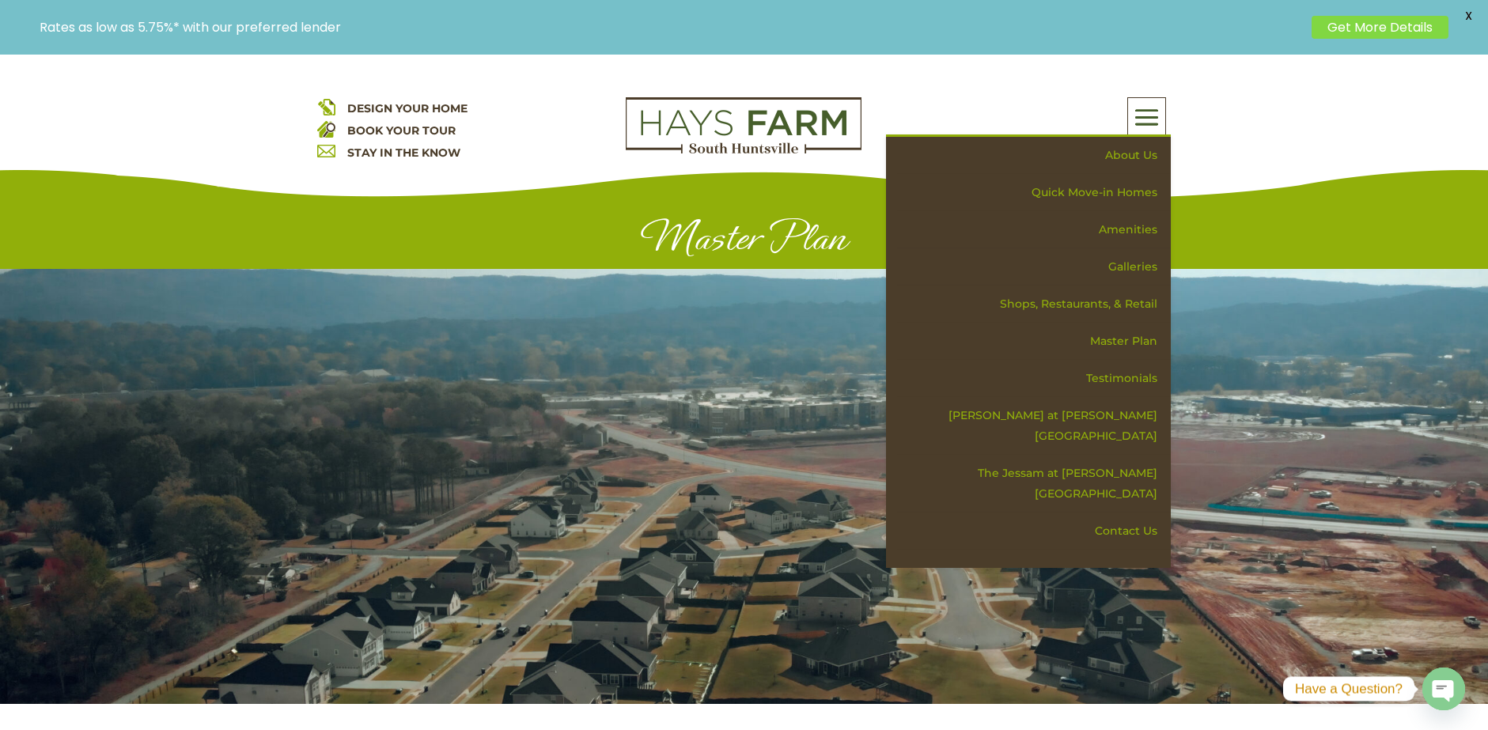
drag, startPoint x: 1030, startPoint y: 137, endPoint x: 1020, endPoint y: 115, distance: 24.1
click at [1020, 115] on div "About Us Quick Move-in Homes Amenities Galleries Shops, Restaurants, & Retail M…" at bounding box center [1028, 116] width 285 height 38
click at [1145, 125] on span at bounding box center [1146, 118] width 37 height 36
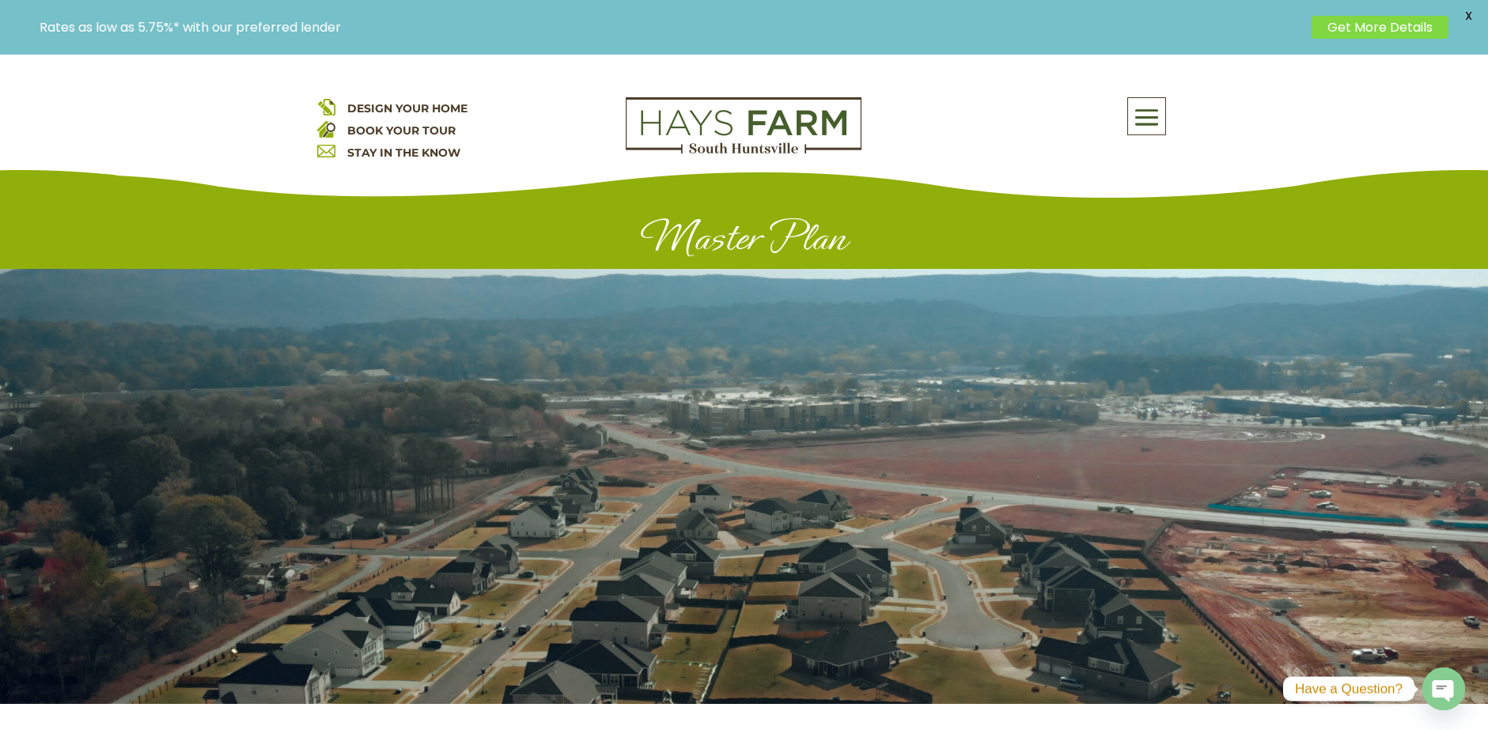
click at [1147, 118] on span at bounding box center [1146, 118] width 37 height 36
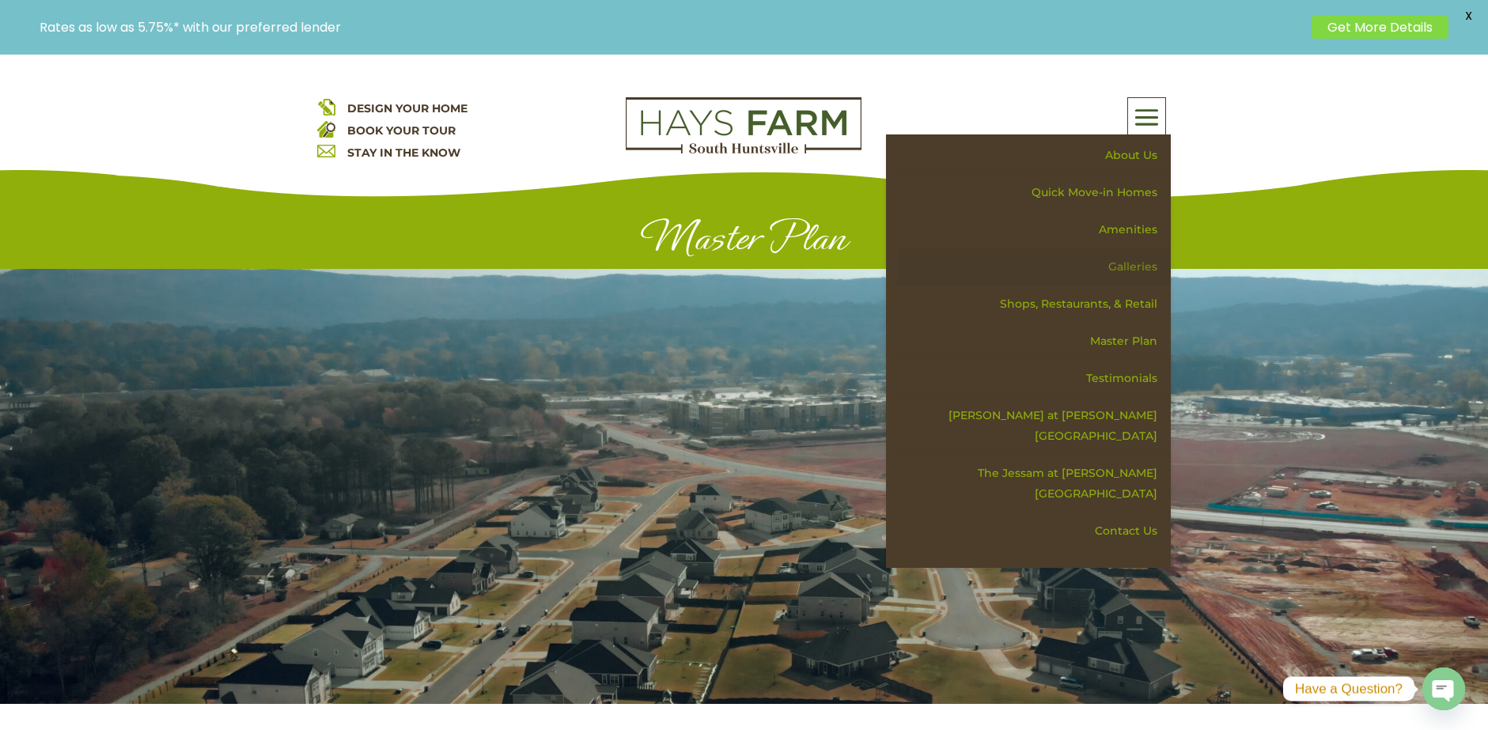
click at [1141, 271] on link "Galleries" at bounding box center [1034, 266] width 274 height 37
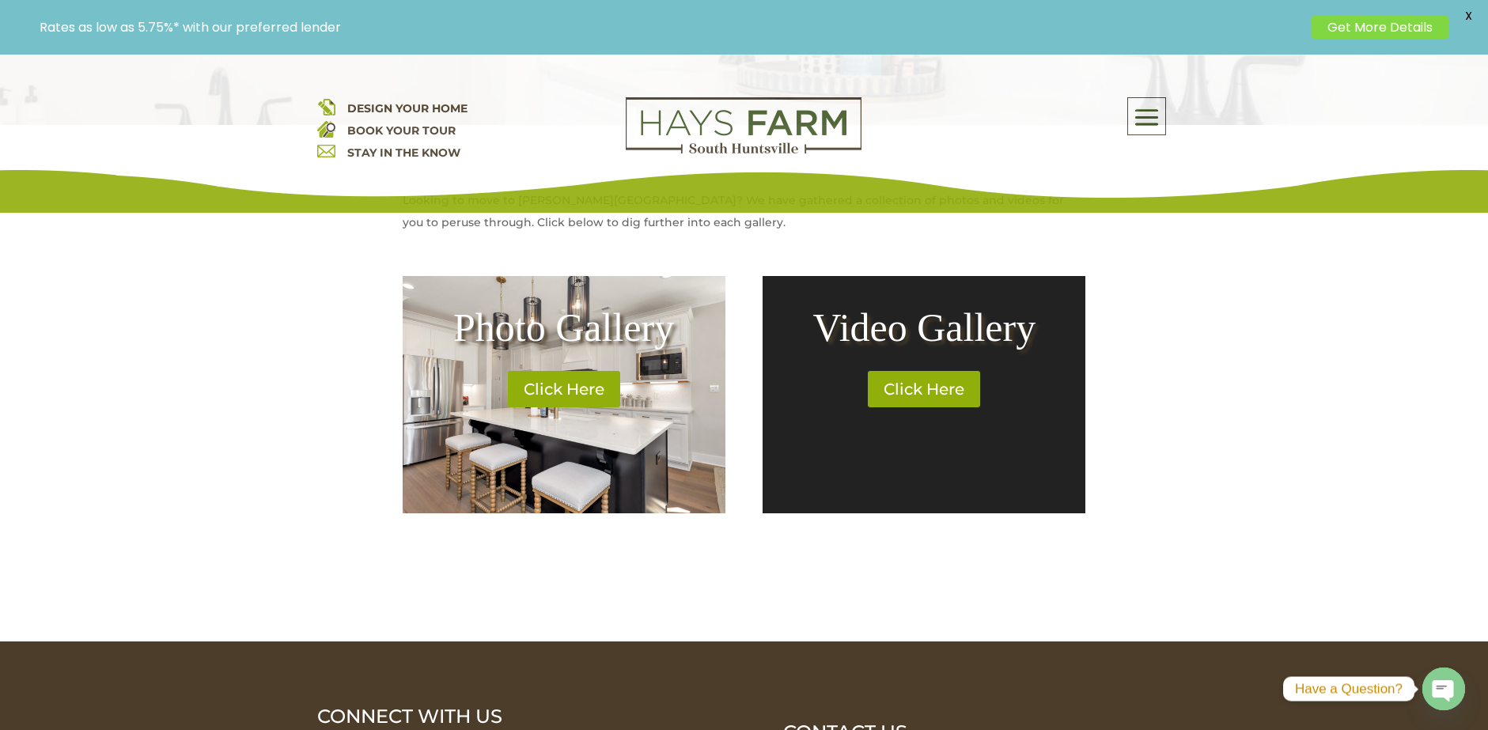
scroll to position [554, 0]
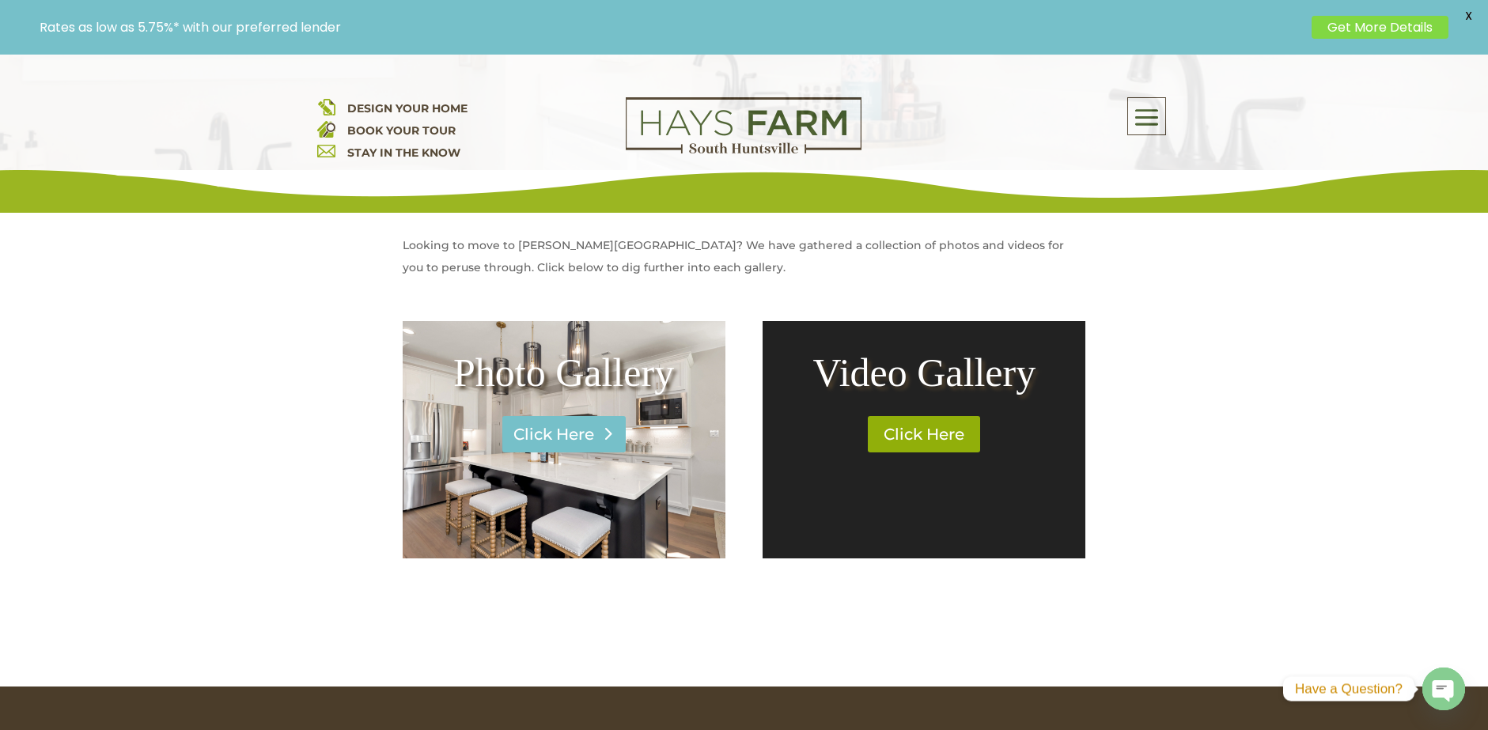
click at [571, 440] on link "Click Here" at bounding box center [563, 434] width 123 height 36
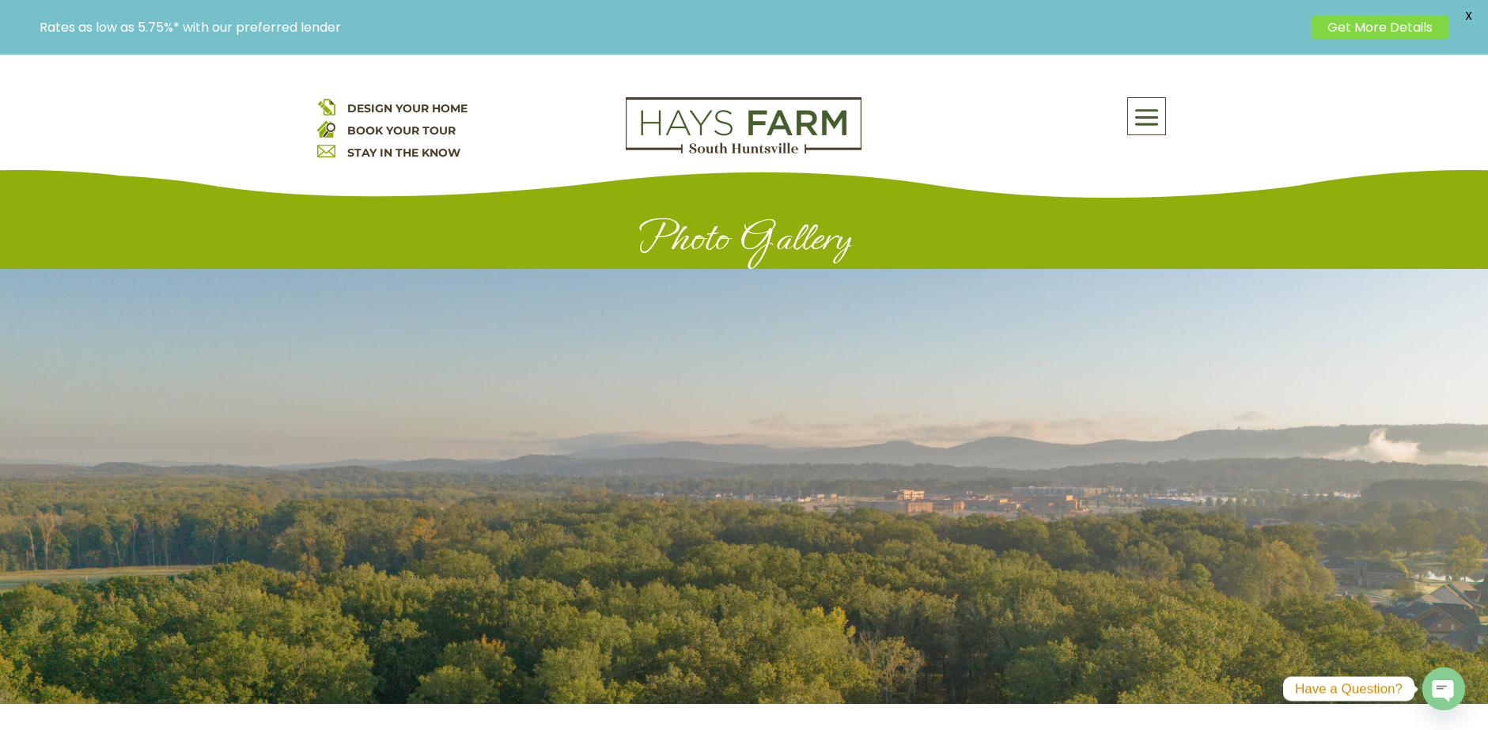
click at [1158, 119] on span at bounding box center [1146, 118] width 37 height 36
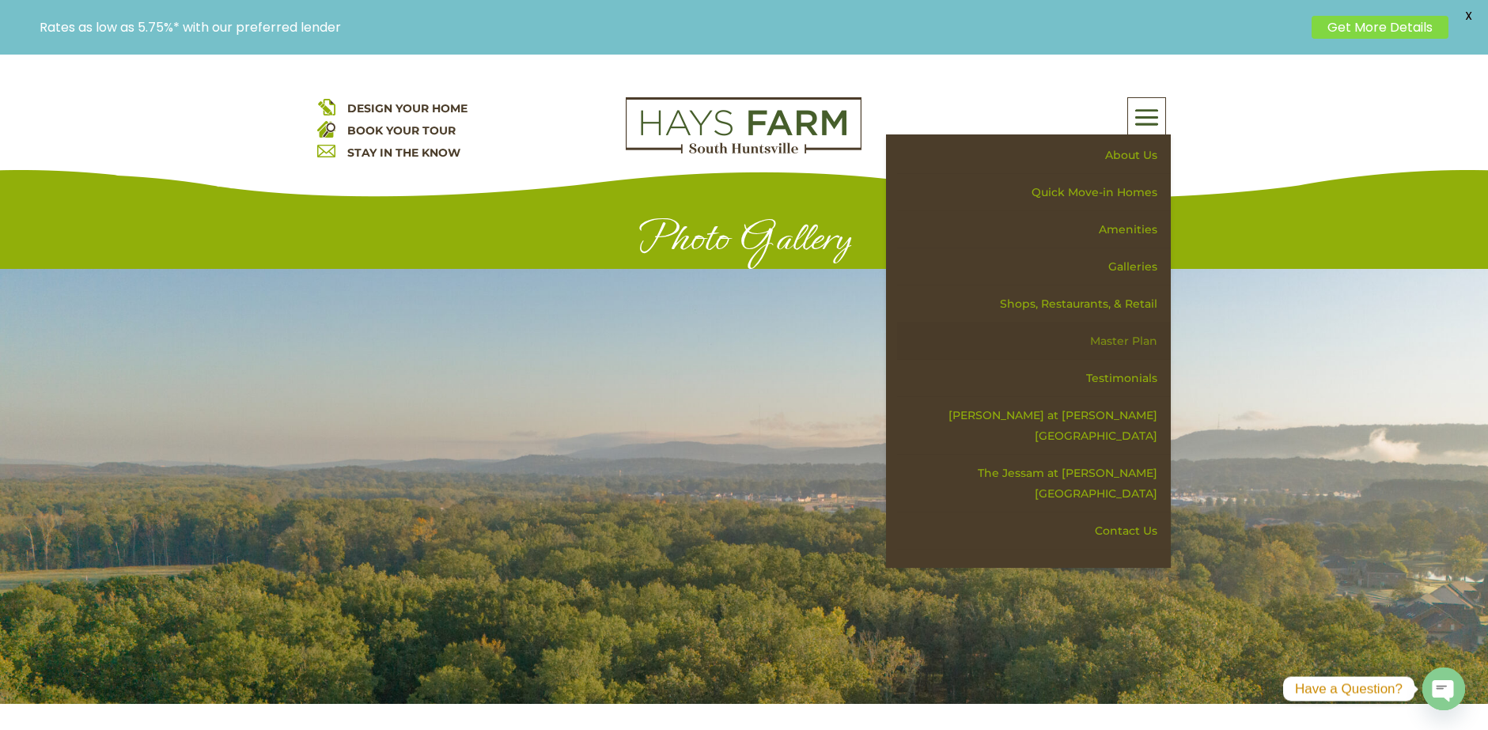
click at [1129, 342] on link "Master Plan" at bounding box center [1034, 341] width 274 height 37
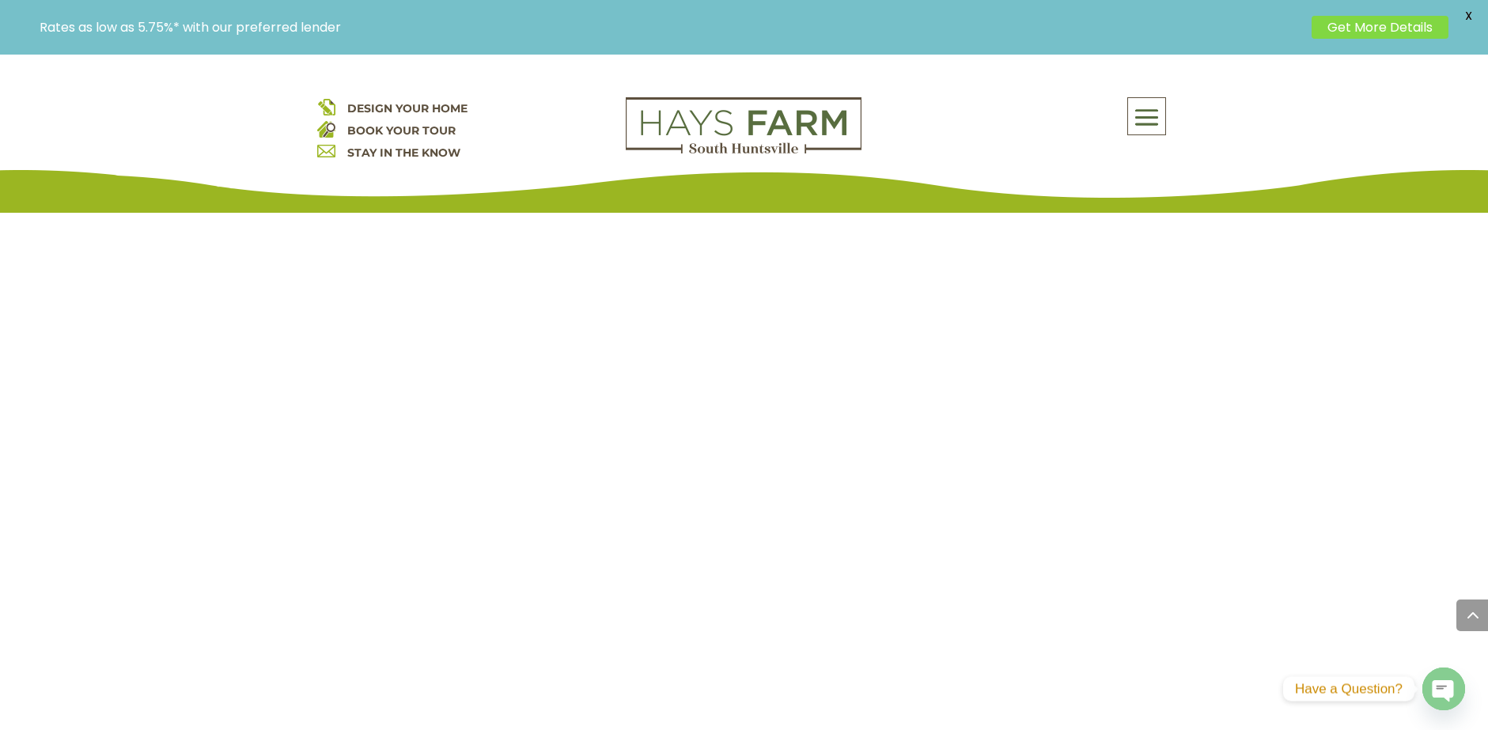
scroll to position [1454, 0]
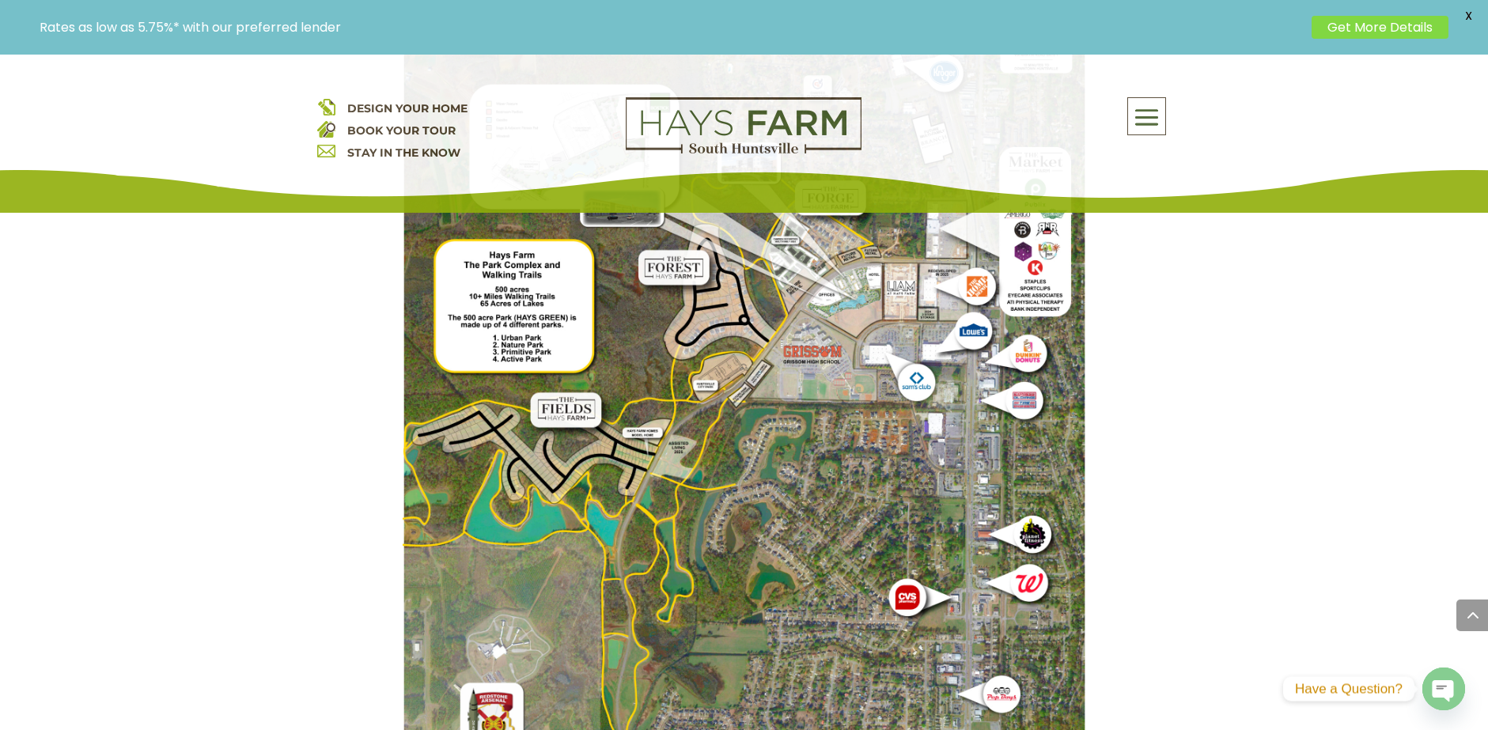
click at [439, 107] on span "DESIGN YOUR HOME" at bounding box center [407, 108] width 120 height 14
